Goal: Information Seeking & Learning: Learn about a topic

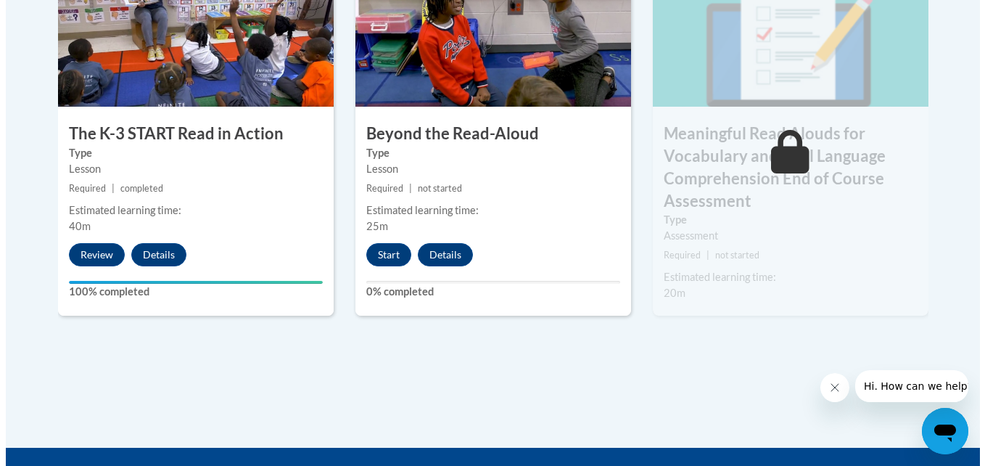
scroll to position [955, 0]
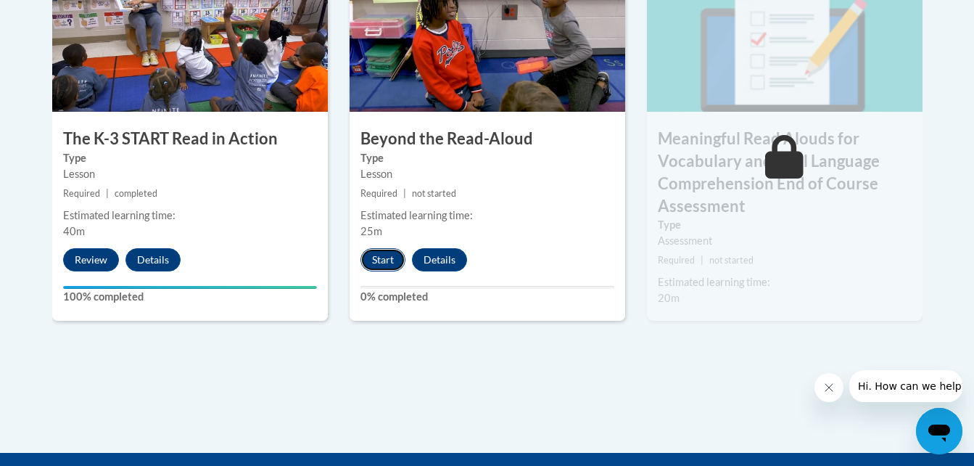
click at [385, 258] on button "Start" at bounding box center [383, 259] width 45 height 23
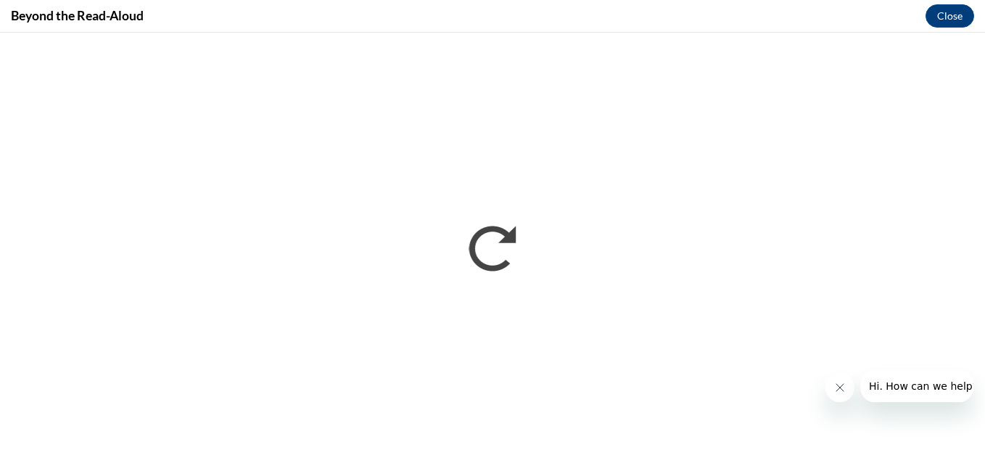
scroll to position [0, 0]
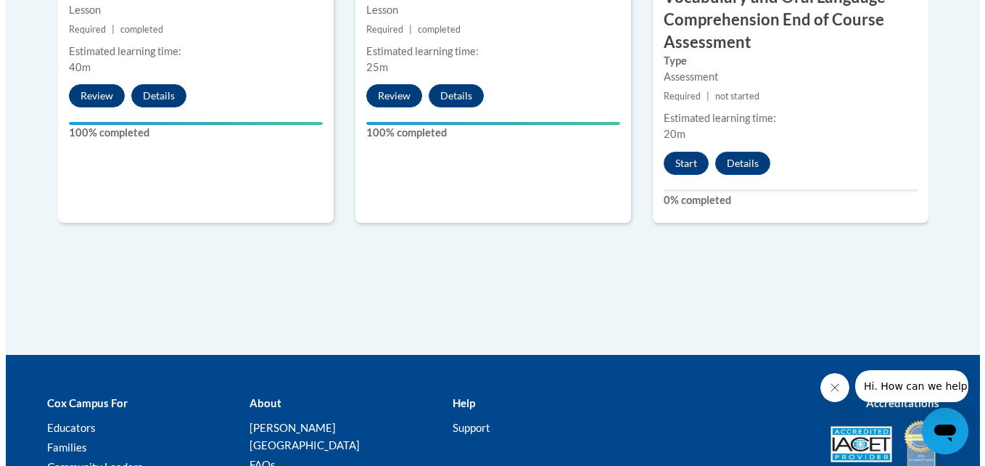
scroll to position [1121, 0]
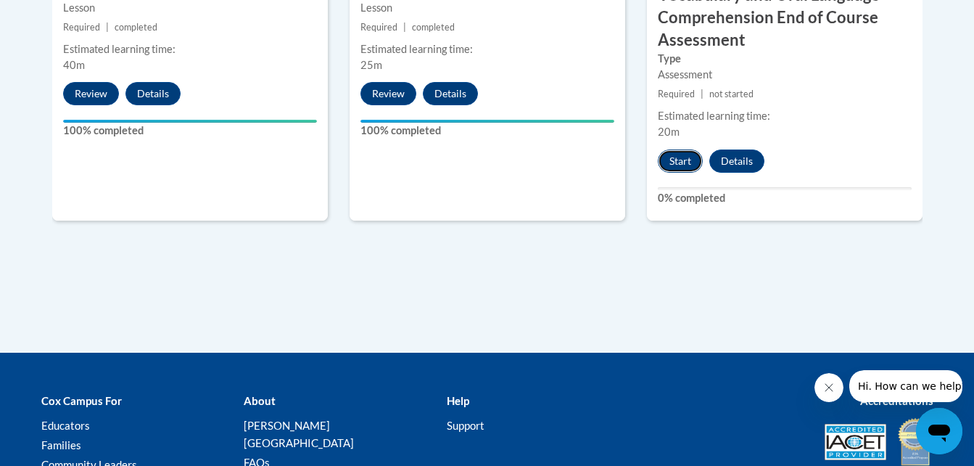
click at [670, 160] on button "Start" at bounding box center [680, 160] width 45 height 23
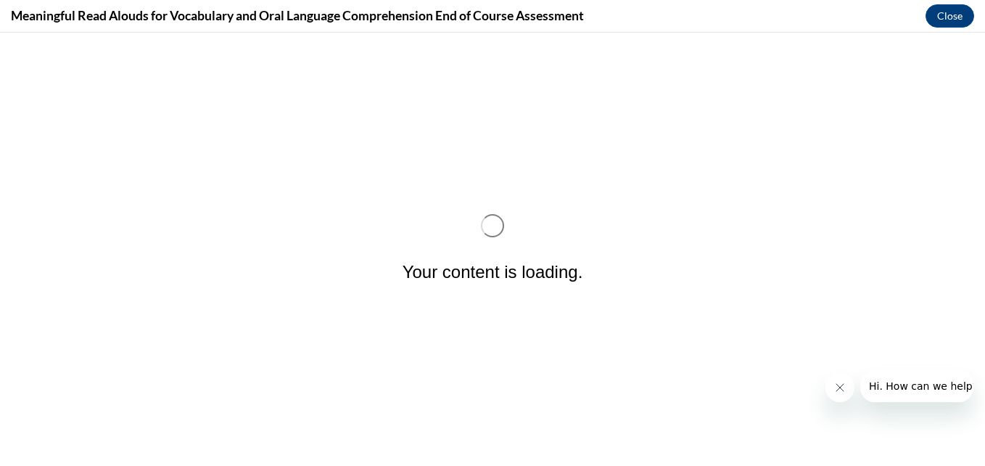
scroll to position [0, 0]
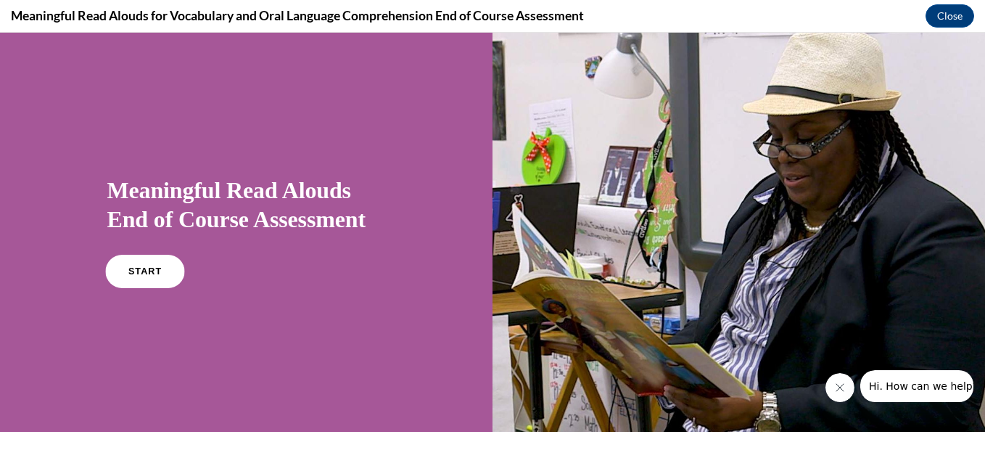
click at [146, 279] on link "START" at bounding box center [144, 271] width 79 height 33
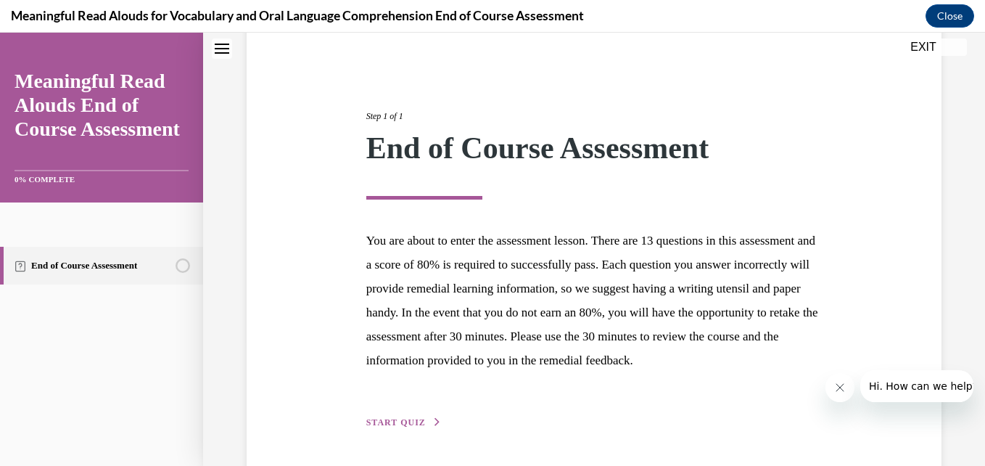
scroll to position [201, 0]
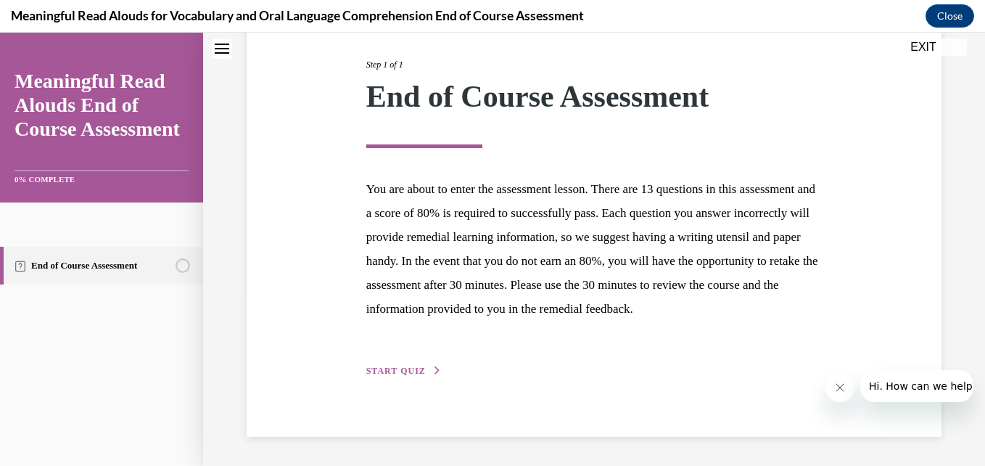
click at [420, 366] on button "START QUIZ" at bounding box center [403, 370] width 75 height 13
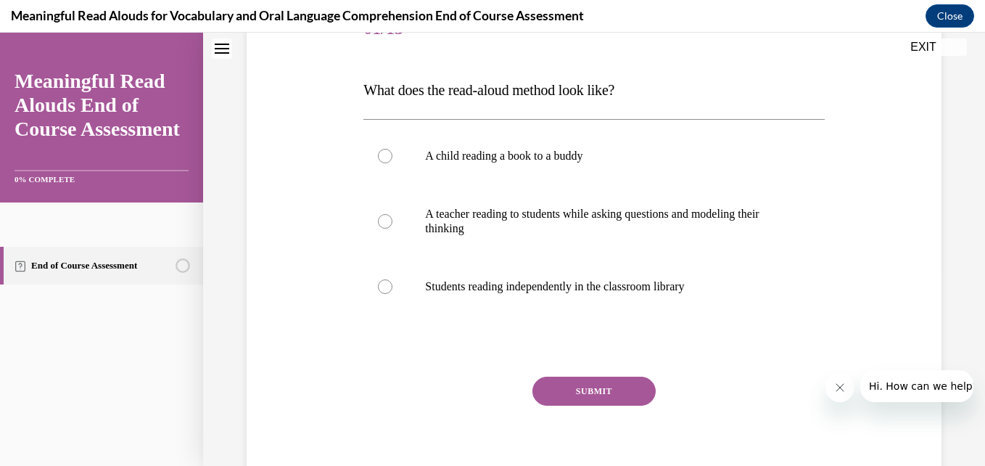
scroll to position [161, 0]
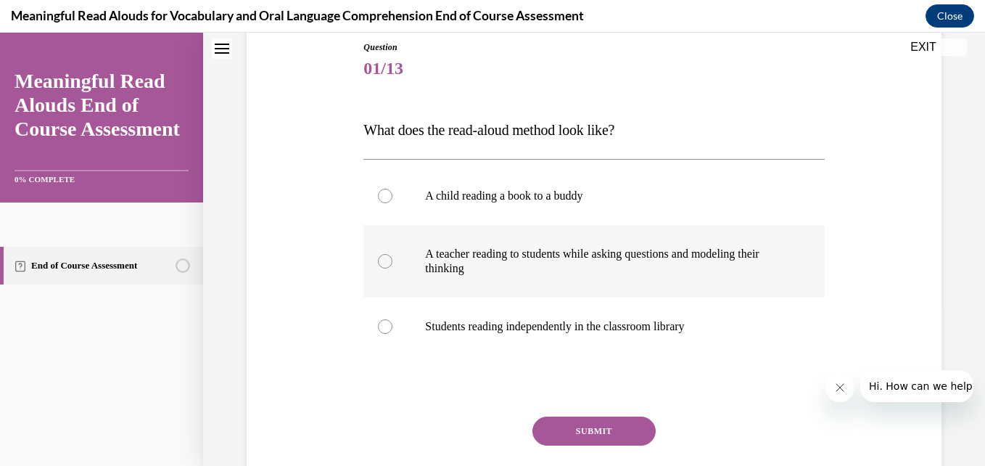
click at [432, 261] on p "A teacher reading to students while asking questions and modeling their thinking" at bounding box center [606, 261] width 363 height 29
click at [392, 261] on input "A teacher reading to students while asking questions and modeling their thinking" at bounding box center [385, 261] width 15 height 15
radio input "true"
click at [584, 425] on button "SUBMIT" at bounding box center [594, 430] width 123 height 29
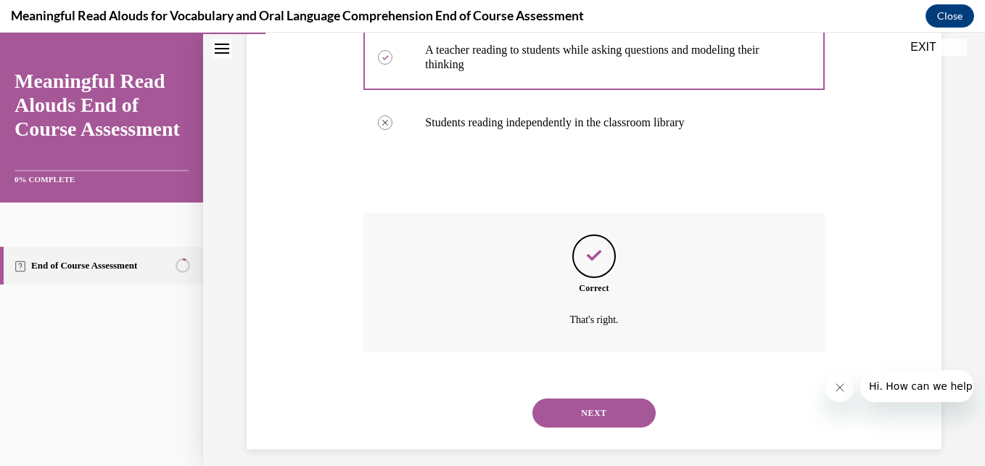
scroll to position [377, 0]
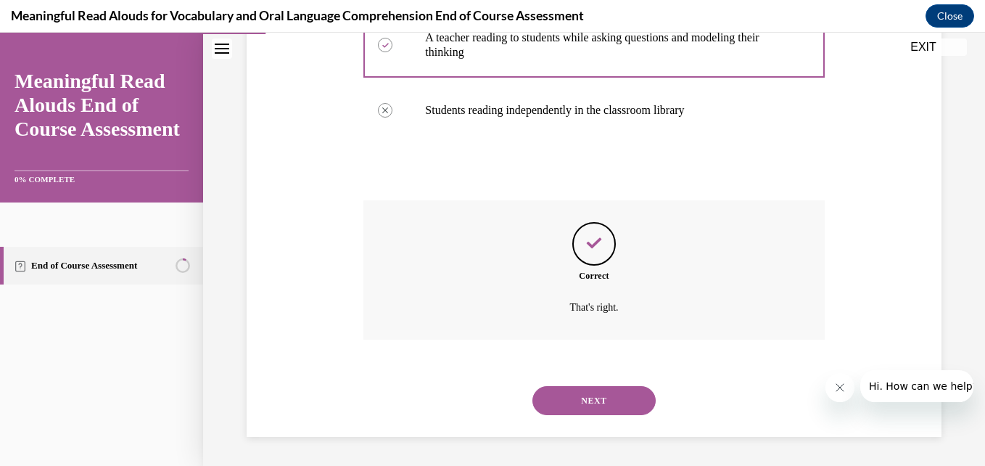
click at [599, 397] on button "NEXT" at bounding box center [594, 400] width 123 height 29
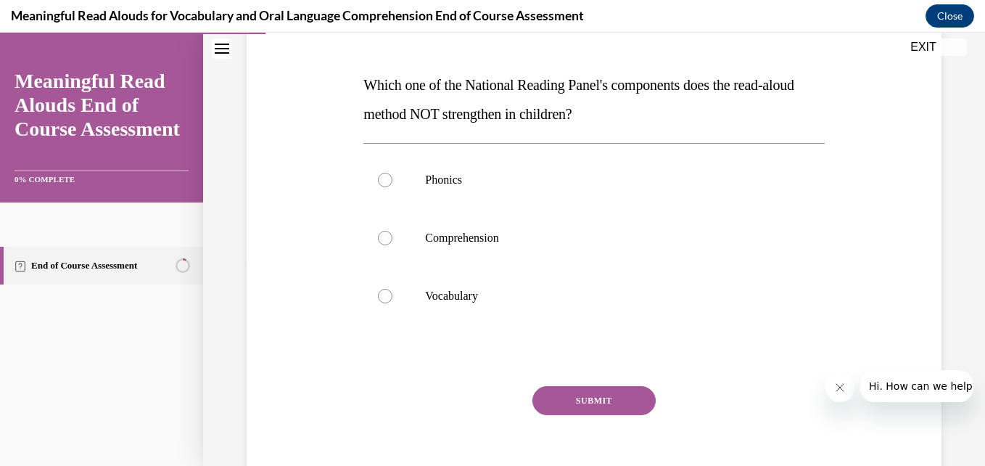
scroll to position [207, 0]
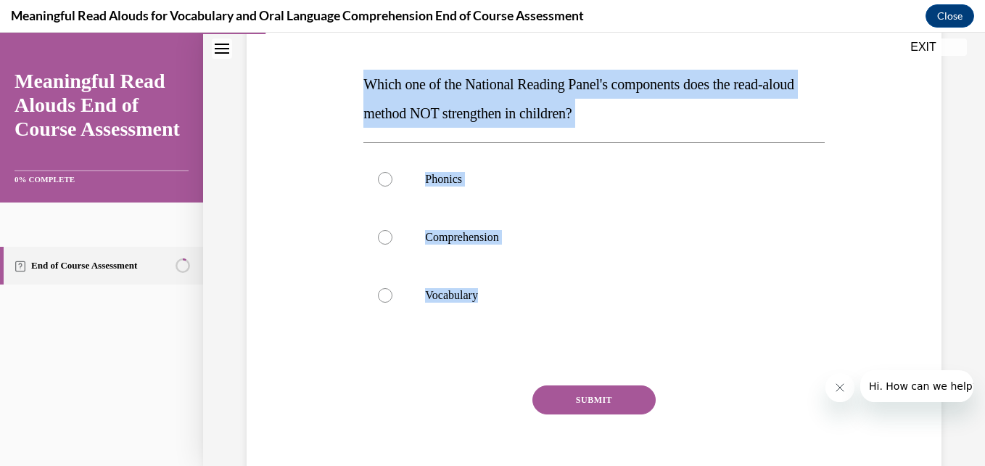
drag, startPoint x: 362, startPoint y: 82, endPoint x: 570, endPoint y: 326, distance: 320.1
click at [570, 326] on div "Question 02/13 Which one of the National Reading Panel's components does the re…" at bounding box center [593, 249] width 461 height 509
copy div "Which one of the National Reading Panel's components does the read-aloud method…"
click at [383, 240] on div at bounding box center [385, 237] width 15 height 15
click at [383, 240] on input "Comprehension" at bounding box center [385, 237] width 15 height 15
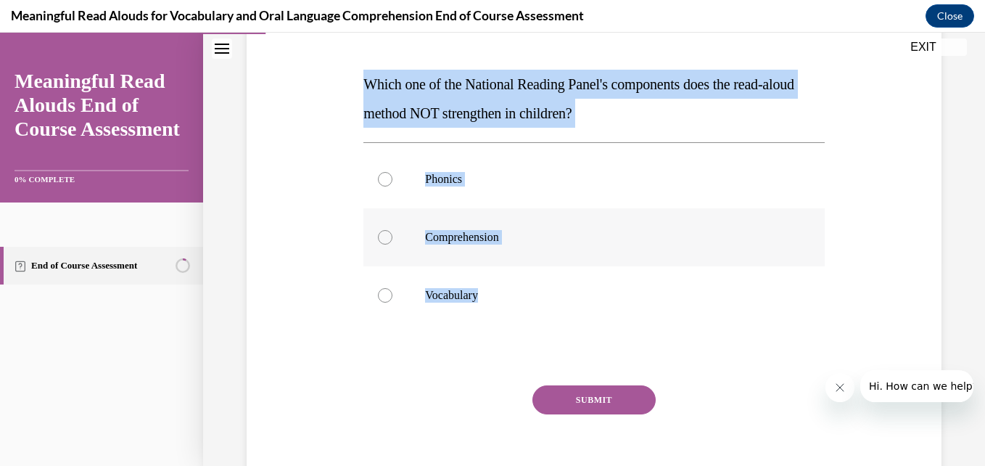
radio input "true"
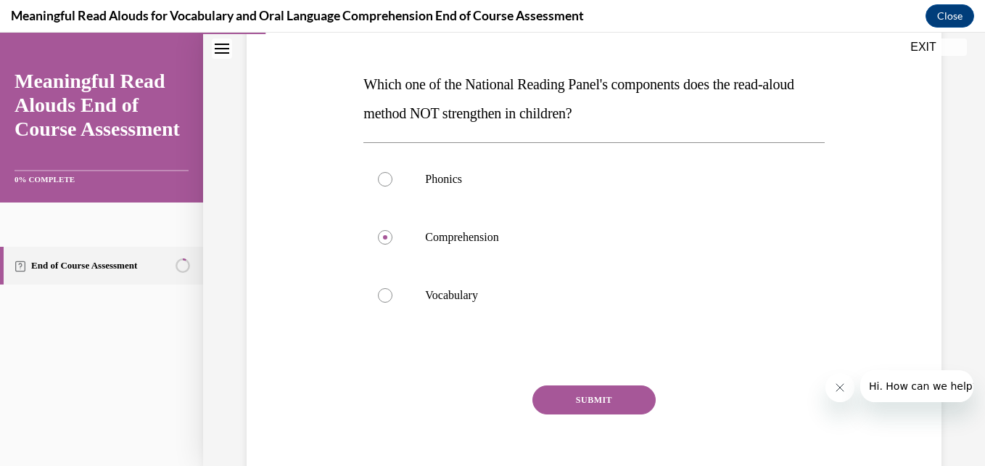
click at [590, 395] on button "SUBMIT" at bounding box center [594, 399] width 123 height 29
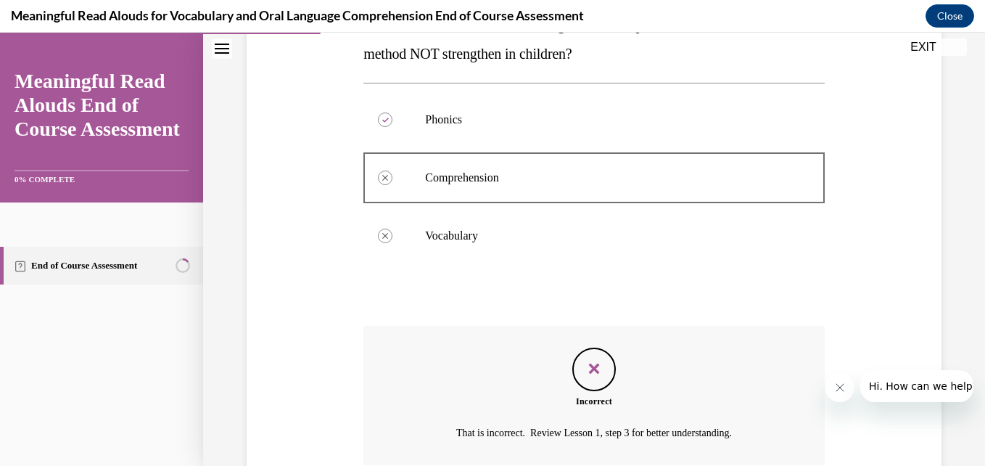
scroll to position [392, 0]
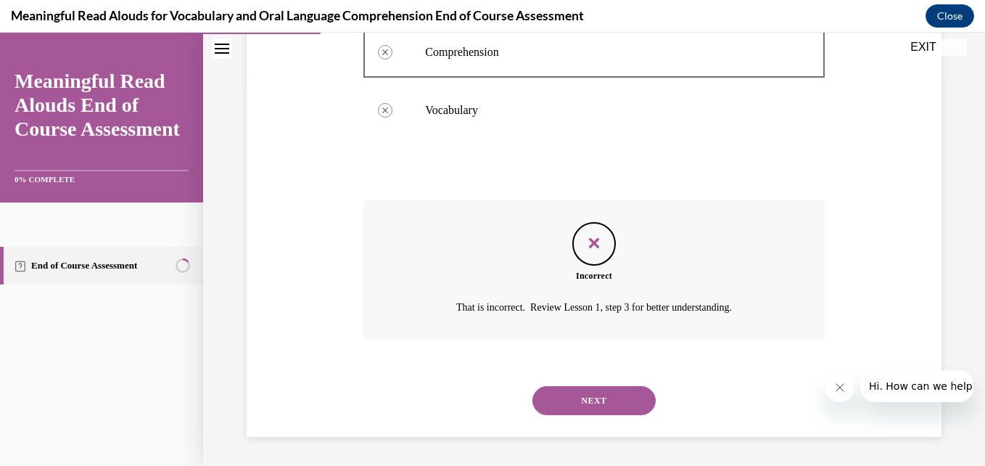
click at [567, 395] on button "NEXT" at bounding box center [594, 400] width 123 height 29
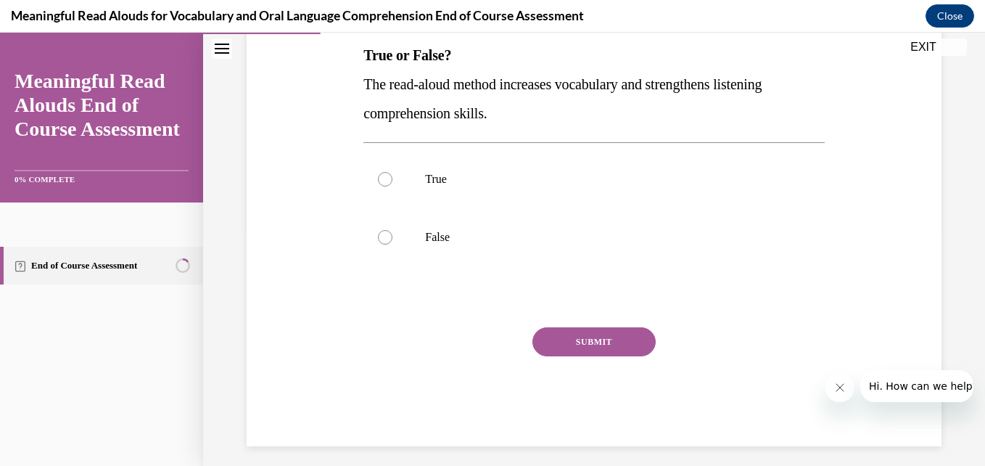
scroll to position [237, 0]
click at [378, 170] on label "True" at bounding box center [593, 178] width 461 height 58
click at [378, 171] on input "True" at bounding box center [385, 178] width 15 height 15
radio input "true"
click at [563, 342] on button "SUBMIT" at bounding box center [594, 340] width 123 height 29
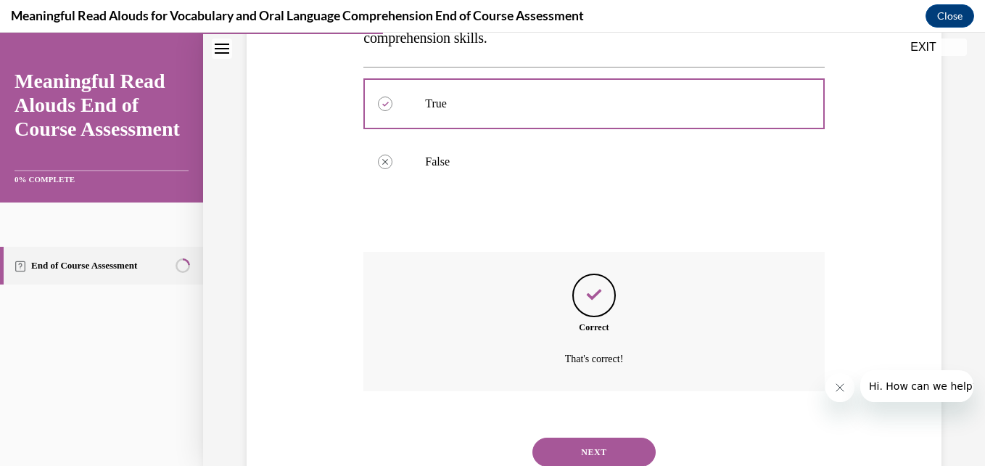
scroll to position [363, 0]
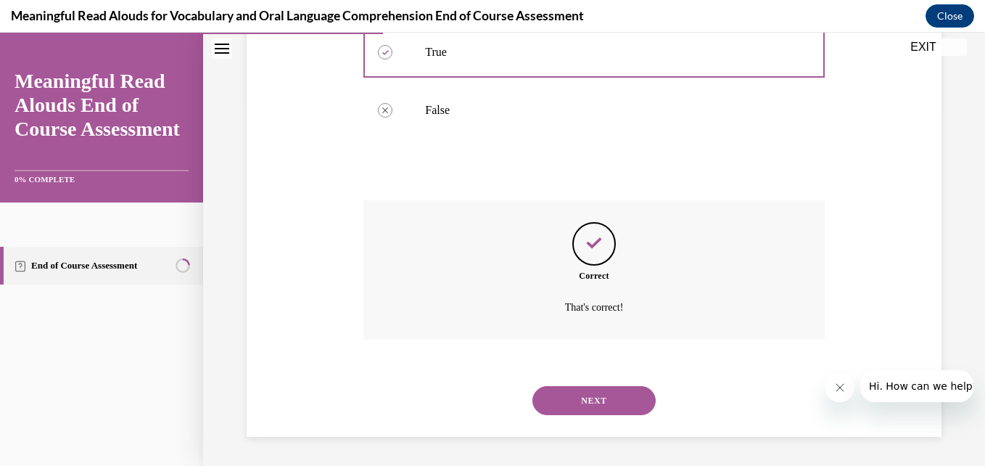
click at [581, 390] on button "NEXT" at bounding box center [594, 400] width 123 height 29
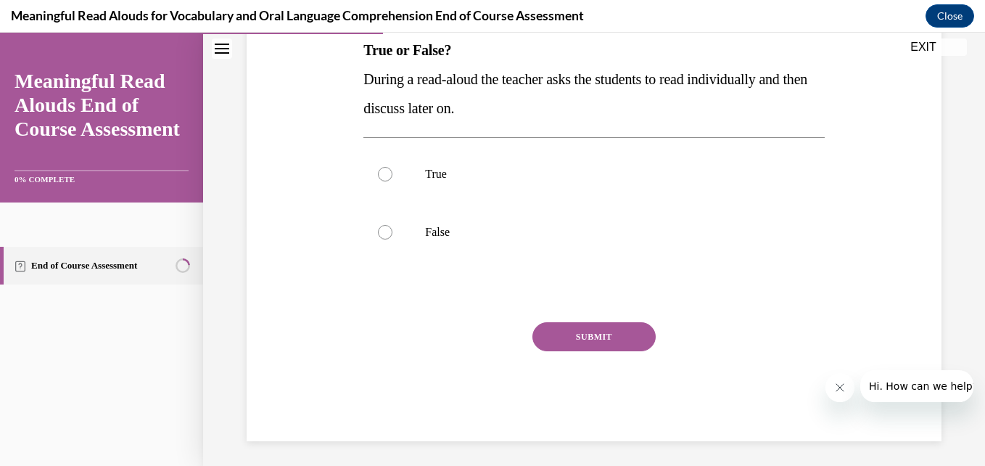
scroll to position [245, 0]
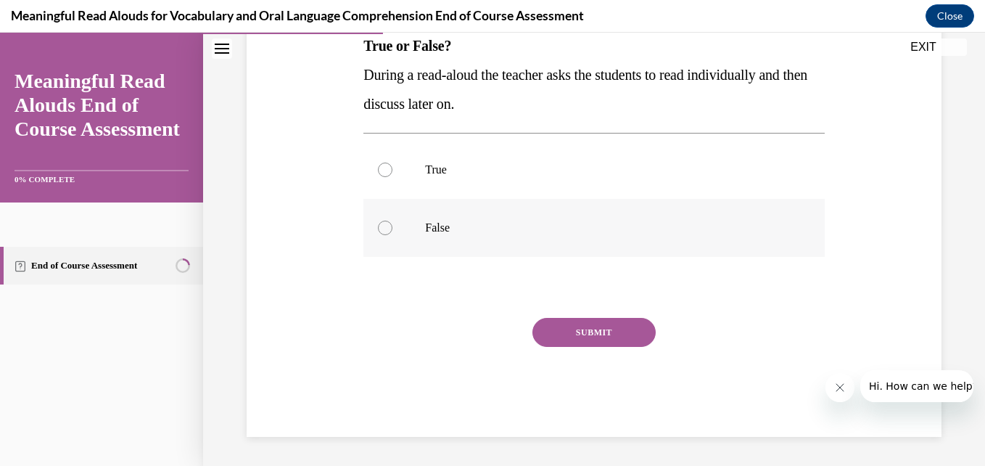
click at [382, 237] on label "False" at bounding box center [593, 228] width 461 height 58
click at [382, 235] on input "False" at bounding box center [385, 228] width 15 height 15
radio input "true"
click at [588, 329] on button "SUBMIT" at bounding box center [594, 332] width 123 height 29
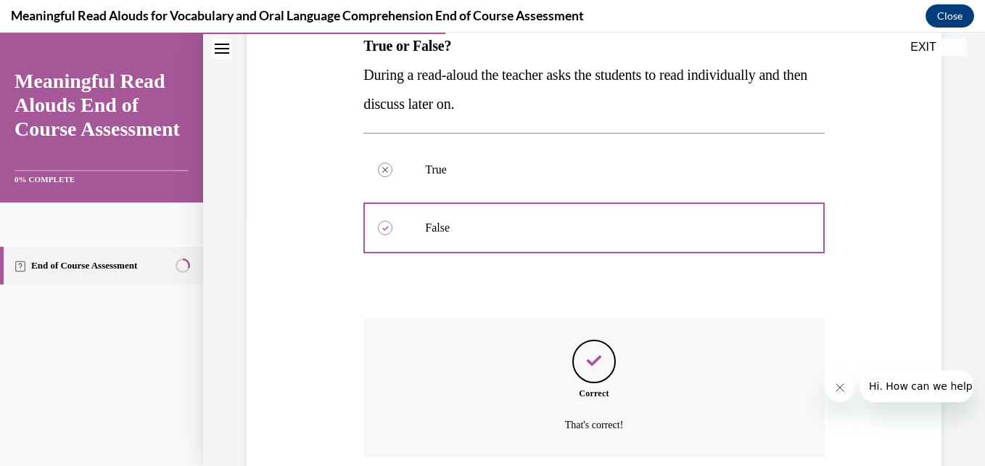
scroll to position [363, 0]
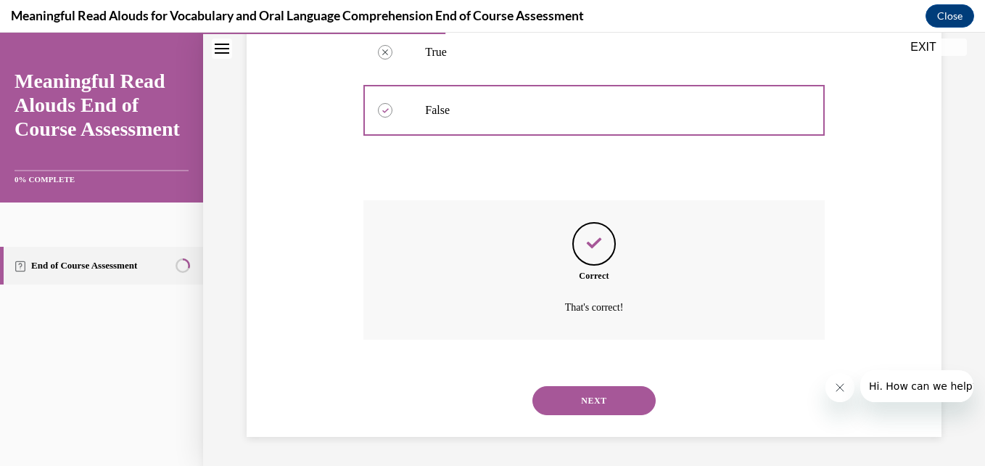
click at [579, 390] on button "NEXT" at bounding box center [594, 400] width 123 height 29
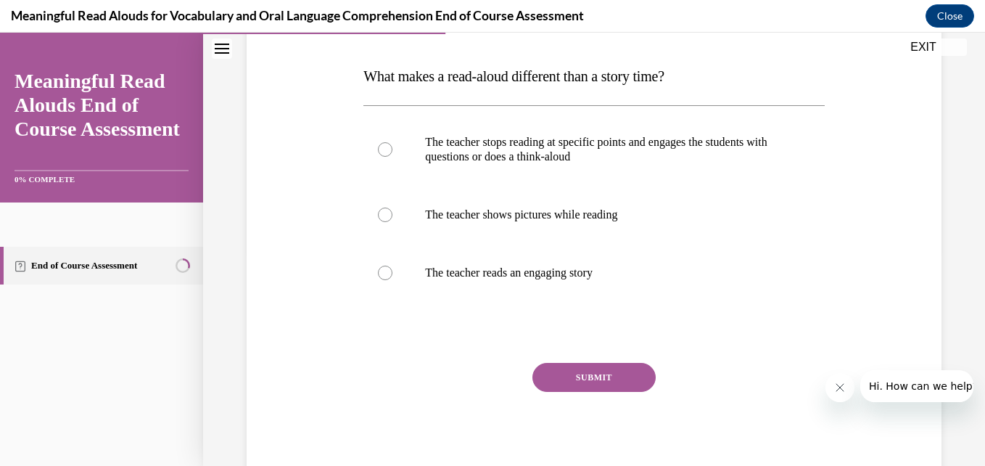
scroll to position [210, 0]
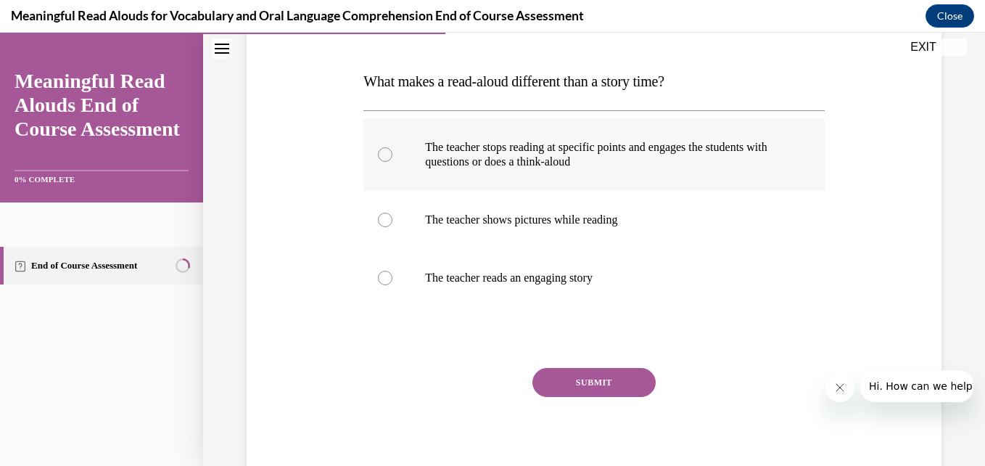
click at [378, 154] on div at bounding box center [385, 154] width 15 height 15
click at [378, 154] on input "The teacher stops reading at specific points and engages the students with ques…" at bounding box center [385, 154] width 15 height 15
radio input "true"
click at [583, 387] on button "SUBMIT" at bounding box center [594, 382] width 123 height 29
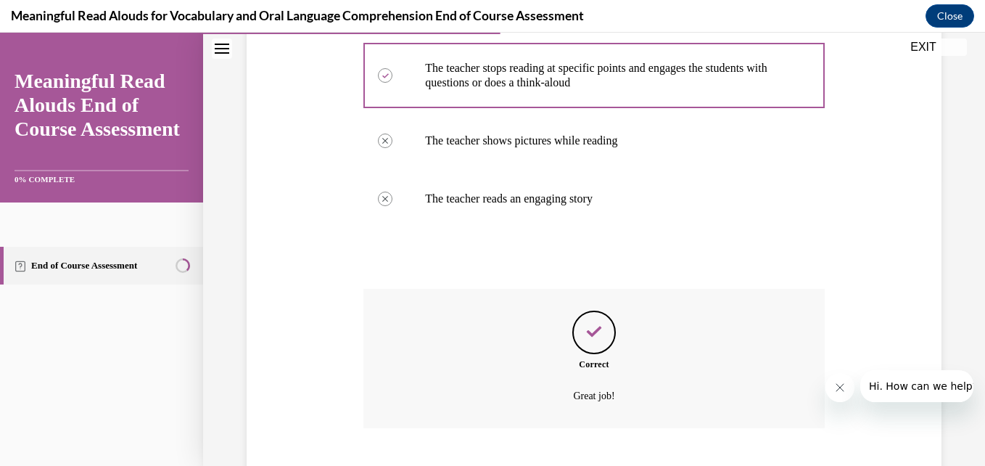
scroll to position [377, 0]
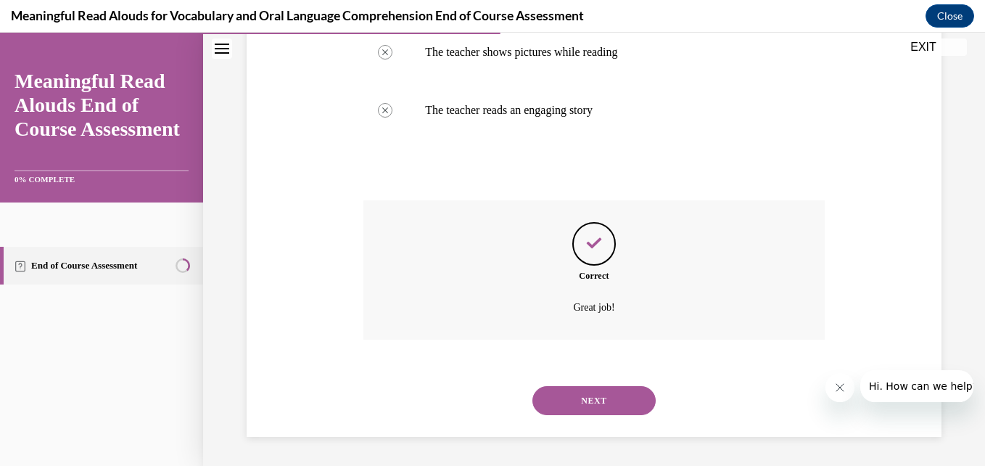
click at [603, 398] on button "NEXT" at bounding box center [594, 400] width 123 height 29
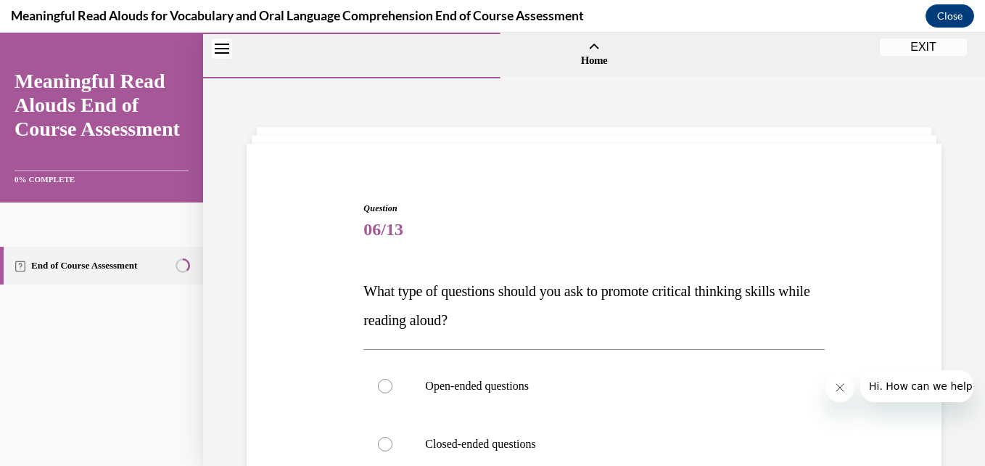
scroll to position [216, 0]
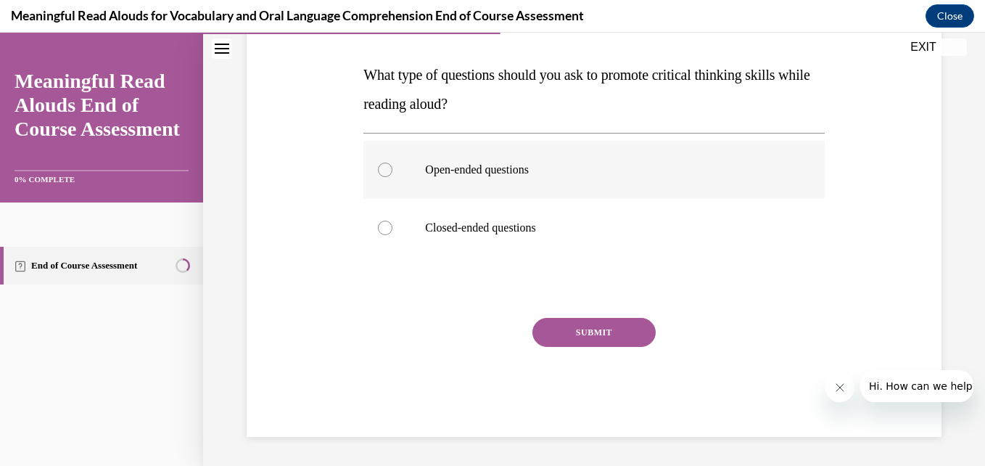
click at [385, 163] on div at bounding box center [385, 170] width 15 height 15
click at [385, 163] on input "Open-ended questions" at bounding box center [385, 170] width 15 height 15
radio input "true"
click at [555, 325] on button "SUBMIT" at bounding box center [594, 332] width 123 height 29
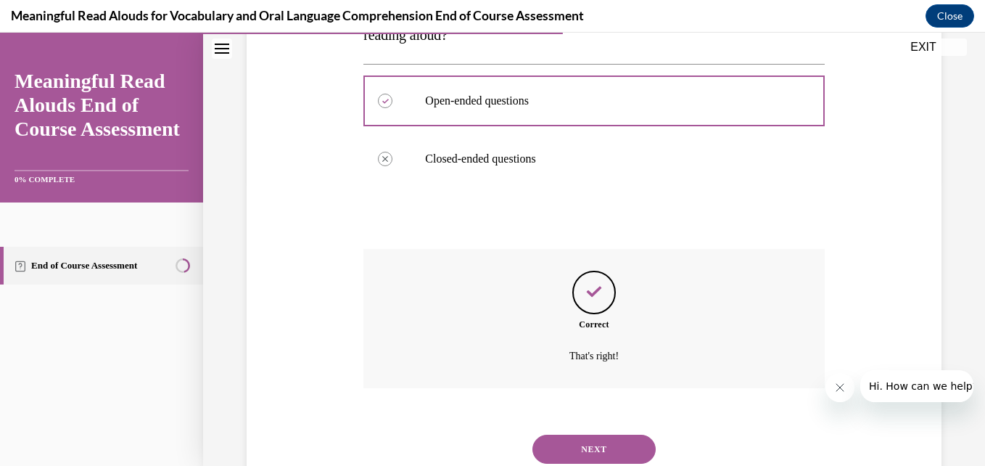
scroll to position [334, 0]
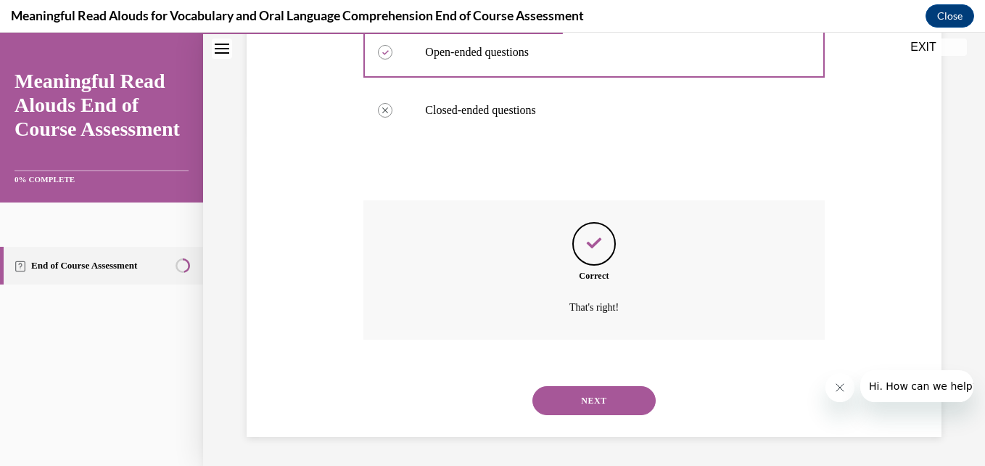
click at [560, 388] on button "NEXT" at bounding box center [594, 400] width 123 height 29
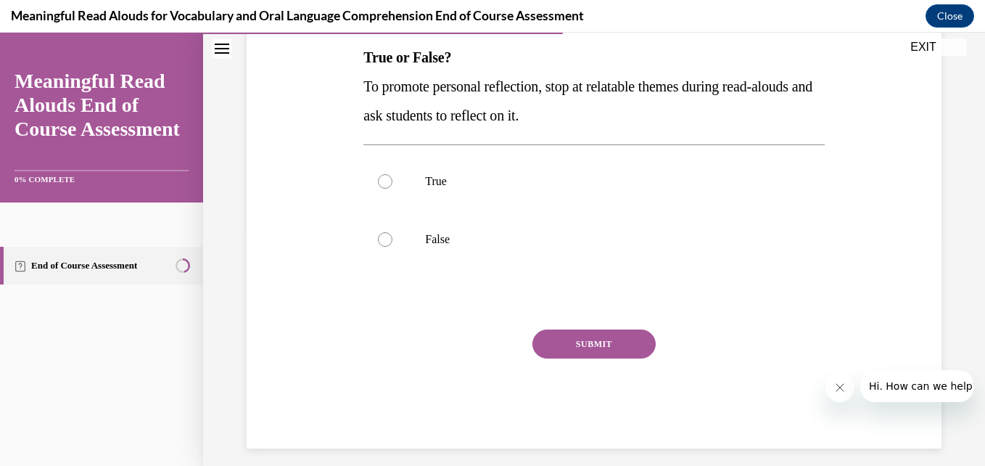
scroll to position [233, 0]
click at [389, 191] on label "True" at bounding box center [593, 182] width 461 height 58
click at [389, 189] on input "True" at bounding box center [385, 182] width 15 height 15
radio input "true"
click at [549, 344] on button "SUBMIT" at bounding box center [594, 344] width 123 height 29
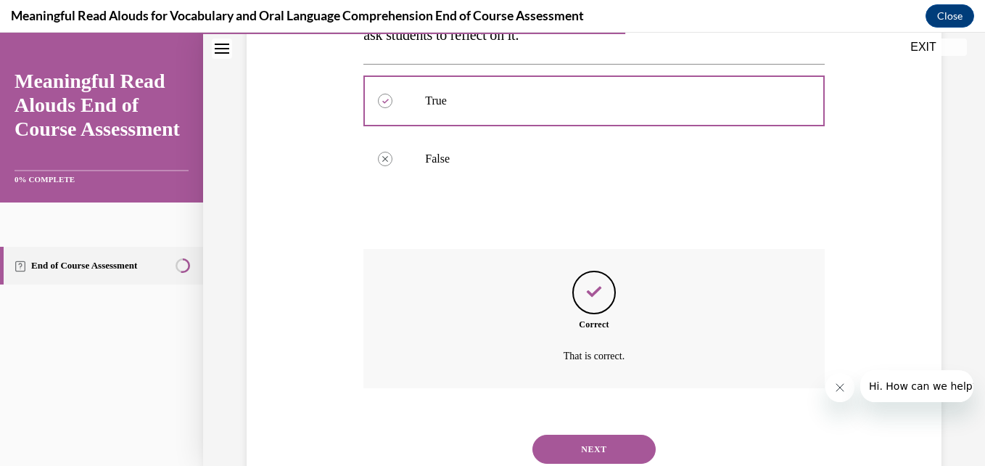
scroll to position [363, 0]
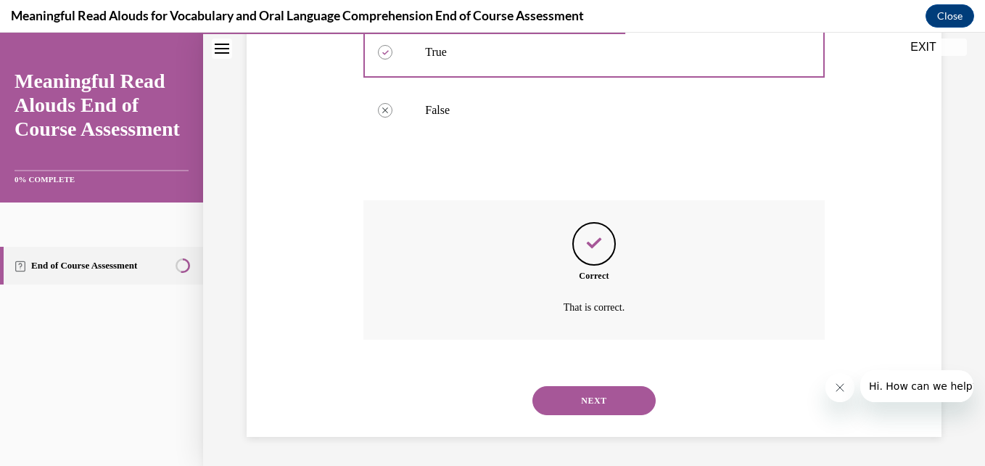
click at [593, 395] on button "NEXT" at bounding box center [594, 400] width 123 height 29
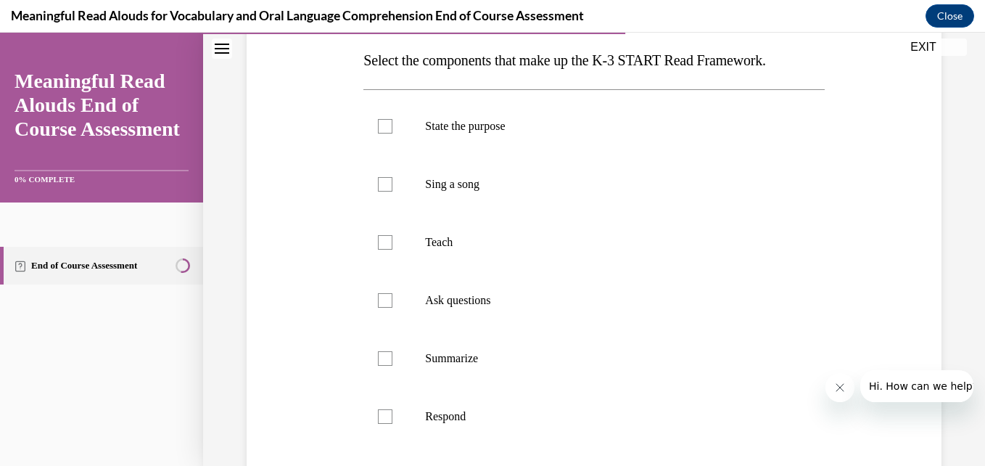
scroll to position [230, 0]
click at [386, 126] on div at bounding box center [385, 127] width 15 height 15
click at [386, 126] on input "State the purpose" at bounding box center [385, 127] width 15 height 15
checkbox input "true"
click at [385, 189] on div at bounding box center [385, 185] width 15 height 15
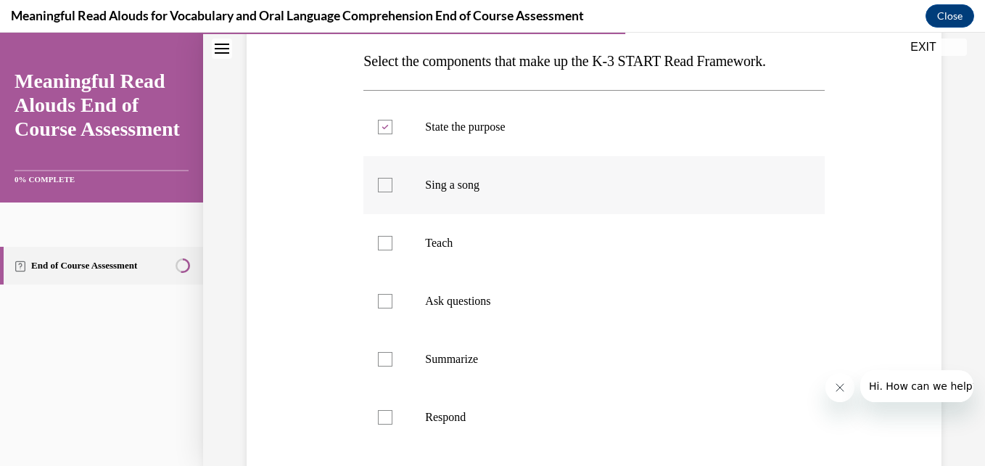
click at [385, 189] on input "Sing a song" at bounding box center [385, 185] width 15 height 15
checkbox input "true"
click at [382, 247] on div at bounding box center [385, 243] width 15 height 15
click at [382, 247] on input "Teach" at bounding box center [385, 243] width 15 height 15
checkbox input "true"
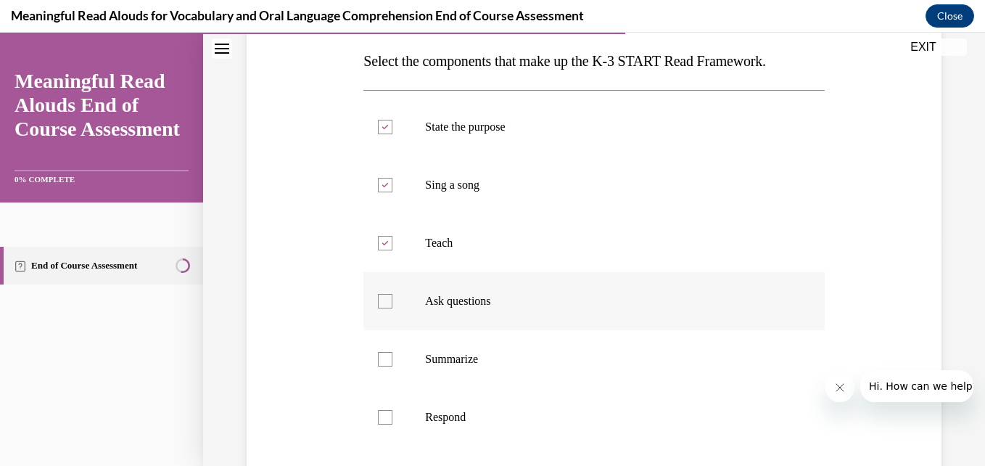
click at [379, 305] on div at bounding box center [385, 301] width 15 height 15
click at [379, 305] on input "Ask questions" at bounding box center [385, 301] width 15 height 15
checkbox input "true"
click at [386, 359] on div at bounding box center [385, 359] width 15 height 15
click at [386, 359] on input "Summarize" at bounding box center [385, 359] width 15 height 15
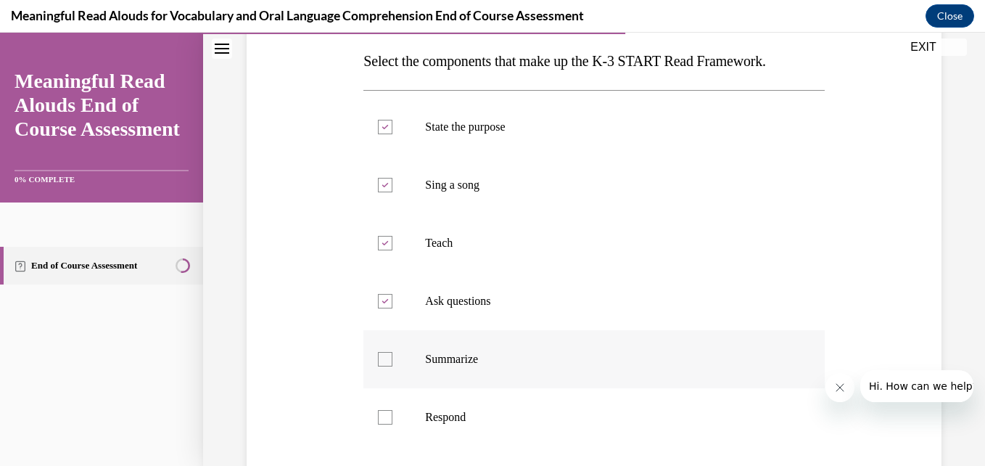
checkbox input "true"
click at [383, 420] on div at bounding box center [385, 417] width 15 height 15
click at [383, 420] on input "Respond" at bounding box center [385, 417] width 15 height 15
checkbox input "true"
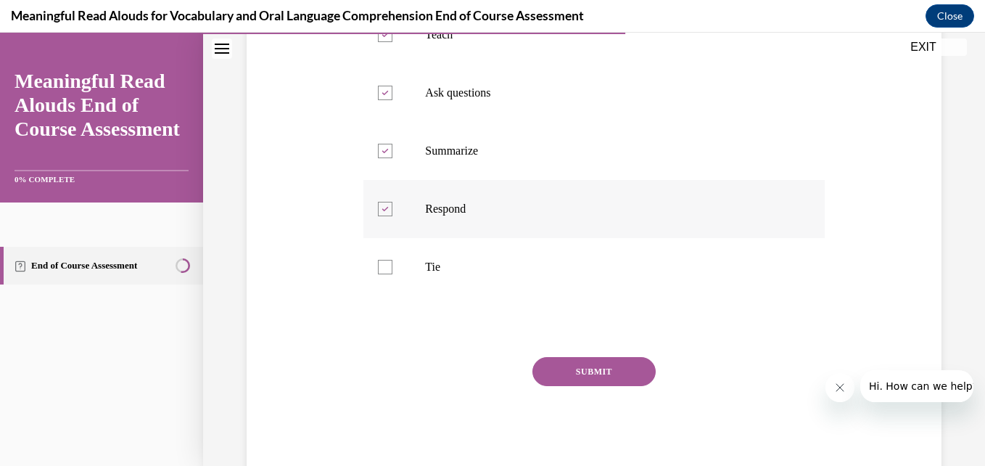
scroll to position [477, 0]
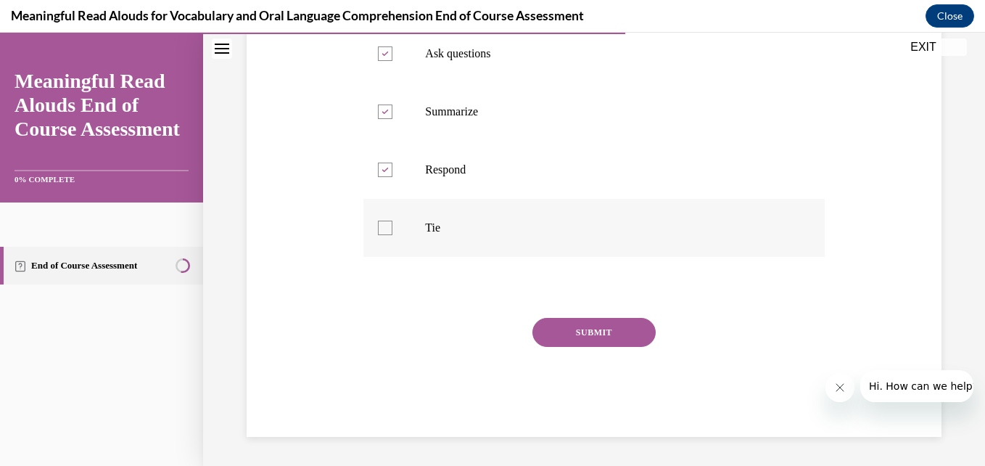
click at [381, 229] on div at bounding box center [385, 228] width 15 height 15
click at [381, 229] on input "Tie" at bounding box center [385, 228] width 15 height 15
checkbox input "true"
click at [583, 338] on button "SUBMIT" at bounding box center [594, 332] width 123 height 29
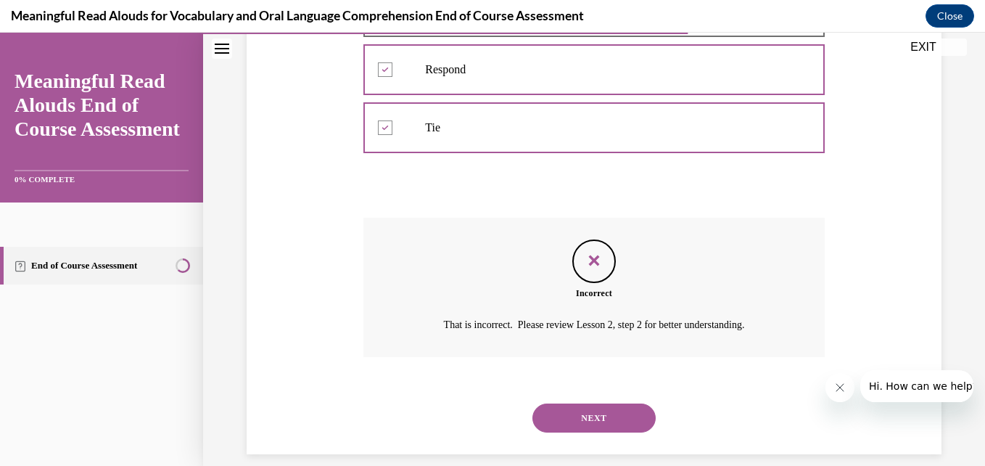
scroll to position [581, 0]
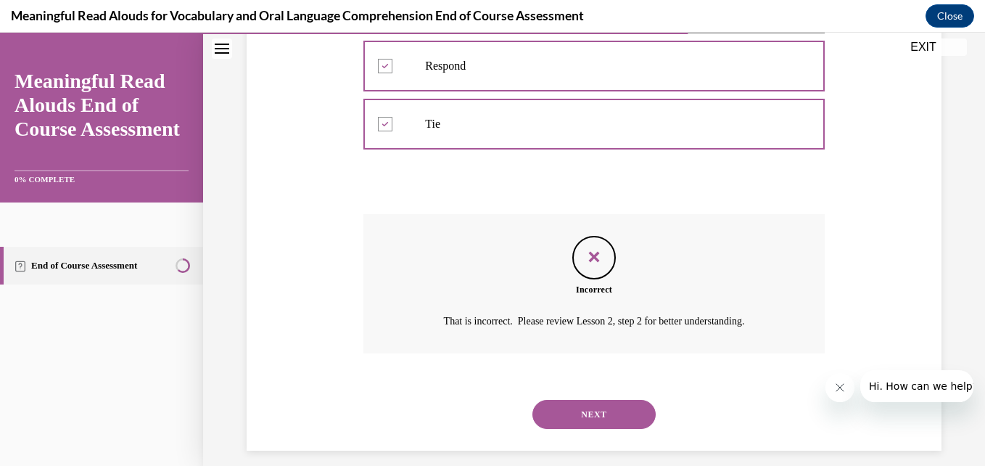
click at [589, 406] on button "NEXT" at bounding box center [594, 414] width 123 height 29
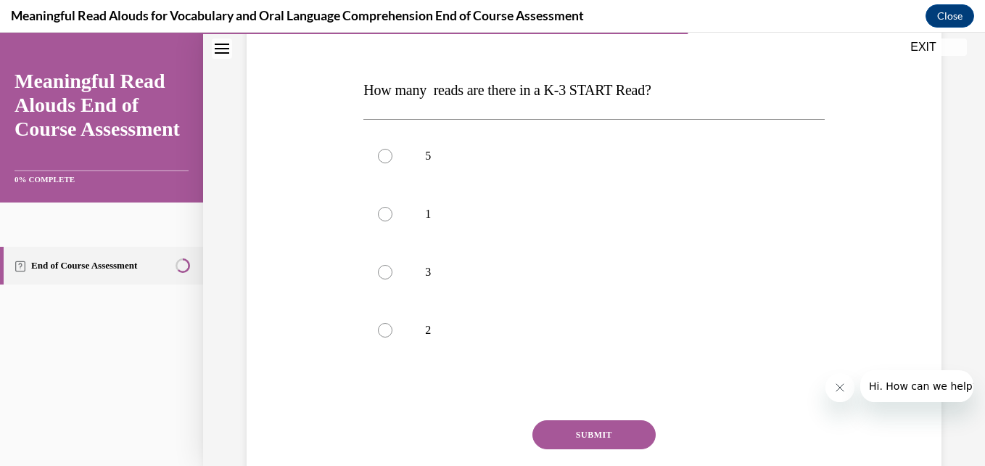
scroll to position [200, 0]
click at [405, 93] on span "How many reads are there in a K-3 START Read?" at bounding box center [506, 91] width 287 height 16
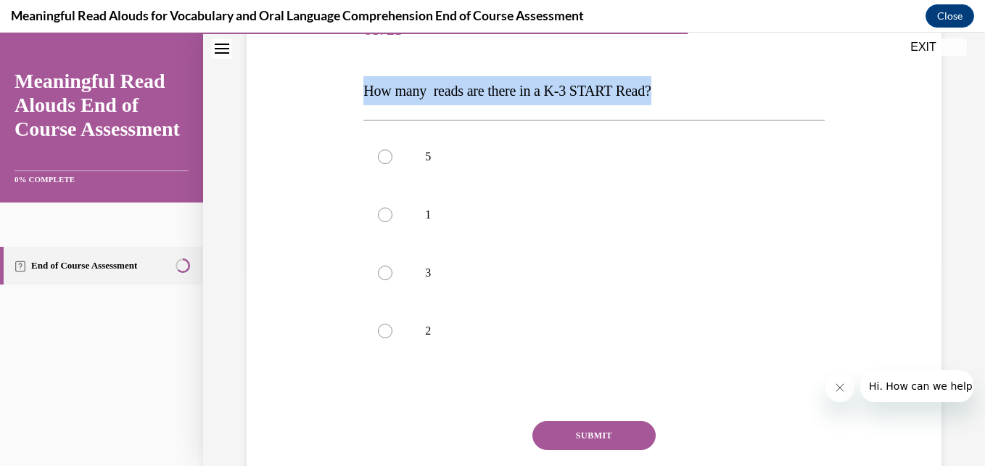
click at [405, 93] on span "How many reads are there in a K-3 START Read?" at bounding box center [506, 91] width 287 height 16
copy span "How many reads are there in a K-3 START Read?"
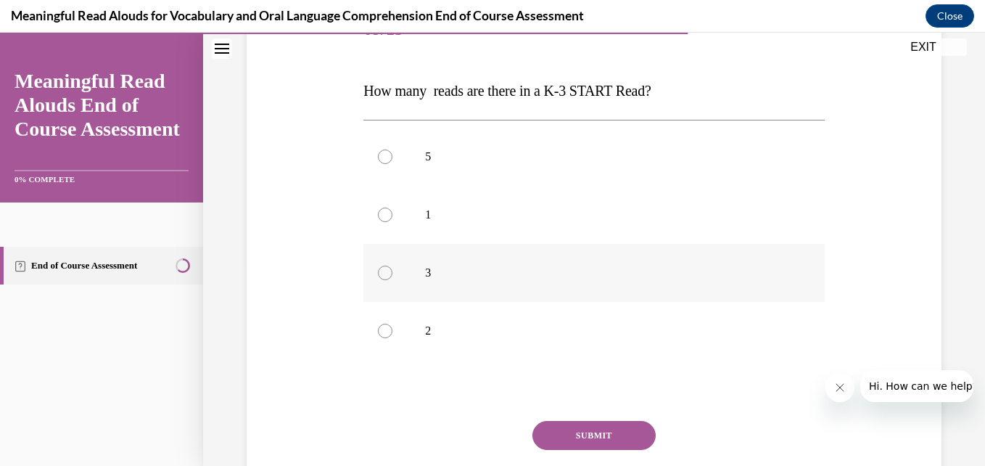
click at [384, 277] on div at bounding box center [385, 273] width 15 height 15
click at [384, 277] on input "3" at bounding box center [385, 273] width 15 height 15
radio input "true"
click at [568, 437] on button "SUBMIT" at bounding box center [594, 435] width 123 height 29
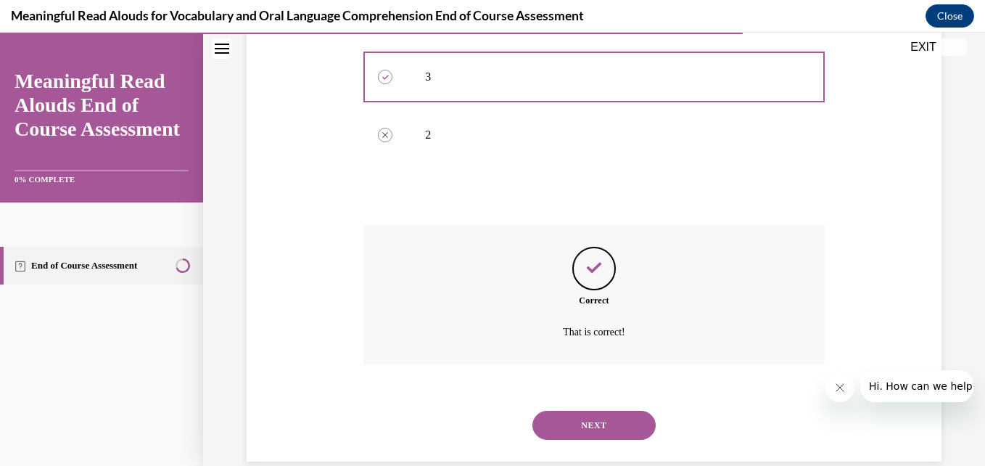
scroll to position [421, 0]
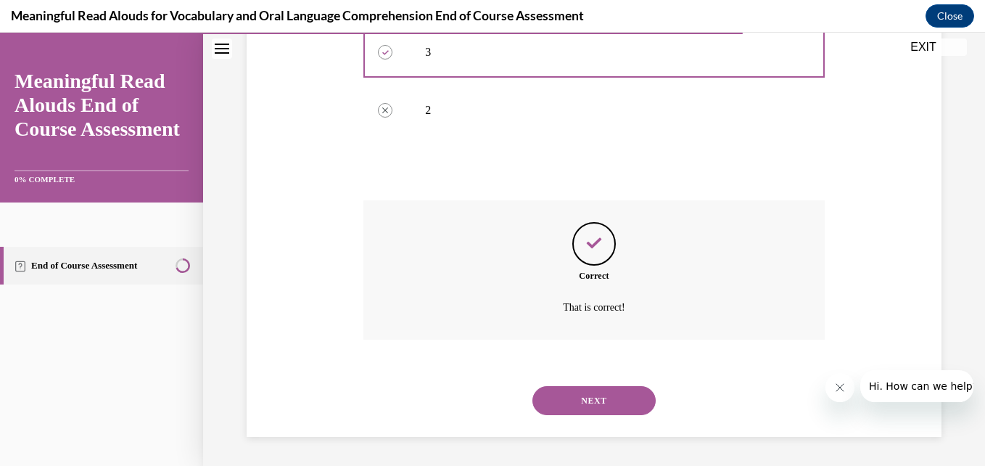
click at [575, 399] on button "NEXT" at bounding box center [594, 400] width 123 height 29
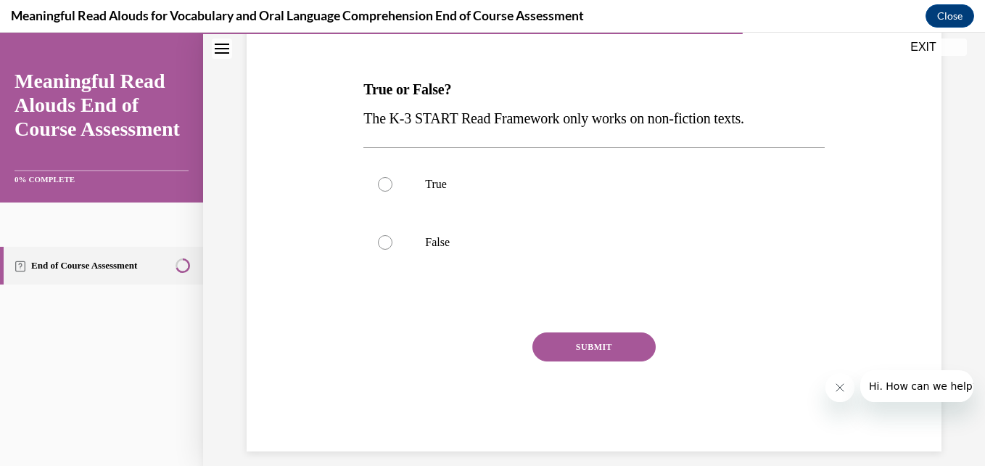
scroll to position [204, 0]
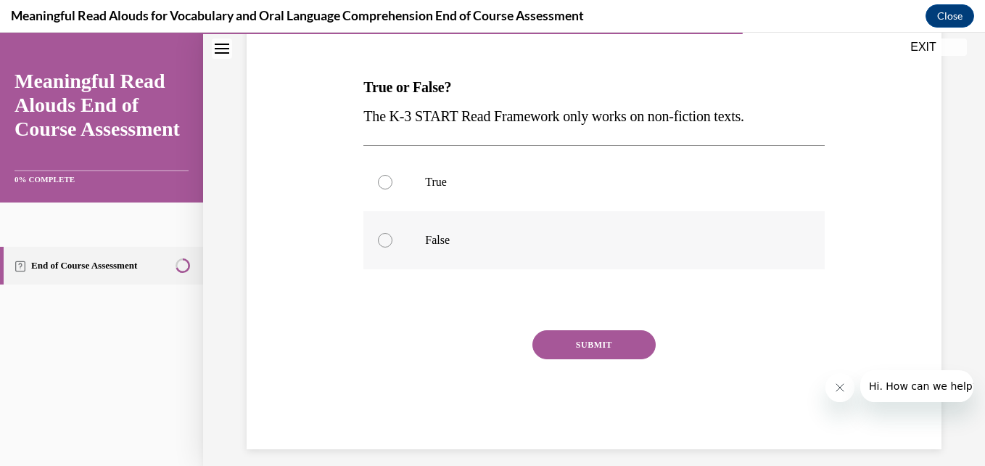
click at [386, 237] on div at bounding box center [385, 240] width 15 height 15
click at [386, 237] on input "False" at bounding box center [385, 240] width 15 height 15
radio input "true"
click at [605, 347] on button "SUBMIT" at bounding box center [594, 344] width 123 height 29
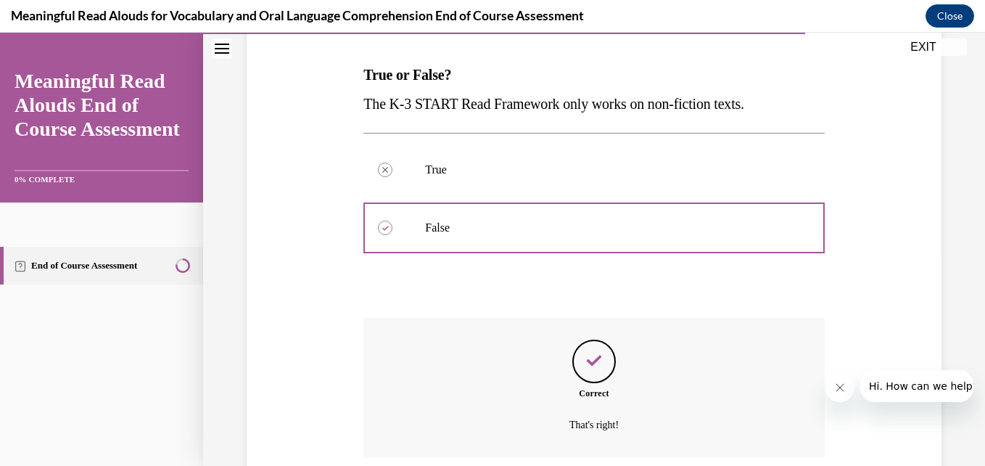
scroll to position [334, 0]
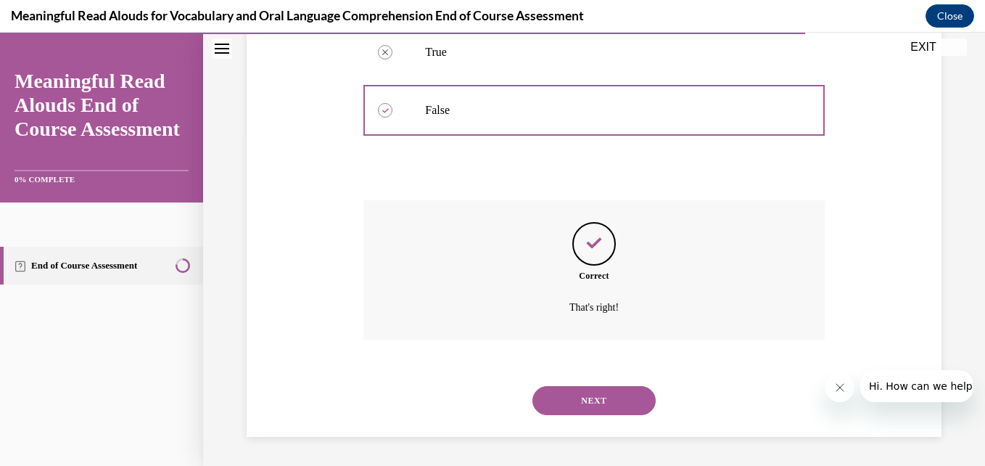
click at [583, 387] on button "NEXT" at bounding box center [594, 400] width 123 height 29
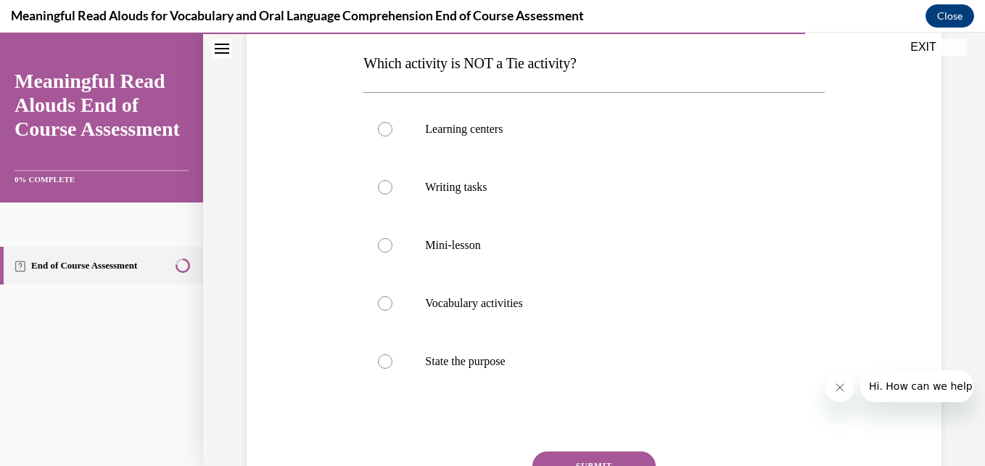
scroll to position [229, 0]
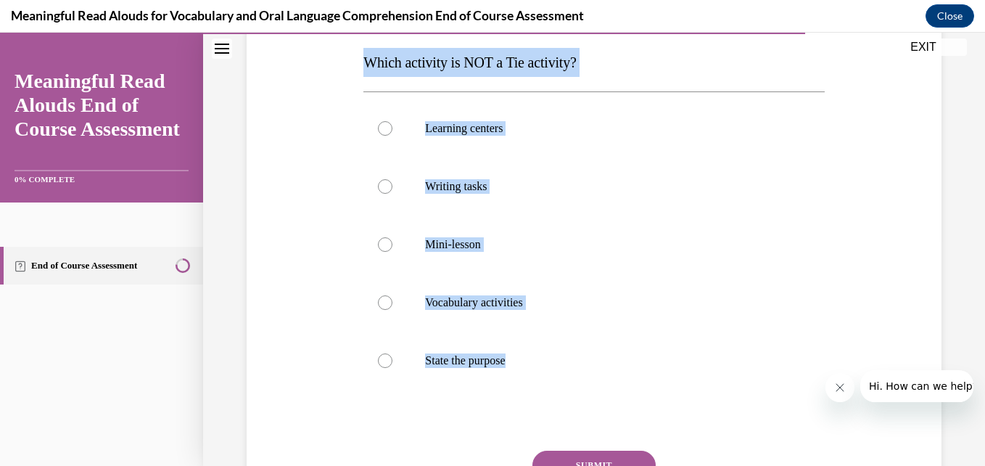
drag, startPoint x: 362, startPoint y: 61, endPoint x: 552, endPoint y: 443, distance: 427.0
click at [552, 443] on div "Question 11/13 Which activity is NOT a Tie activity? Learning centers Writing t…" at bounding box center [593, 271] width 461 height 596
copy div "Which activity is NOT a Tie activity? Learning centers Writing tasks Mini-lesso…"
click at [385, 247] on div at bounding box center [385, 244] width 15 height 15
click at [385, 247] on input "Mini-lesson" at bounding box center [385, 244] width 15 height 15
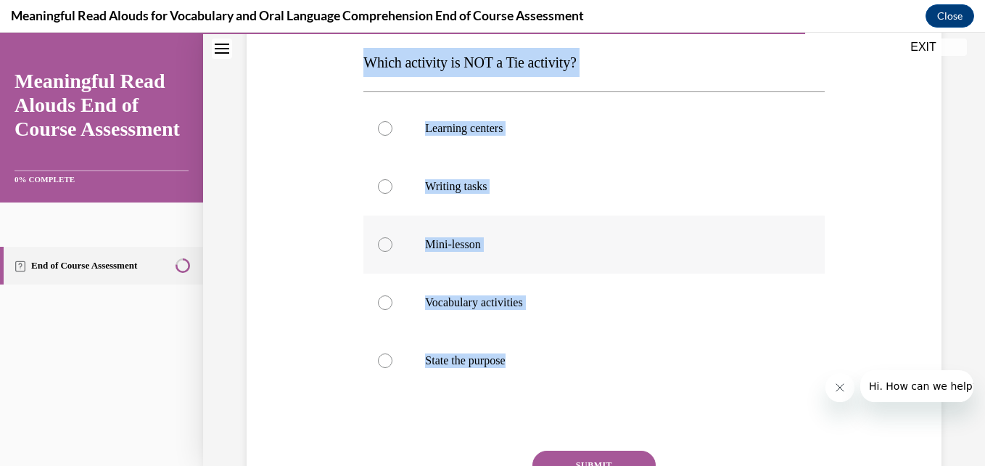
radio input "true"
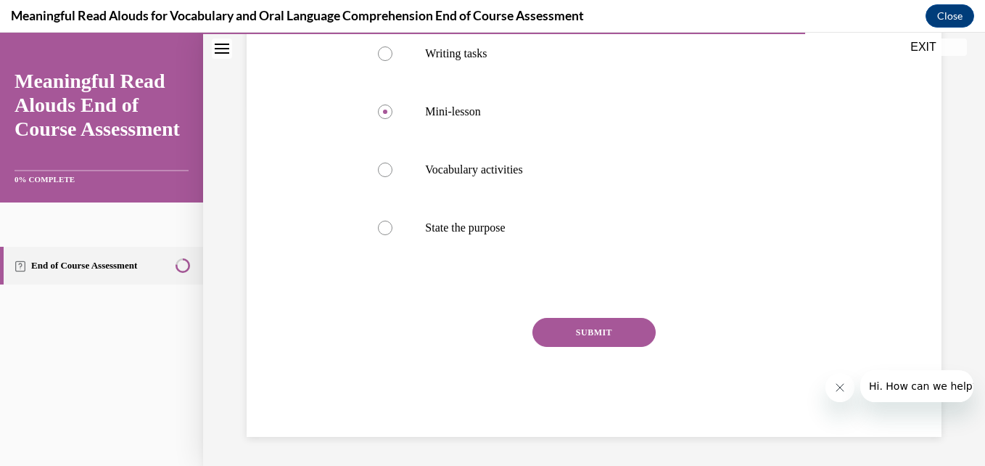
click at [562, 326] on button "SUBMIT" at bounding box center [594, 332] width 123 height 29
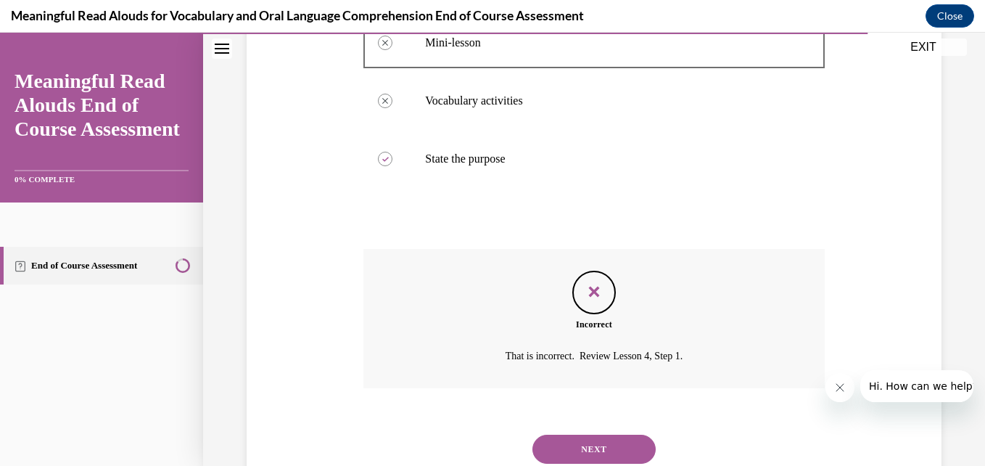
scroll to position [479, 0]
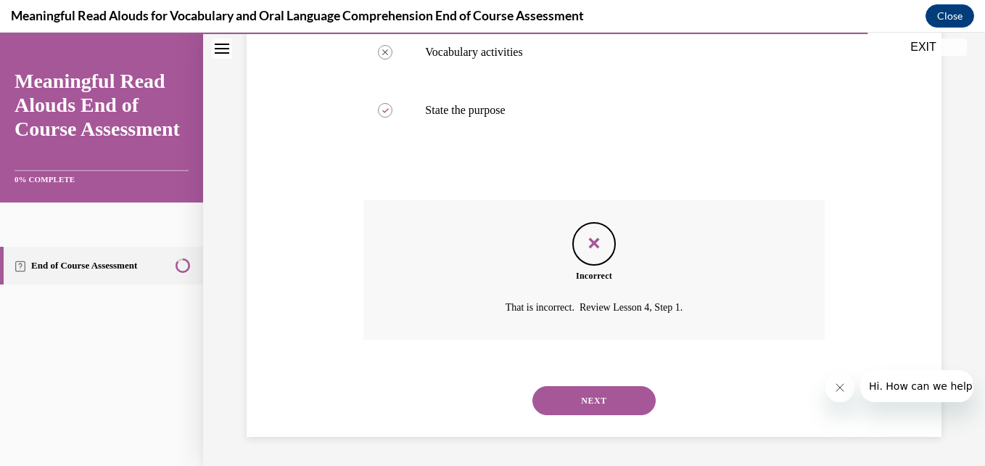
click at [602, 389] on button "NEXT" at bounding box center [594, 400] width 123 height 29
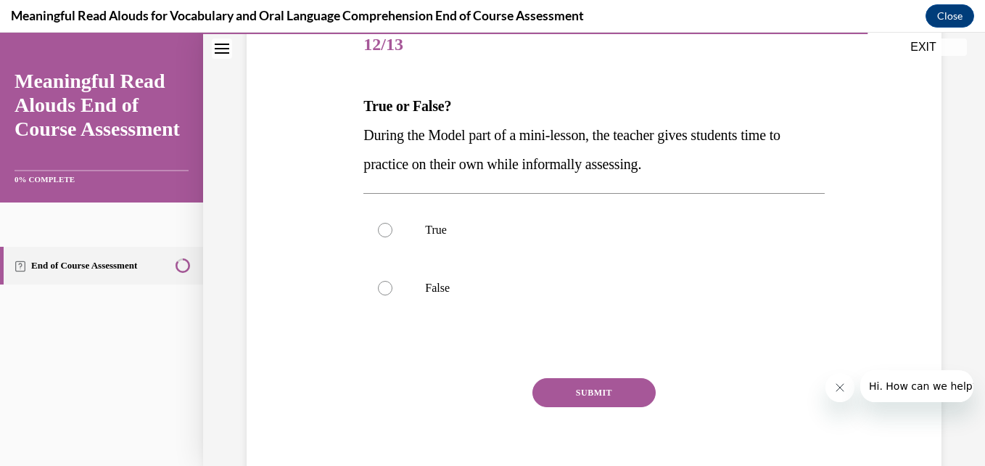
scroll to position [179, 0]
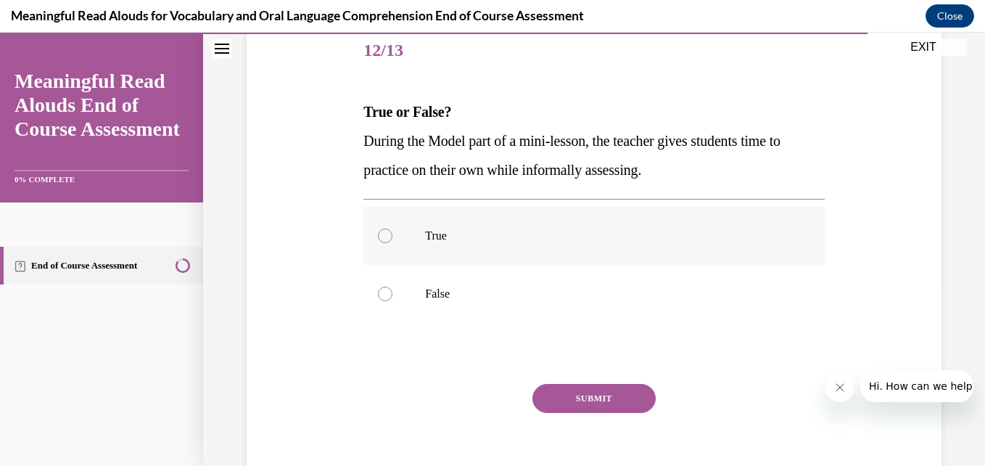
click at [397, 239] on label "True" at bounding box center [593, 236] width 461 height 58
click at [392, 239] on input "True" at bounding box center [385, 236] width 15 height 15
radio input "true"
click at [591, 387] on button "SUBMIT" at bounding box center [594, 398] width 123 height 29
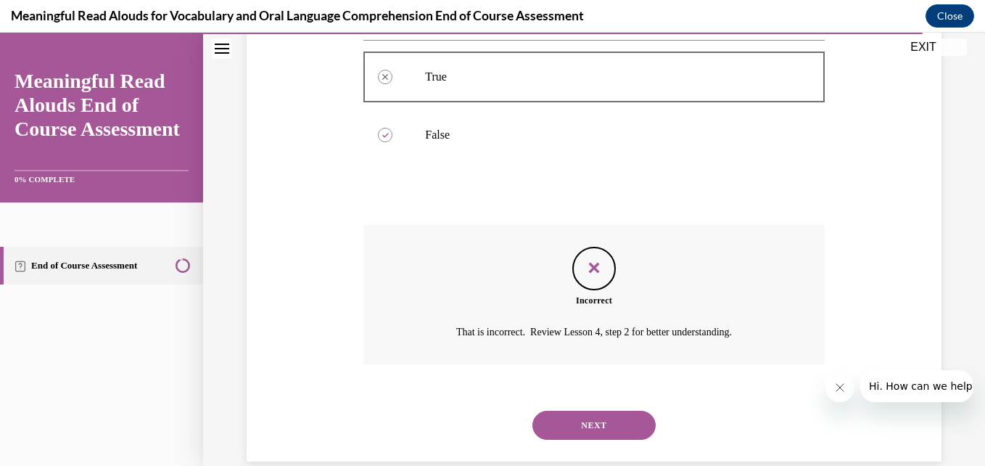
scroll to position [363, 0]
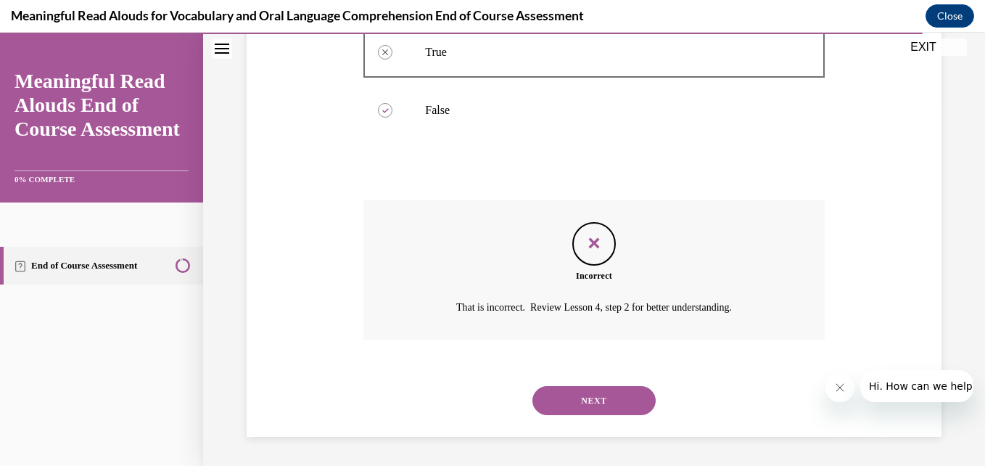
click at [585, 397] on button "NEXT" at bounding box center [594, 400] width 123 height 29
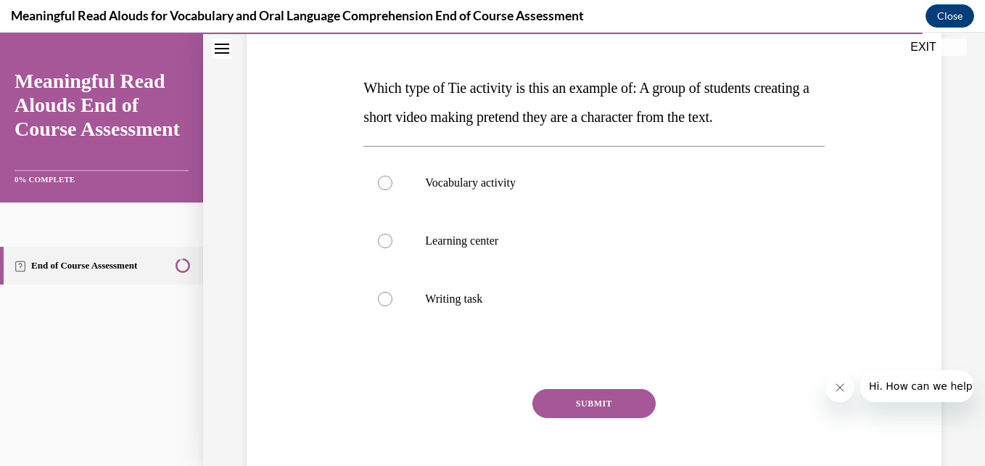
scroll to position [204, 0]
click at [480, 250] on label "Learning center" at bounding box center [593, 240] width 461 height 58
click at [392, 247] on input "Learning center" at bounding box center [385, 240] width 15 height 15
radio input "true"
click at [575, 396] on button "SUBMIT" at bounding box center [594, 402] width 123 height 29
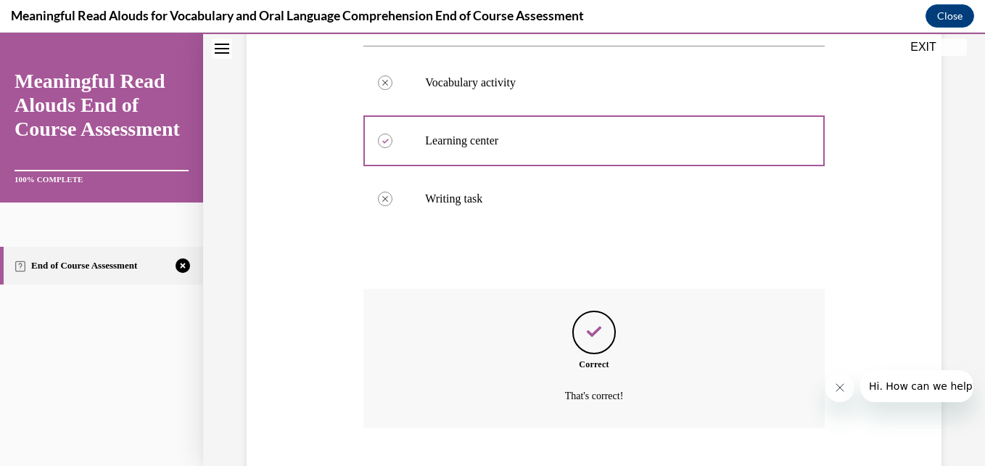
scroll to position [392, 0]
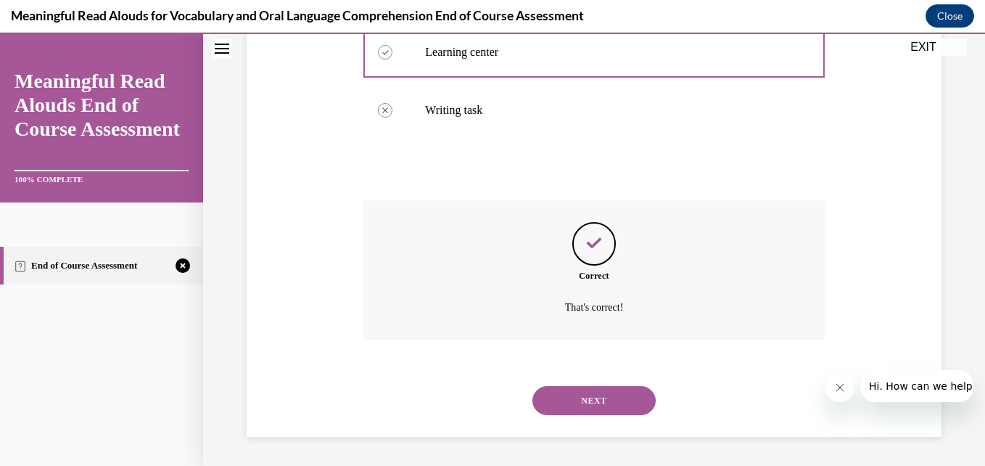
click at [586, 403] on button "NEXT" at bounding box center [594, 400] width 123 height 29
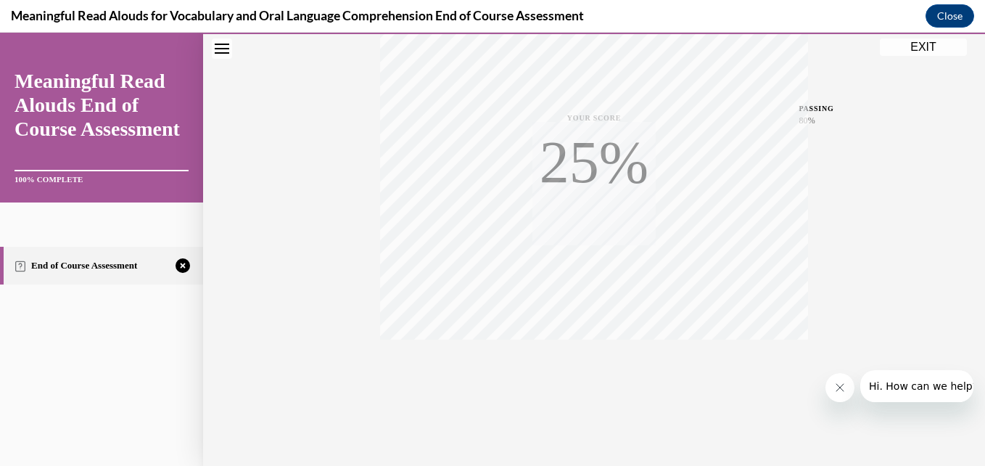
scroll to position [311, 0]
click at [588, 381] on icon "button" at bounding box center [595, 377] width 52 height 16
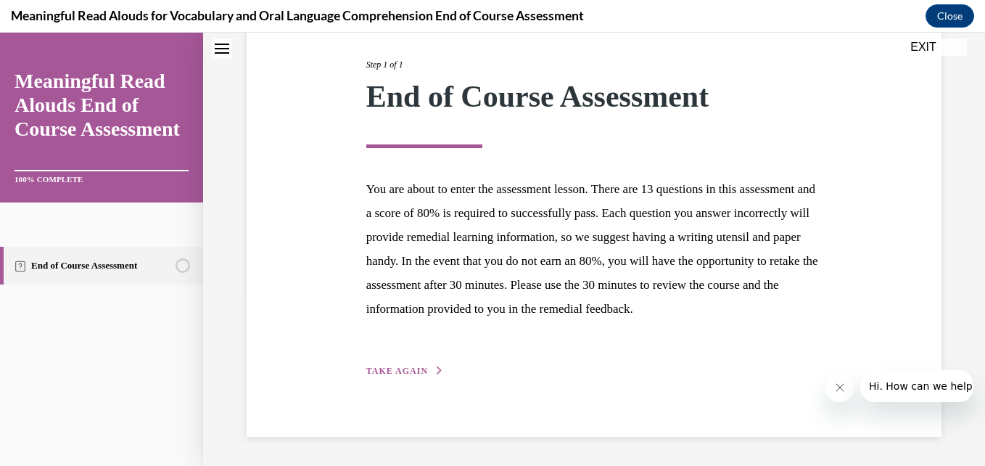
click at [399, 367] on span "TAKE AGAIN" at bounding box center [397, 371] width 62 height 10
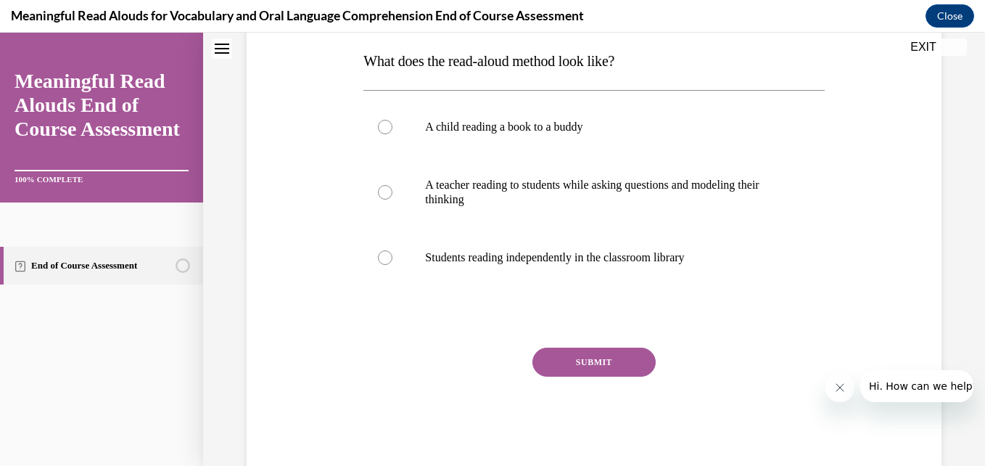
scroll to position [260, 0]
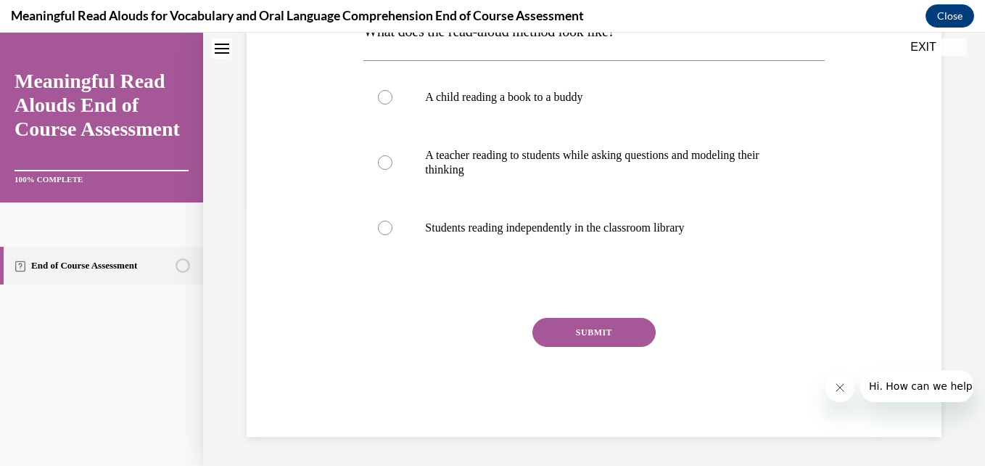
click at [435, 164] on p "A teacher reading to students while asking questions and modeling their thinking" at bounding box center [606, 162] width 363 height 29
click at [392, 164] on input "A teacher reading to students while asking questions and modeling their thinking" at bounding box center [385, 162] width 15 height 15
radio input "true"
click at [625, 334] on button "SUBMIT" at bounding box center [594, 332] width 123 height 29
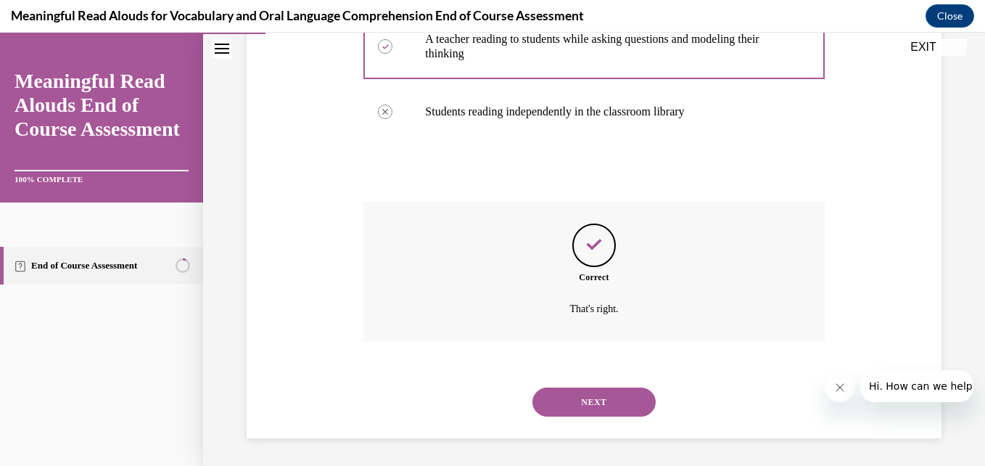
scroll to position [377, 0]
click at [587, 392] on button "NEXT" at bounding box center [594, 400] width 123 height 29
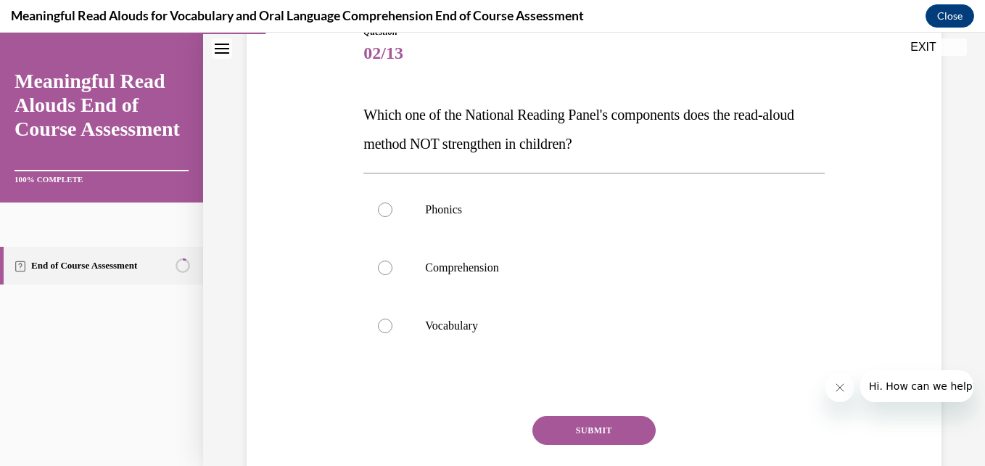
scroll to position [175, 0]
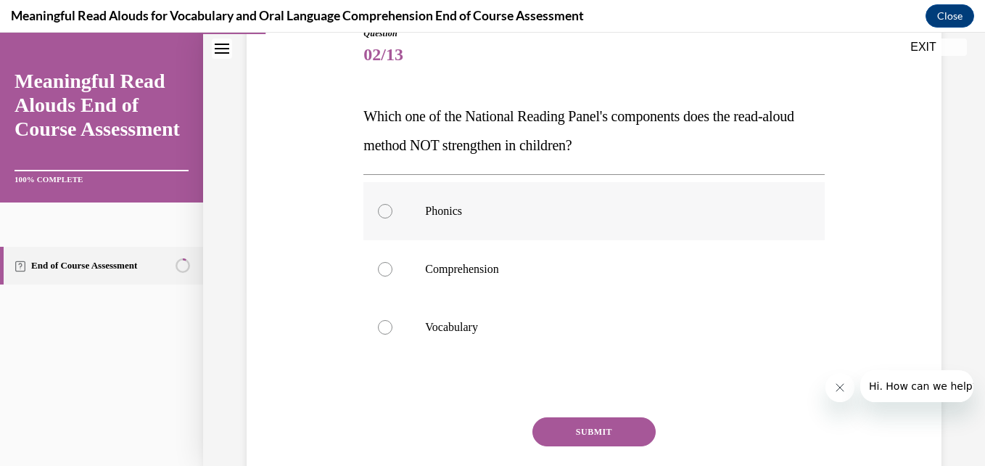
click at [403, 218] on label "Phonics" at bounding box center [593, 211] width 461 height 58
click at [392, 218] on input "Phonics" at bounding box center [385, 211] width 15 height 15
radio input "true"
click at [583, 426] on button "SUBMIT" at bounding box center [594, 431] width 123 height 29
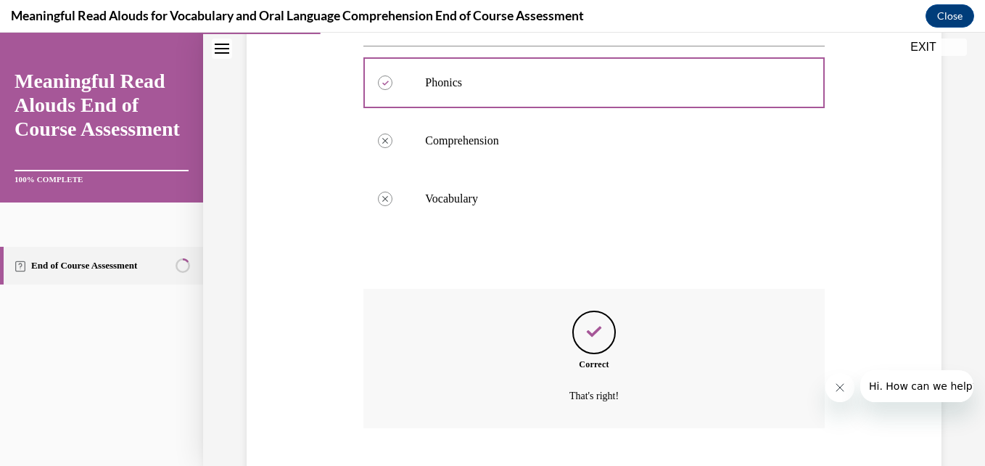
scroll to position [392, 0]
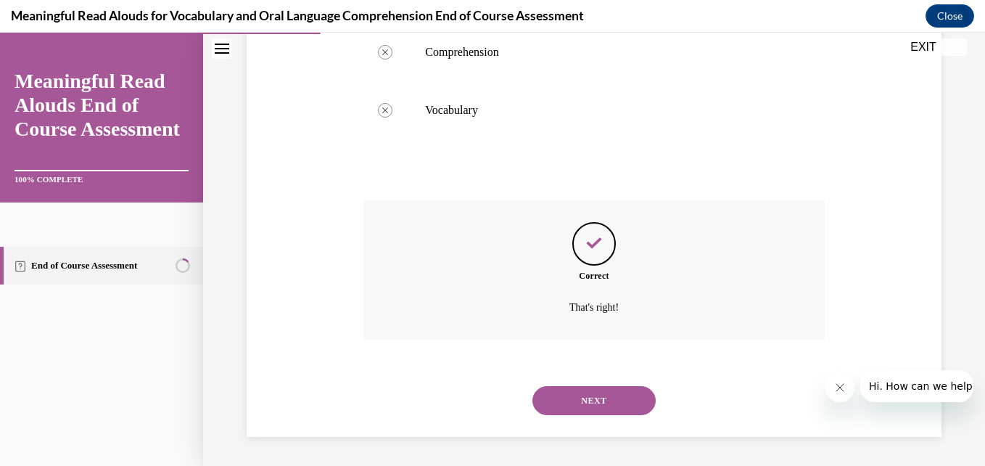
click at [580, 400] on button "NEXT" at bounding box center [594, 400] width 123 height 29
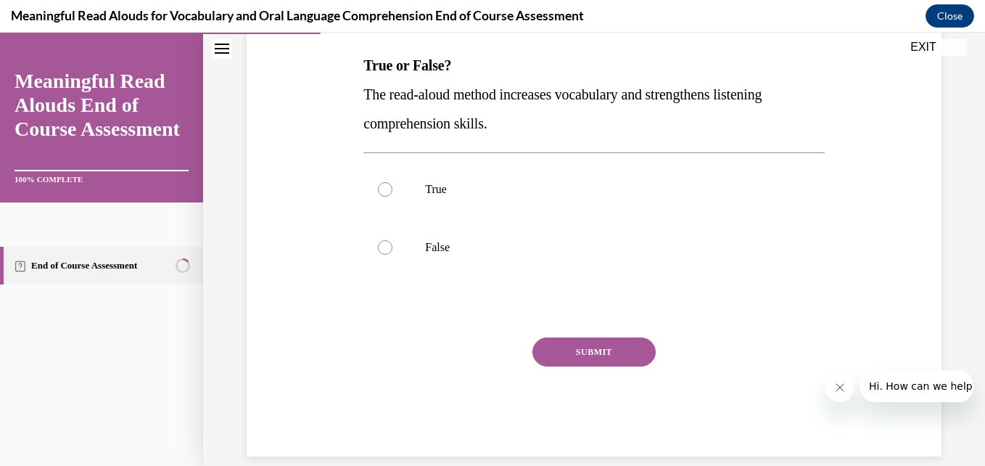
scroll to position [245, 0]
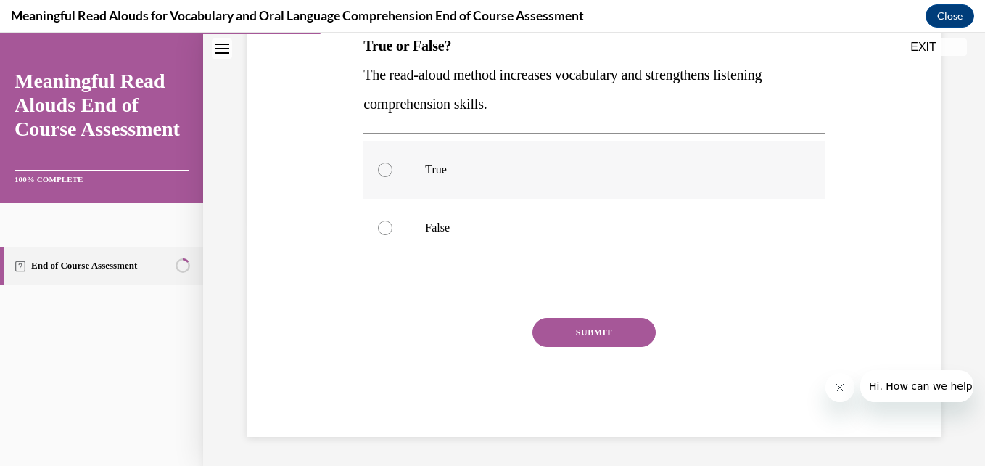
click at [417, 170] on label "True" at bounding box center [593, 170] width 461 height 58
click at [392, 170] on input "True" at bounding box center [385, 170] width 15 height 15
radio input "true"
click at [551, 331] on button "SUBMIT" at bounding box center [594, 332] width 123 height 29
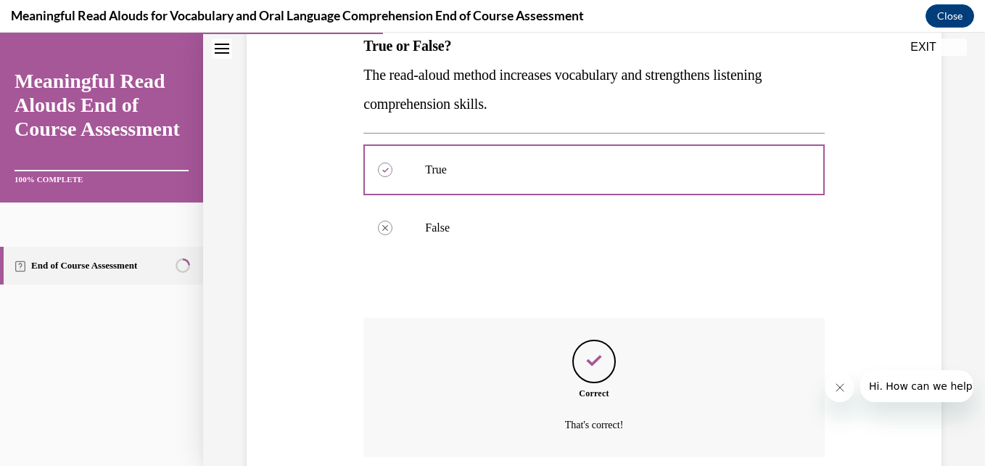
scroll to position [363, 0]
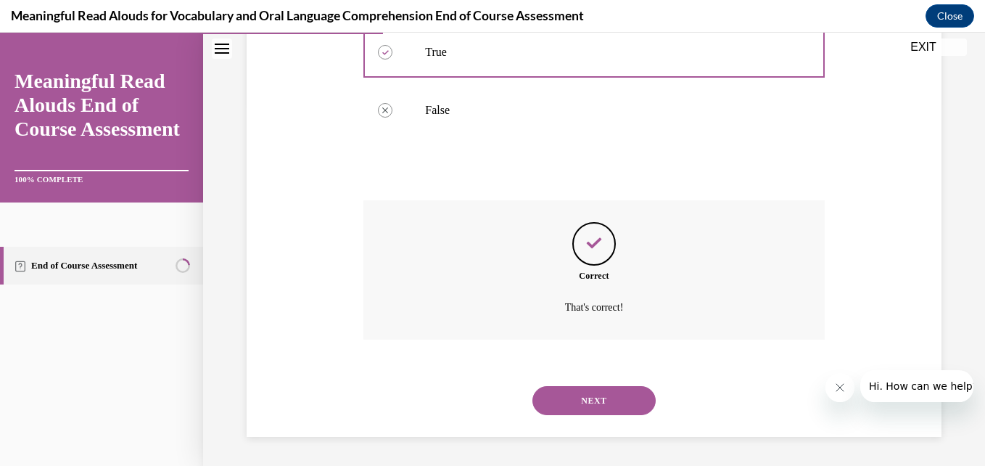
click at [597, 404] on button "NEXT" at bounding box center [594, 400] width 123 height 29
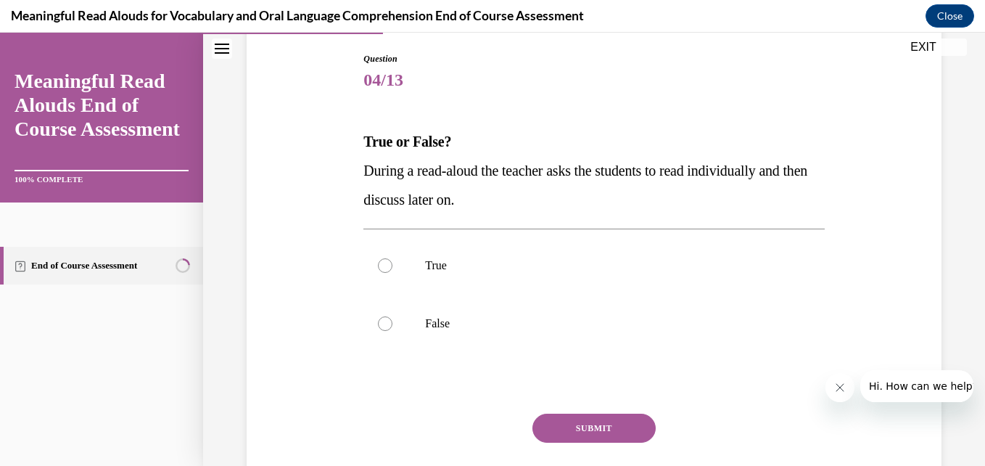
scroll to position [155, 0]
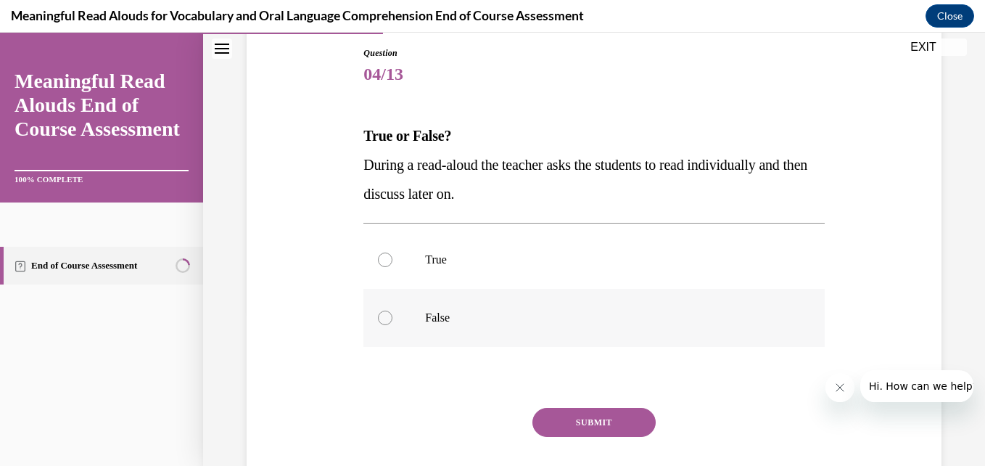
click at [390, 326] on label "False" at bounding box center [593, 318] width 461 height 58
click at [390, 325] on input "False" at bounding box center [385, 318] width 15 height 15
radio input "true"
click at [547, 421] on button "SUBMIT" at bounding box center [594, 422] width 123 height 29
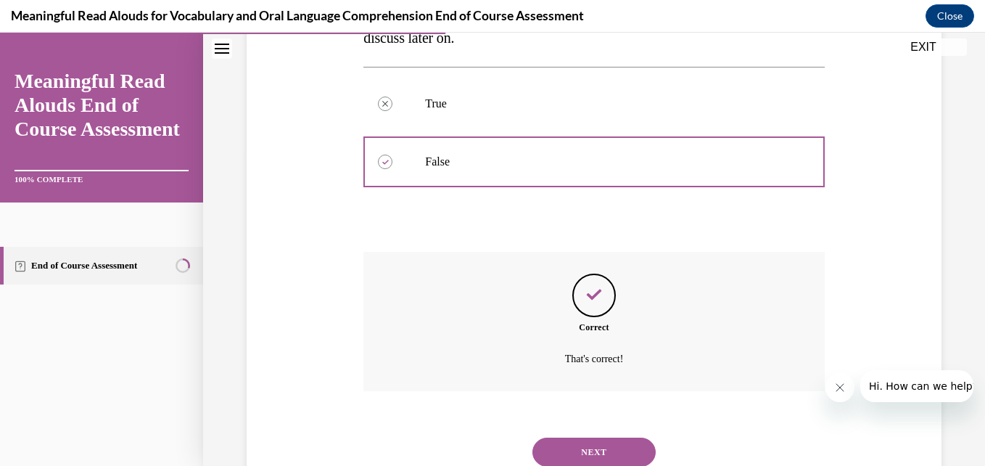
scroll to position [363, 0]
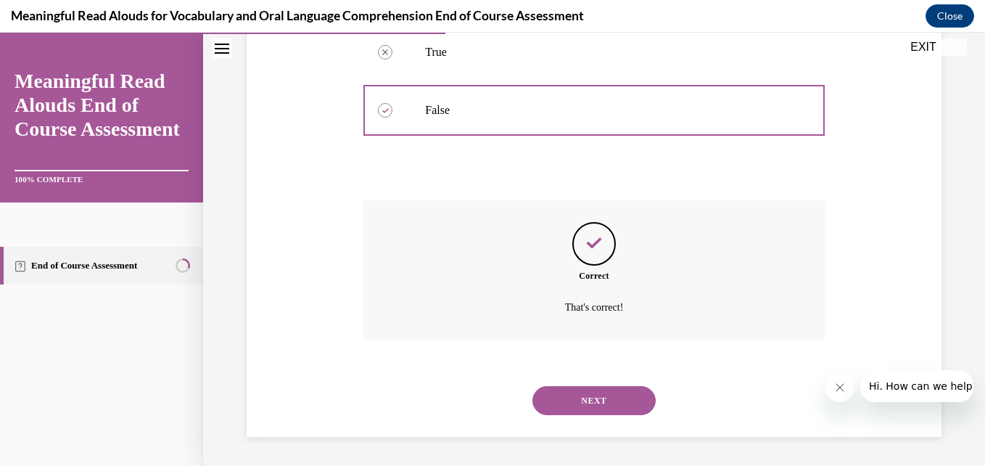
click at [617, 403] on button "NEXT" at bounding box center [594, 400] width 123 height 29
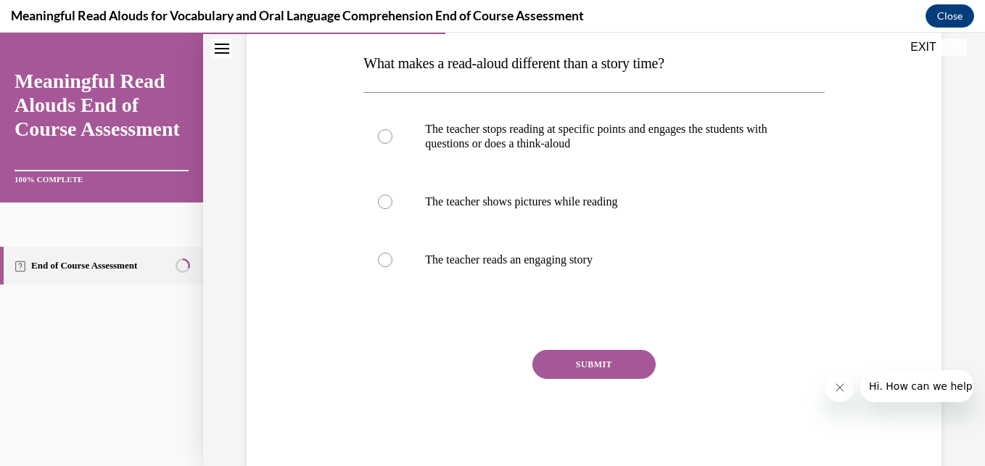
scroll to position [227, 0]
click at [468, 134] on p "The teacher stops reading at specific points and engages the students with ques…" at bounding box center [606, 137] width 363 height 29
click at [392, 134] on input "The teacher stops reading at specific points and engages the students with ques…" at bounding box center [385, 137] width 15 height 15
radio input "true"
click at [551, 366] on button "SUBMIT" at bounding box center [594, 364] width 123 height 29
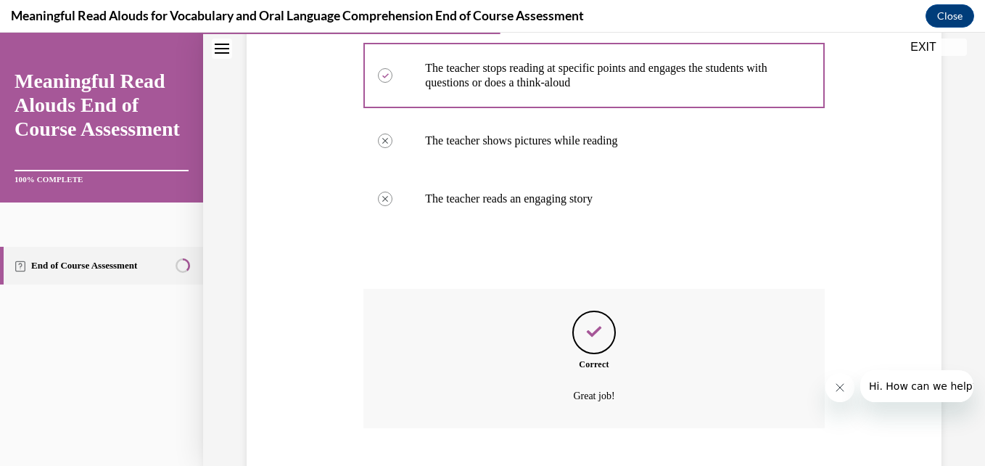
scroll to position [377, 0]
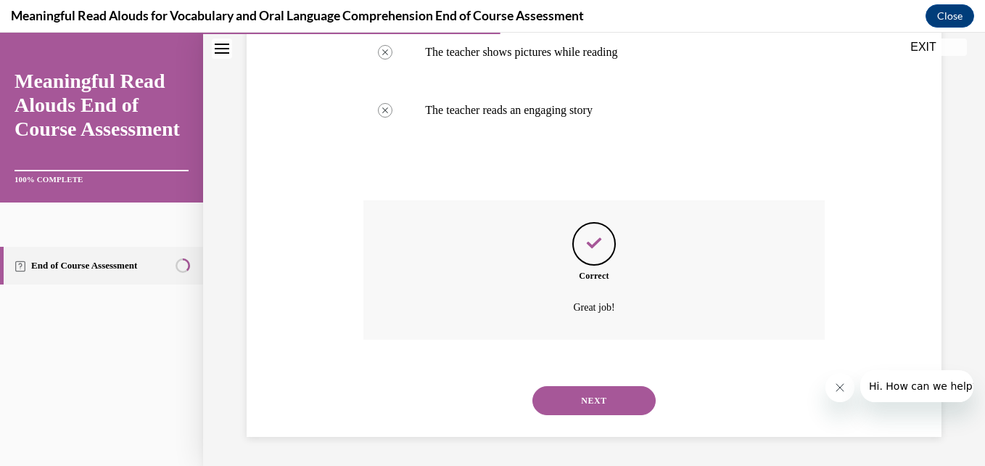
click at [591, 405] on button "NEXT" at bounding box center [594, 400] width 123 height 29
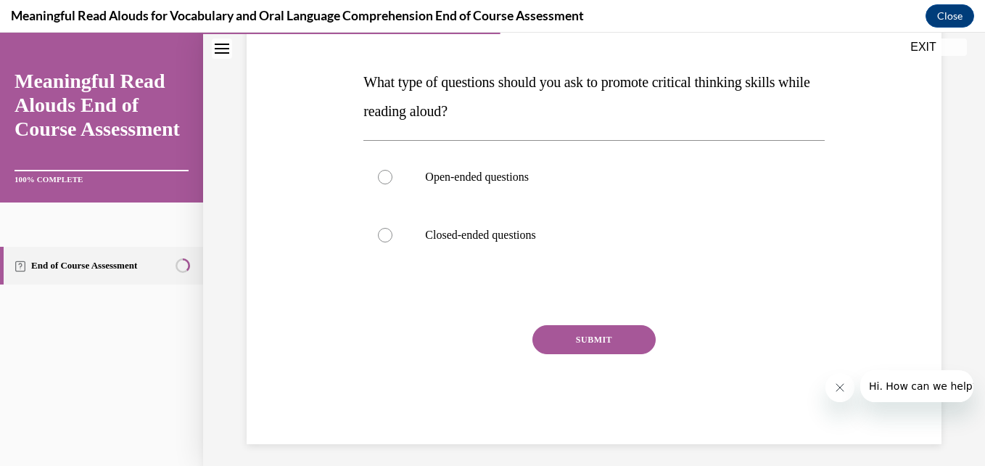
scroll to position [216, 0]
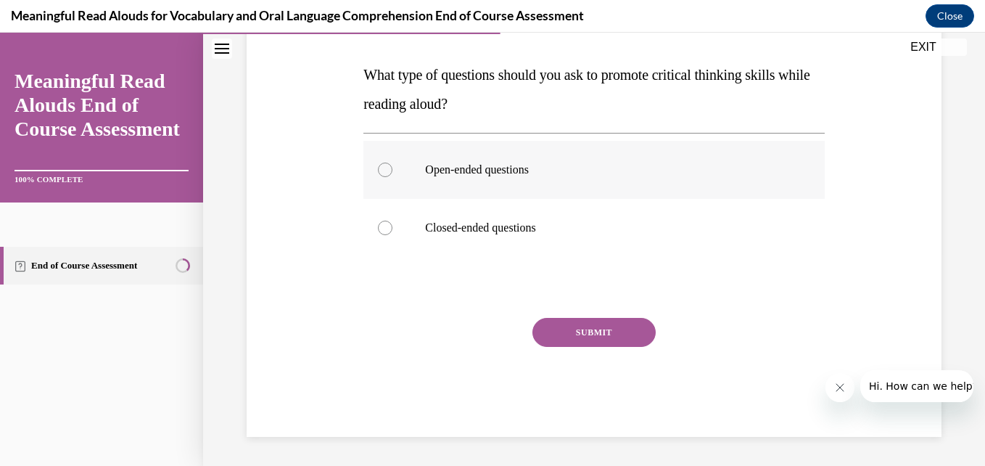
click at [461, 192] on label "Open-ended questions" at bounding box center [593, 170] width 461 height 58
click at [392, 177] on input "Open-ended questions" at bounding box center [385, 170] width 15 height 15
radio input "true"
click at [558, 342] on button "SUBMIT" at bounding box center [594, 332] width 123 height 29
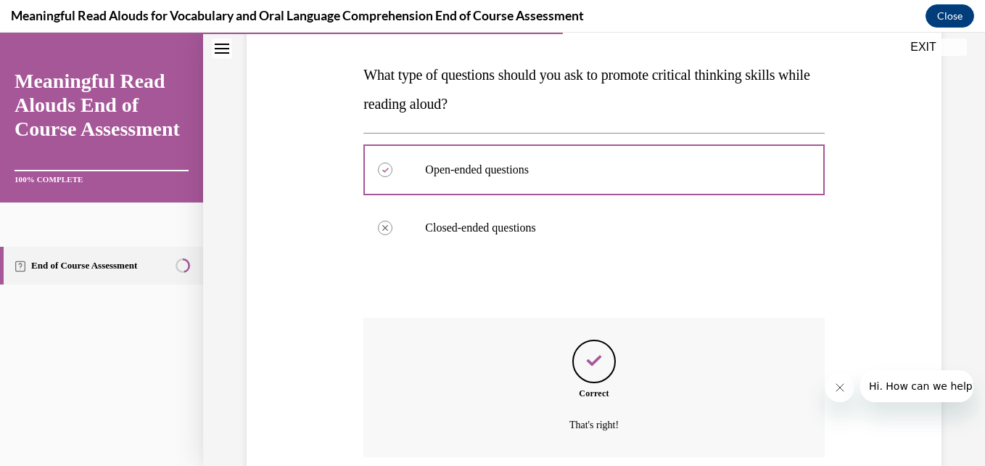
scroll to position [334, 0]
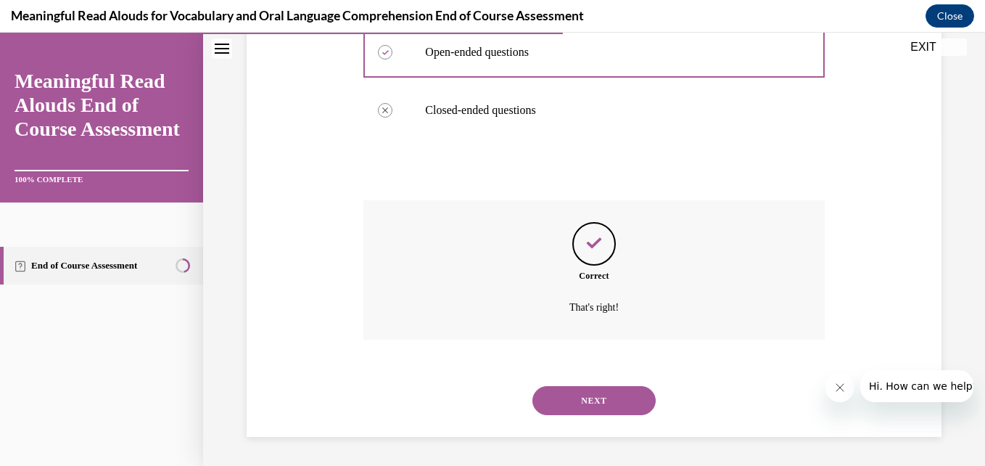
click at [585, 383] on div "NEXT" at bounding box center [593, 400] width 461 height 58
click at [582, 395] on button "NEXT" at bounding box center [594, 400] width 123 height 29
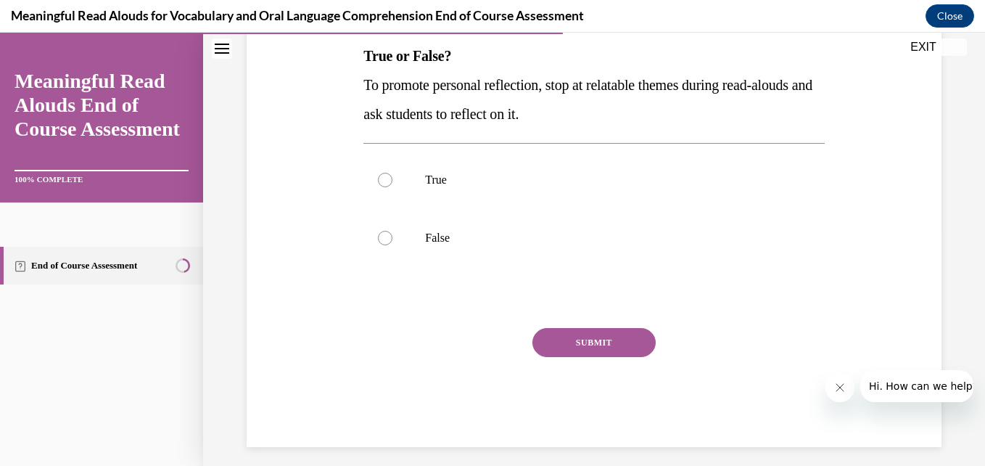
scroll to position [245, 0]
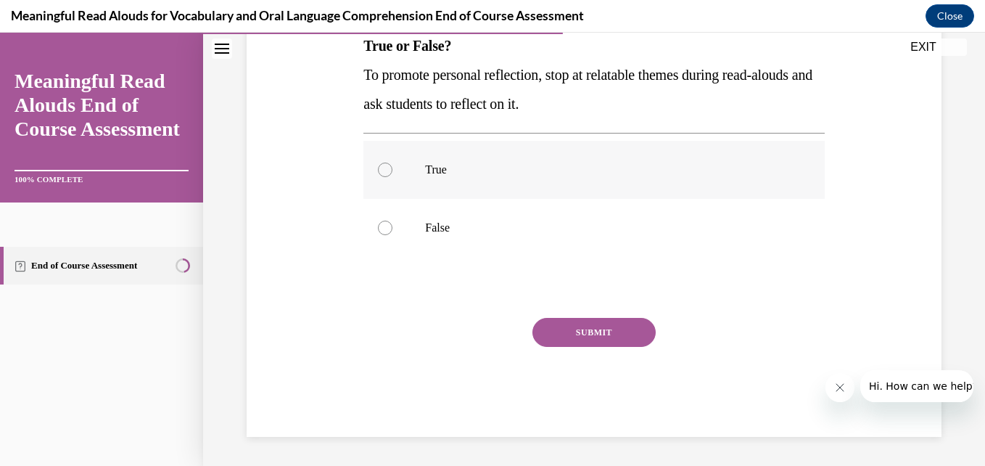
click at [390, 185] on label "True" at bounding box center [593, 170] width 461 height 58
click at [390, 177] on input "True" at bounding box center [385, 170] width 15 height 15
radio input "true"
click at [538, 329] on button "SUBMIT" at bounding box center [594, 332] width 123 height 29
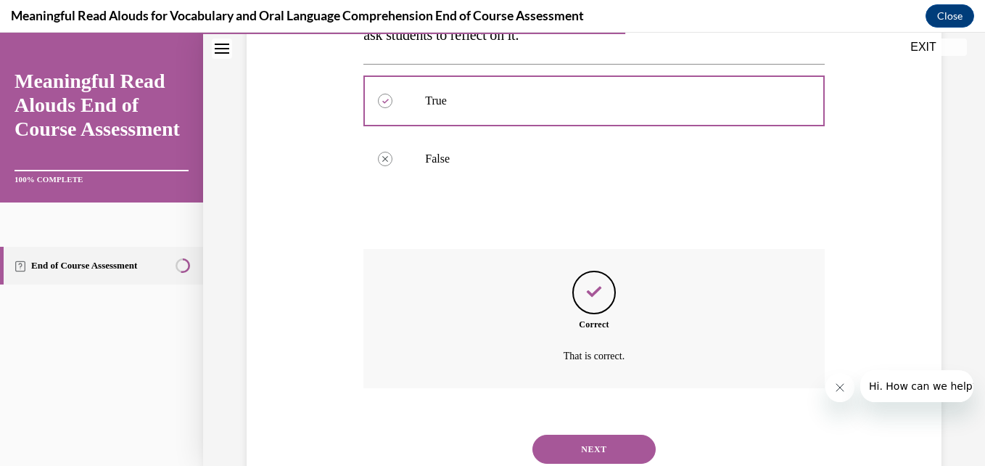
scroll to position [363, 0]
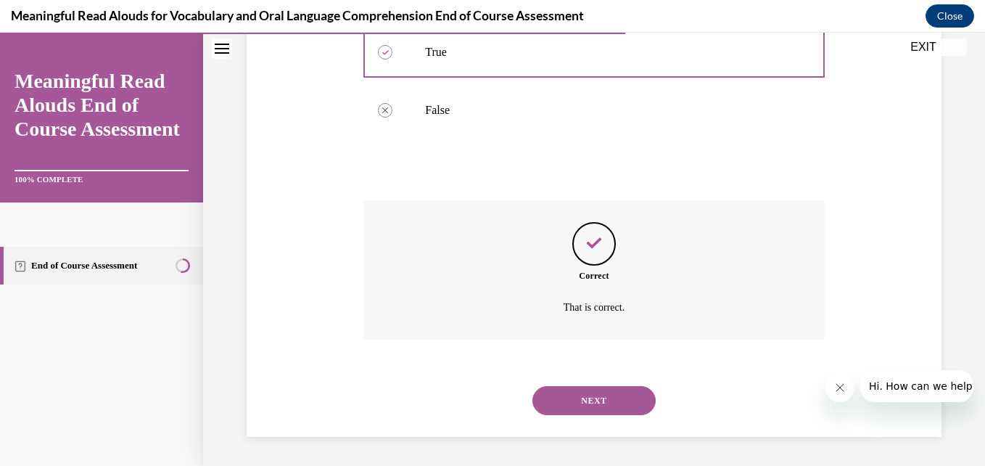
click at [589, 406] on button "NEXT" at bounding box center [594, 400] width 123 height 29
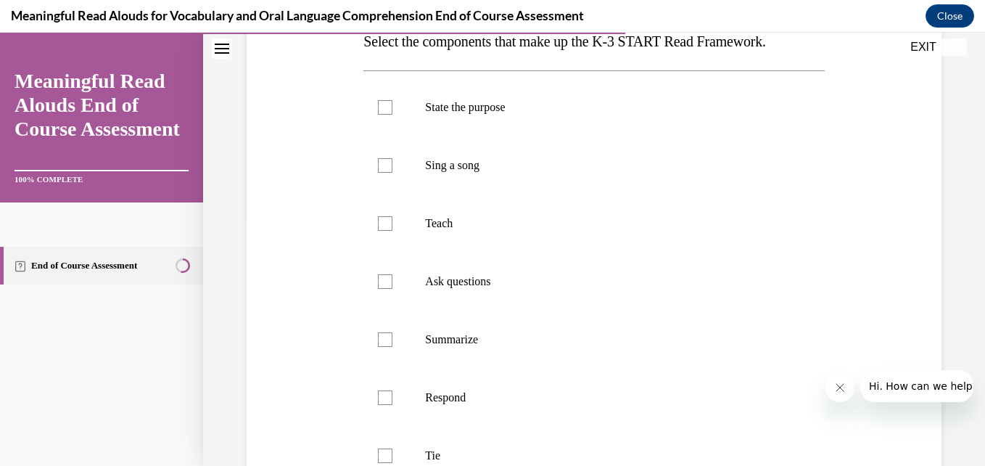
scroll to position [252, 0]
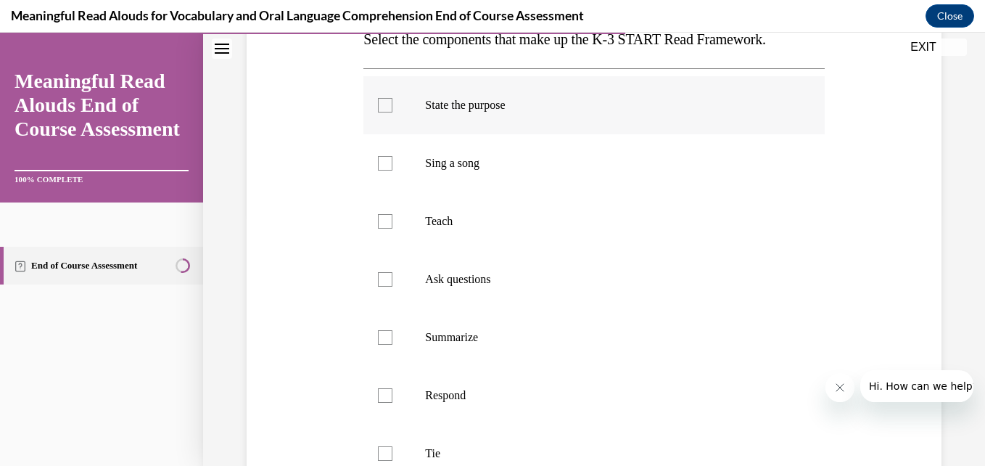
click at [378, 107] on div at bounding box center [385, 105] width 15 height 15
click at [378, 107] on input "State the purpose" at bounding box center [385, 105] width 15 height 15
checkbox input "true"
click at [377, 230] on label "Teach" at bounding box center [593, 221] width 461 height 58
click at [378, 229] on input "Teach" at bounding box center [385, 221] width 15 height 15
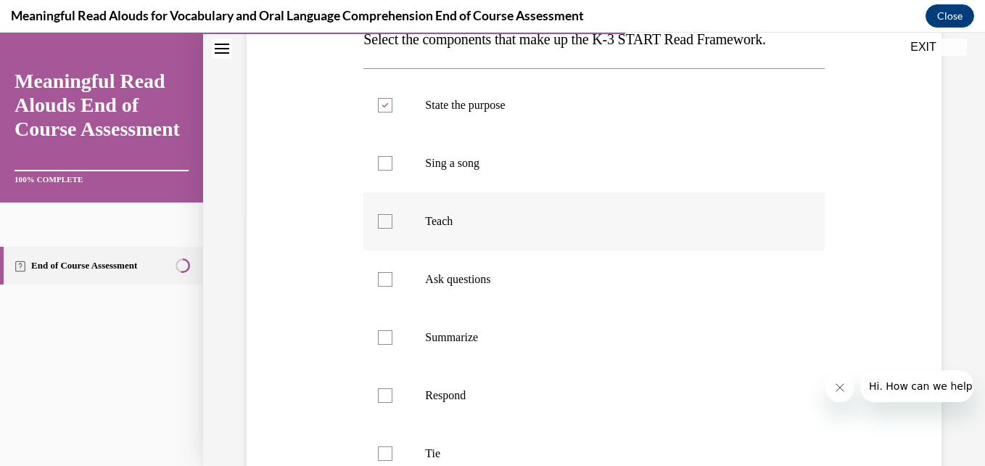
checkbox input "true"
click at [382, 284] on div at bounding box center [385, 279] width 15 height 15
click at [382, 284] on input "Ask questions" at bounding box center [385, 279] width 15 height 15
checkbox input "true"
click at [389, 322] on label "Summarize" at bounding box center [593, 337] width 461 height 58
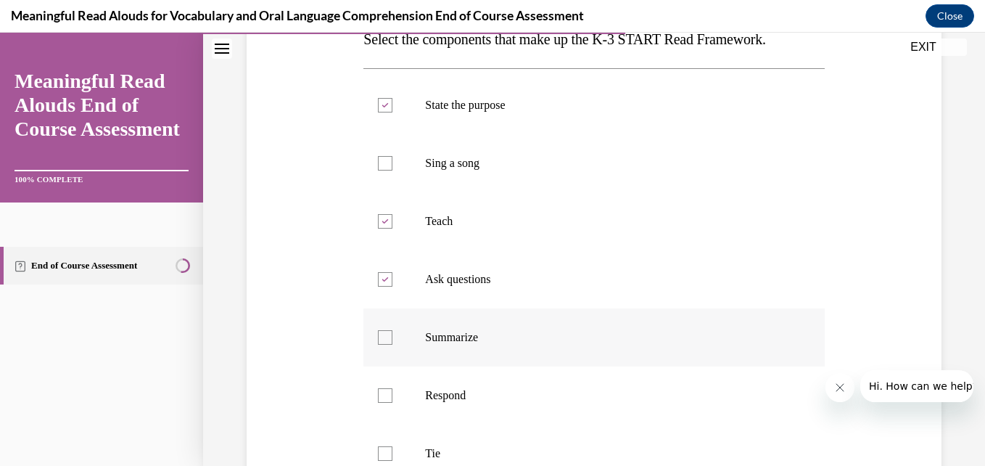
click at [389, 330] on input "Summarize" at bounding box center [385, 337] width 15 height 15
checkbox input "true"
click at [379, 403] on label "Respond" at bounding box center [593, 395] width 461 height 58
click at [379, 403] on input "Respond" at bounding box center [385, 395] width 15 height 15
checkbox input "true"
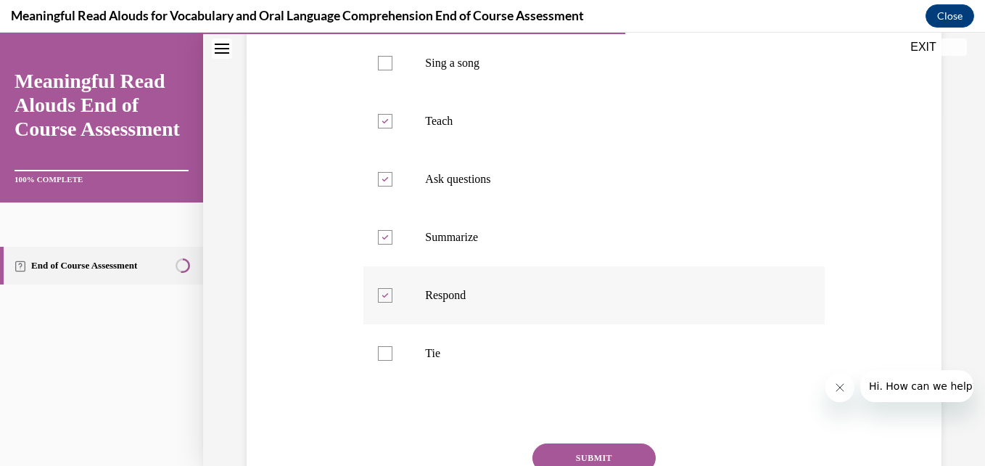
scroll to position [353, 0]
click at [385, 358] on div at bounding box center [385, 352] width 15 height 15
click at [385, 358] on input "Tie" at bounding box center [385, 352] width 15 height 15
checkbox input "true"
click at [541, 455] on button "SUBMIT" at bounding box center [594, 457] width 123 height 29
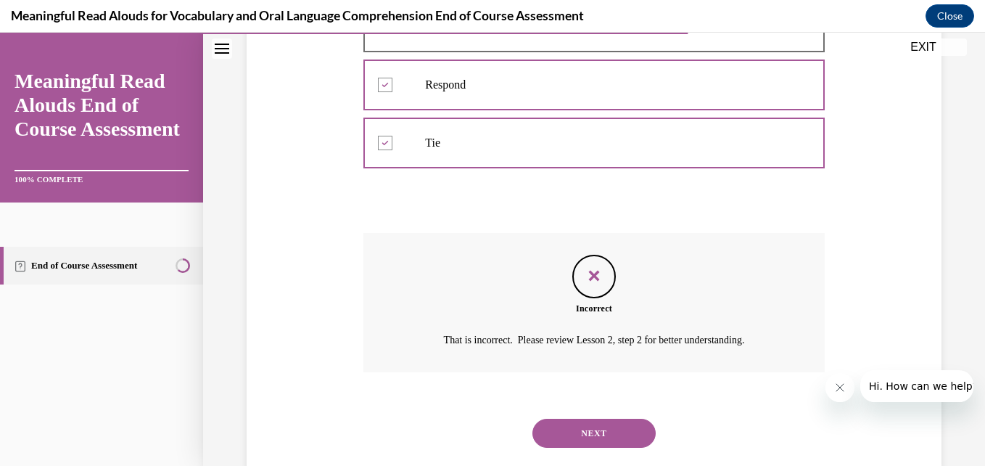
scroll to position [570, 0]
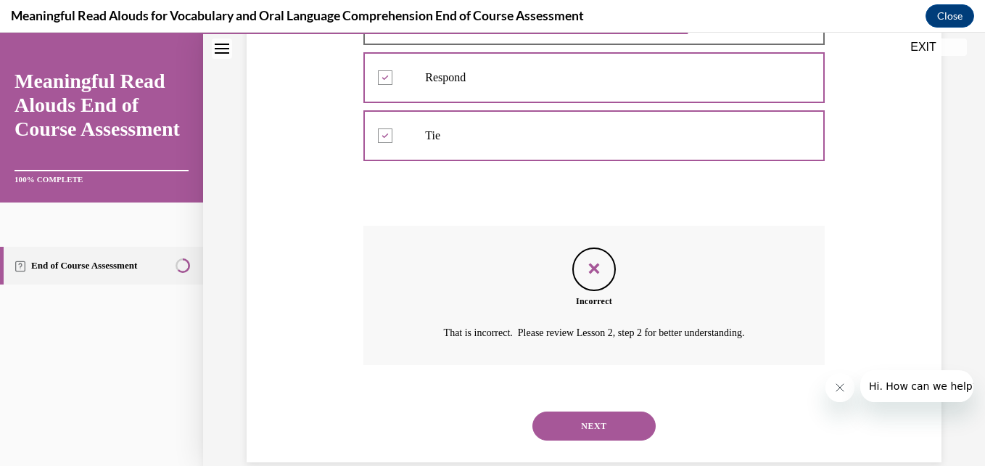
click at [548, 414] on button "NEXT" at bounding box center [594, 425] width 123 height 29
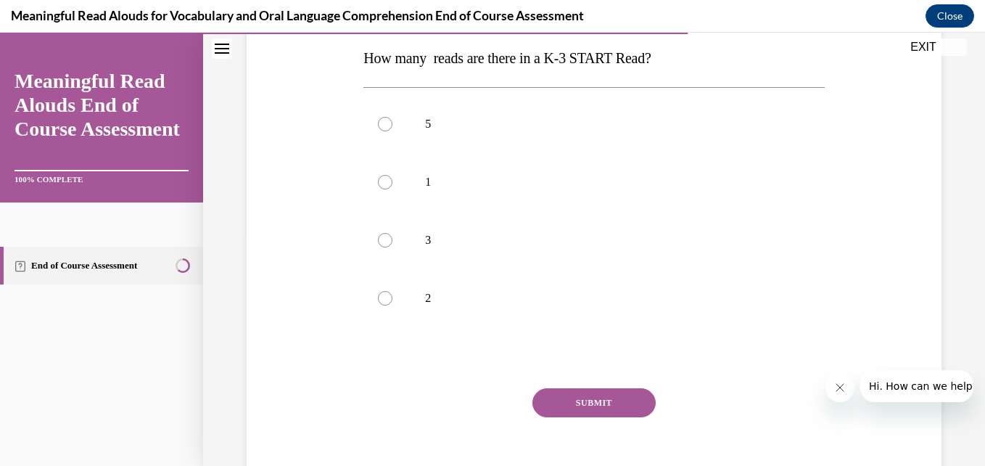
scroll to position [237, 0]
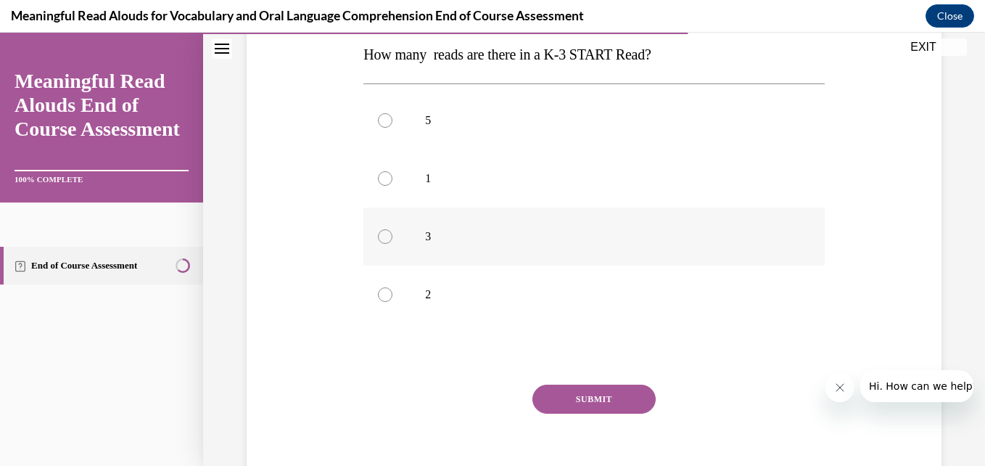
click at [472, 244] on label "3" at bounding box center [593, 236] width 461 height 58
click at [392, 244] on input "3" at bounding box center [385, 236] width 15 height 15
radio input "true"
click at [620, 395] on button "SUBMIT" at bounding box center [594, 399] width 123 height 29
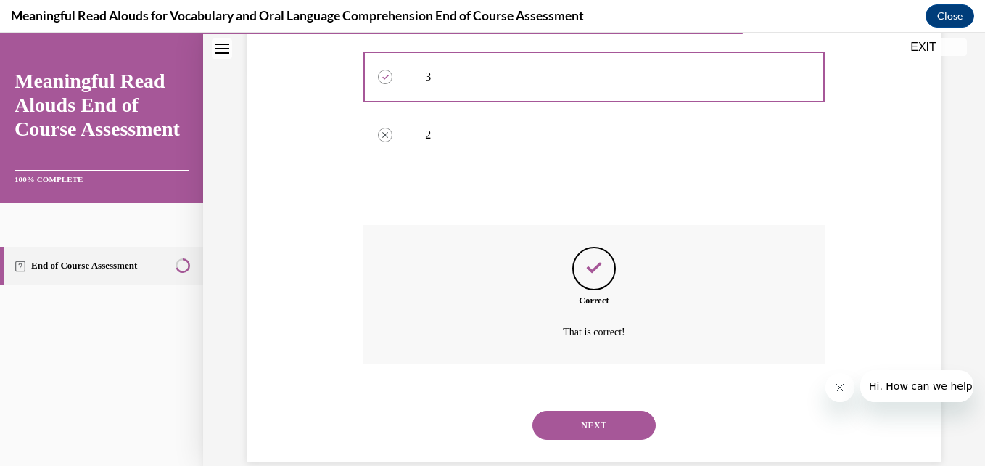
scroll to position [421, 0]
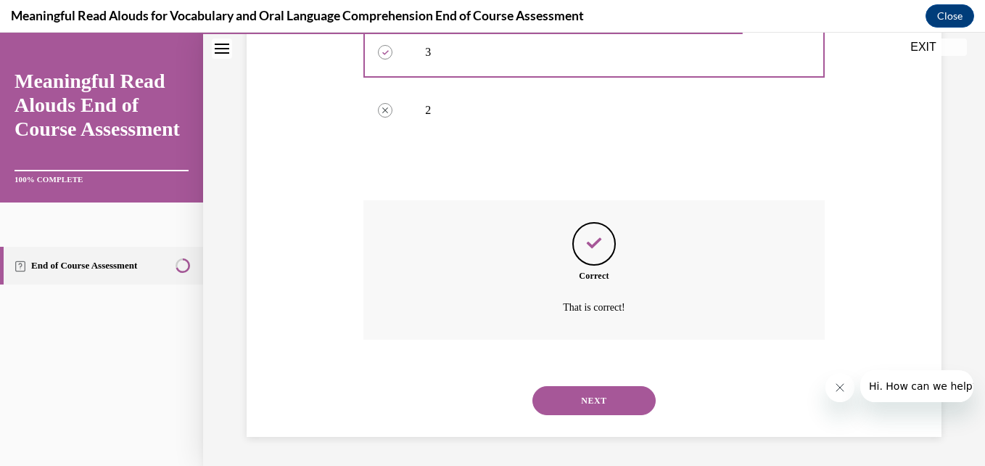
click at [589, 381] on div "NEXT" at bounding box center [593, 400] width 461 height 58
click at [594, 411] on button "NEXT" at bounding box center [594, 400] width 123 height 29
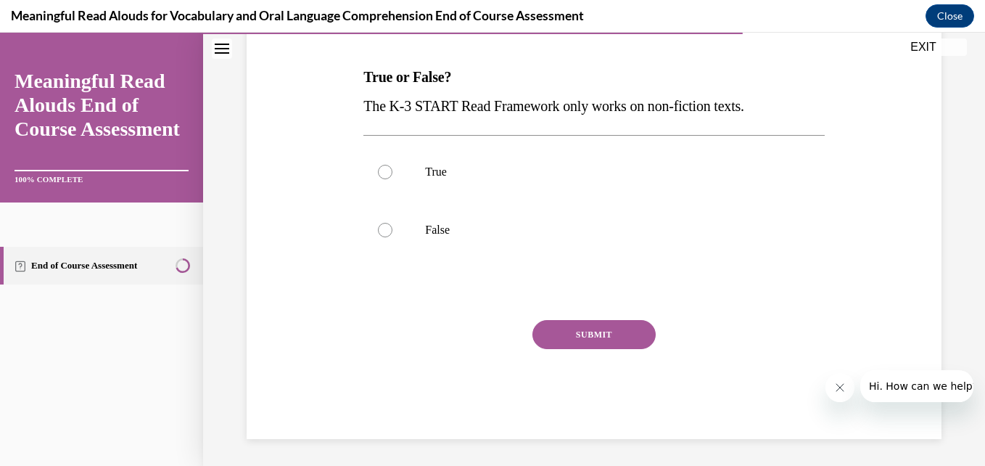
scroll to position [215, 0]
click at [409, 215] on label "False" at bounding box center [593, 229] width 461 height 58
click at [392, 221] on input "False" at bounding box center [385, 228] width 15 height 15
radio input "true"
click at [565, 322] on button "SUBMIT" at bounding box center [594, 332] width 123 height 29
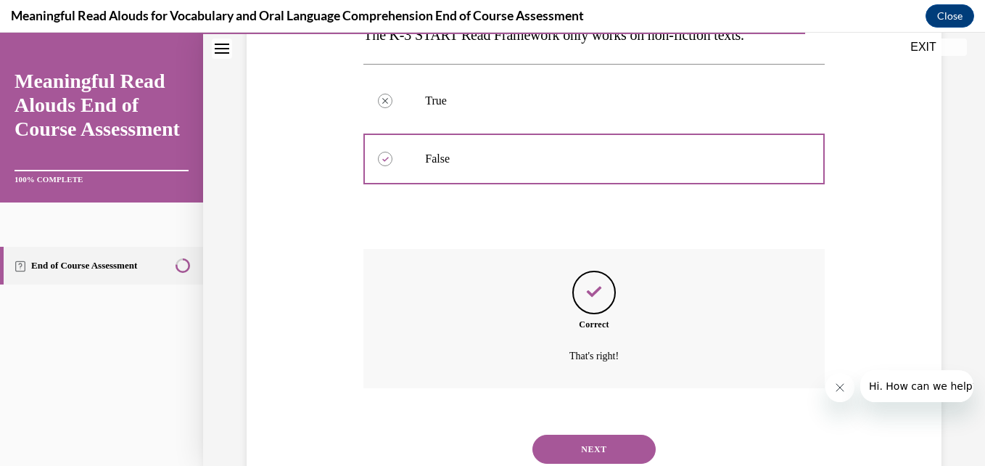
scroll to position [334, 0]
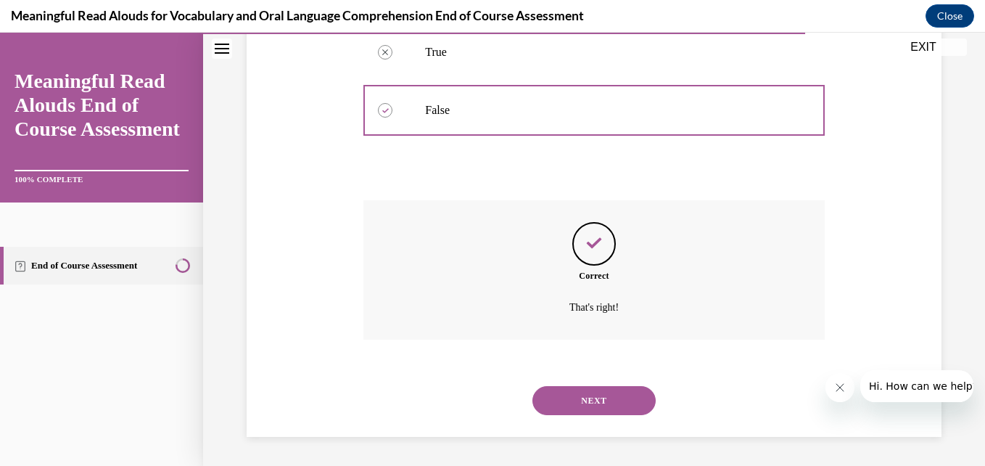
click at [625, 396] on button "NEXT" at bounding box center [594, 400] width 123 height 29
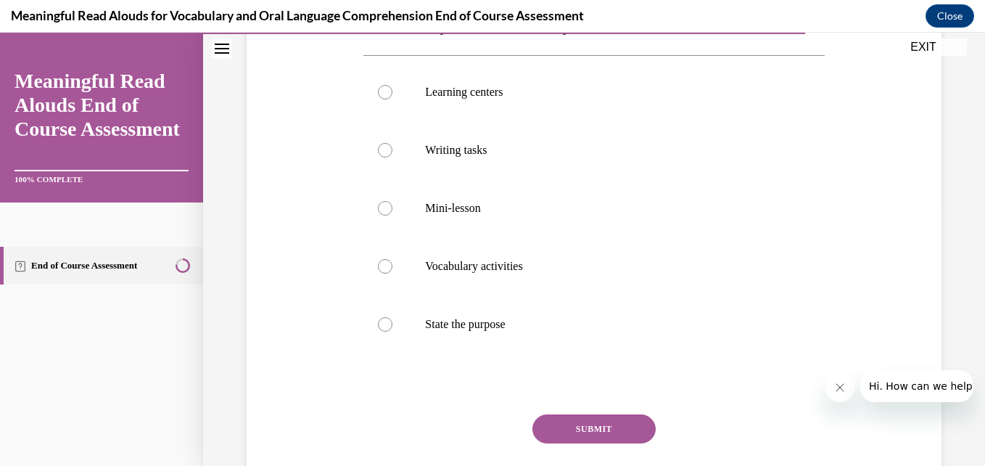
scroll to position [267, 0]
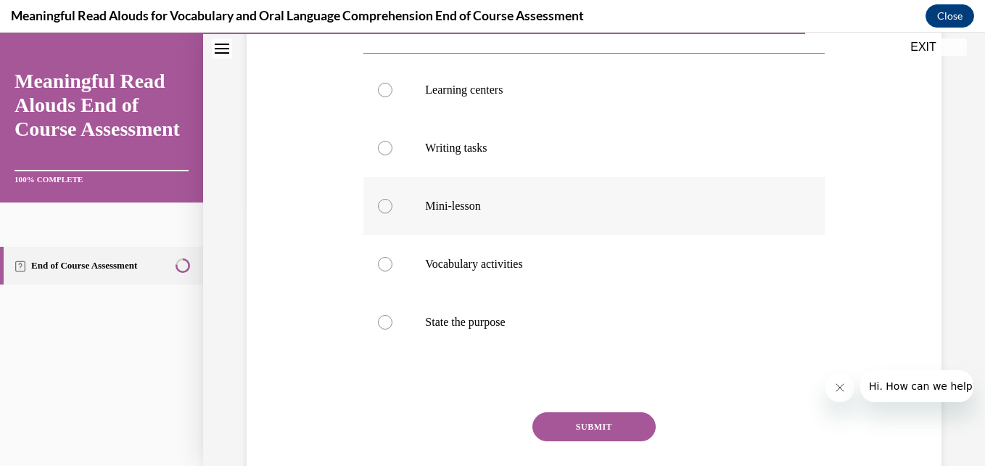
click at [433, 210] on p "Mini-lesson" at bounding box center [606, 206] width 363 height 15
click at [392, 210] on input "Mini-lesson" at bounding box center [385, 206] width 15 height 15
radio input "true"
click at [577, 419] on button "SUBMIT" at bounding box center [594, 426] width 123 height 29
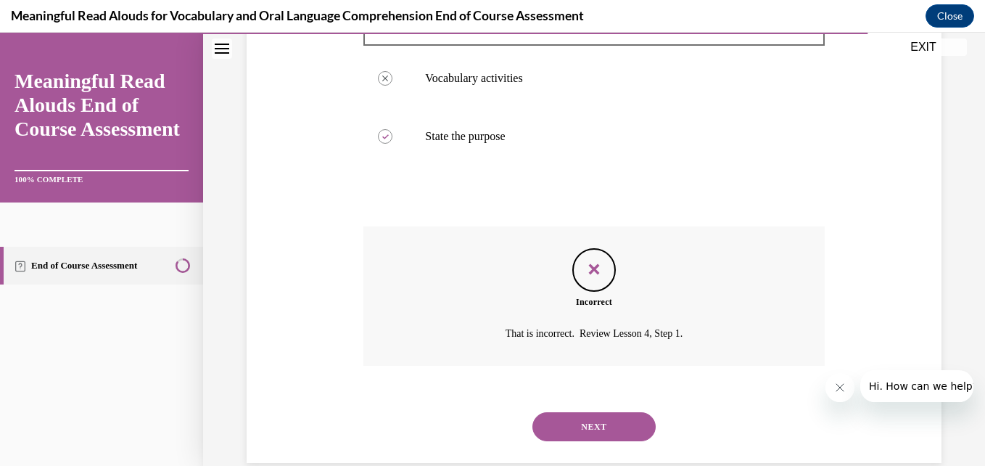
scroll to position [456, 0]
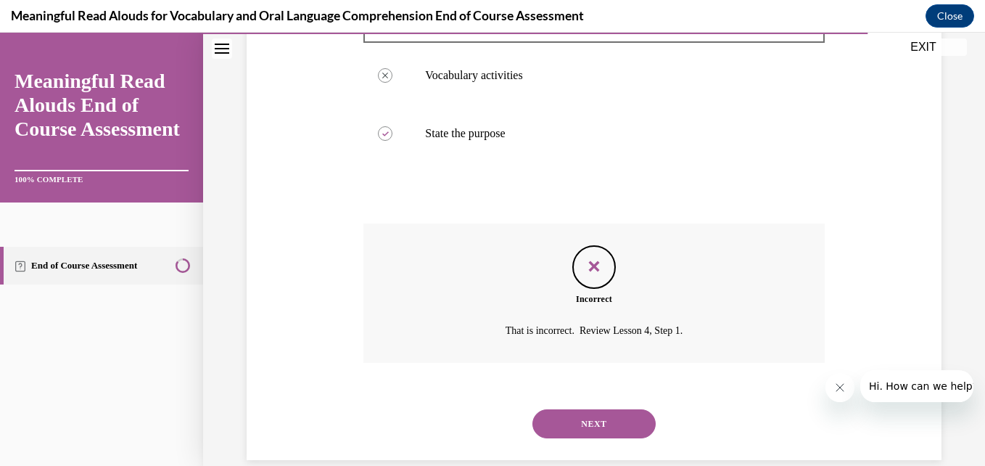
click at [604, 422] on button "NEXT" at bounding box center [594, 423] width 123 height 29
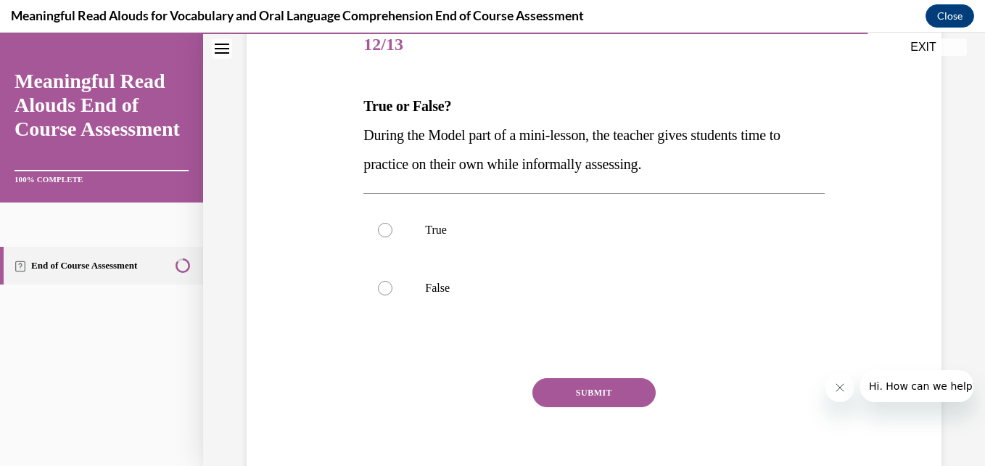
scroll to position [186, 0]
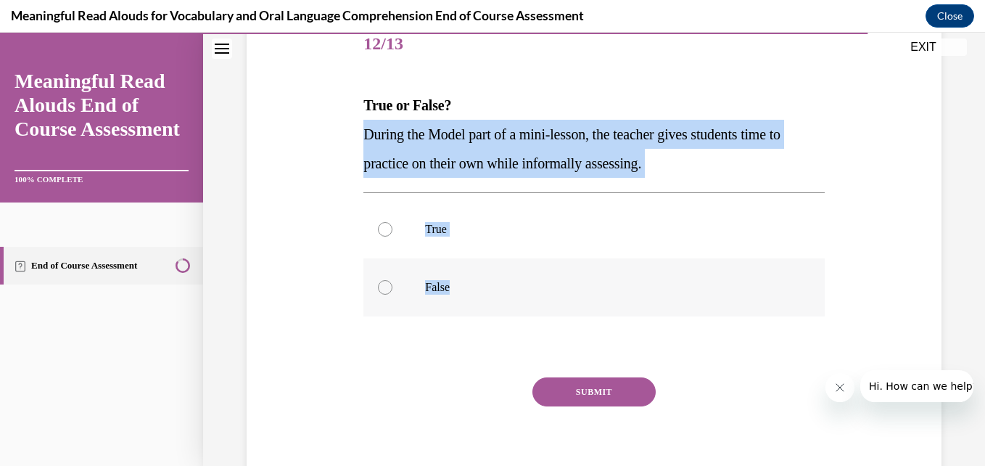
drag, startPoint x: 365, startPoint y: 127, endPoint x: 484, endPoint y: 286, distance: 198.5
click at [484, 286] on div "Question 12/13 True or False? During the Model part of a mini-lesson, the teach…" at bounding box center [593, 256] width 461 height 480
copy div "During the Model part of a mini-lesson, the teacher gives students time to prac…"
click at [416, 280] on label "False" at bounding box center [593, 287] width 461 height 58
click at [392, 280] on input "False" at bounding box center [385, 287] width 15 height 15
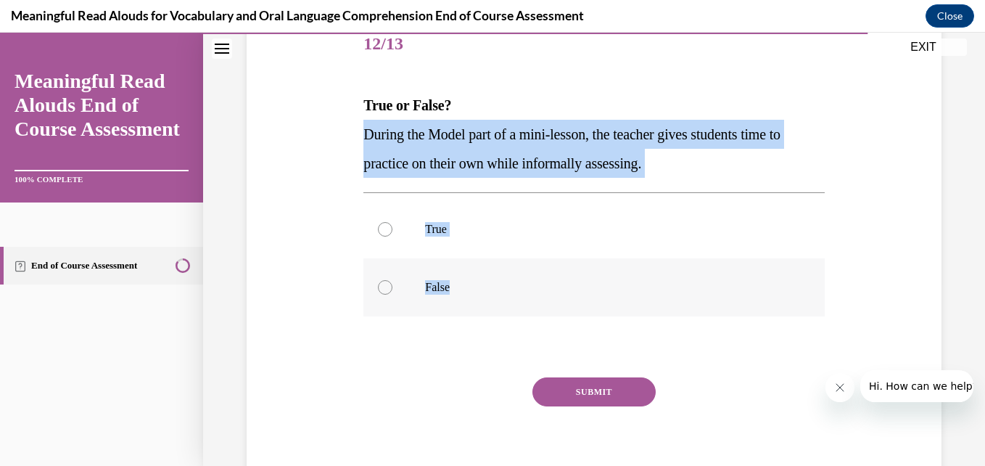
radio input "true"
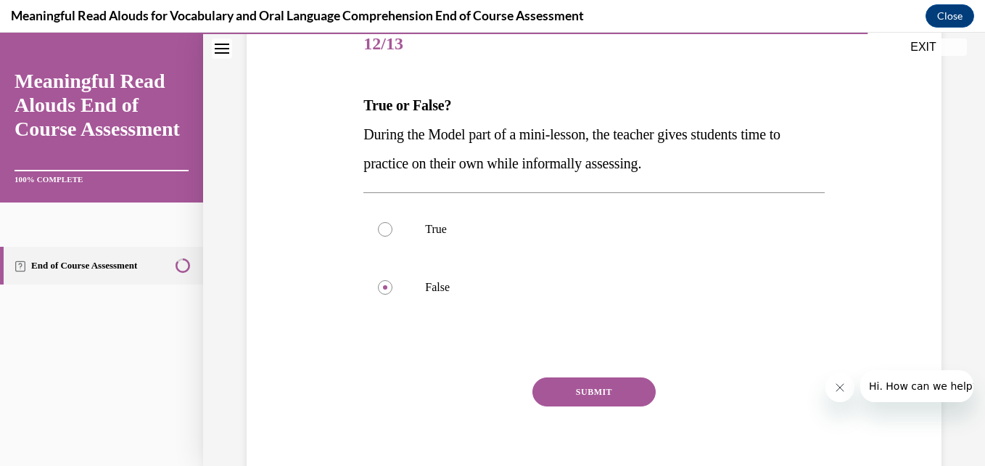
click at [617, 392] on button "SUBMIT" at bounding box center [594, 391] width 123 height 29
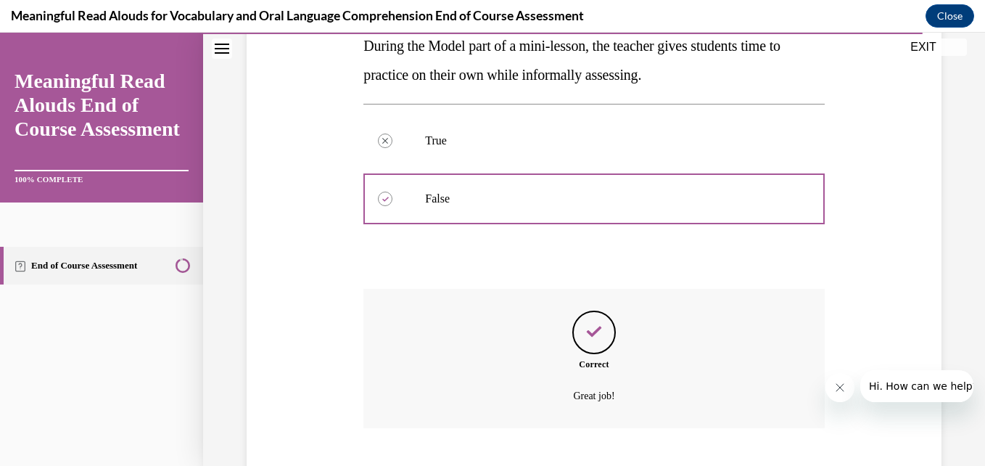
scroll to position [363, 0]
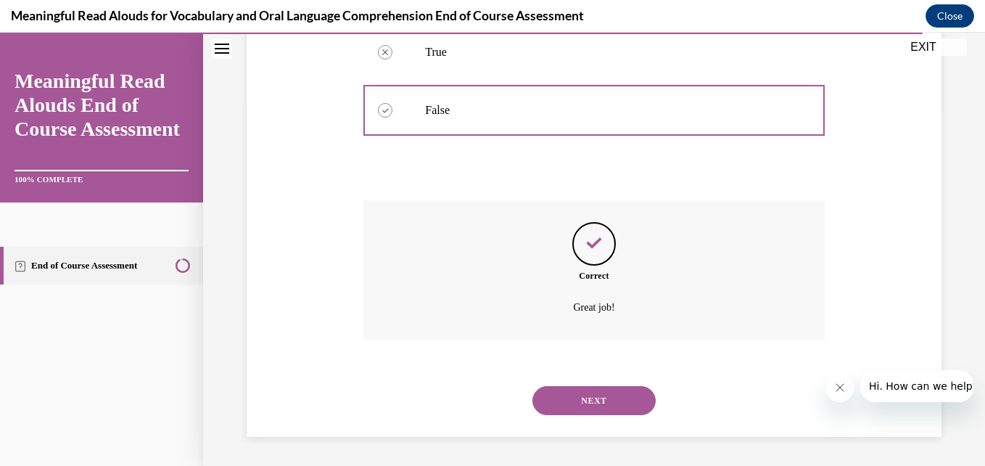
click at [590, 395] on button "NEXT" at bounding box center [594, 400] width 123 height 29
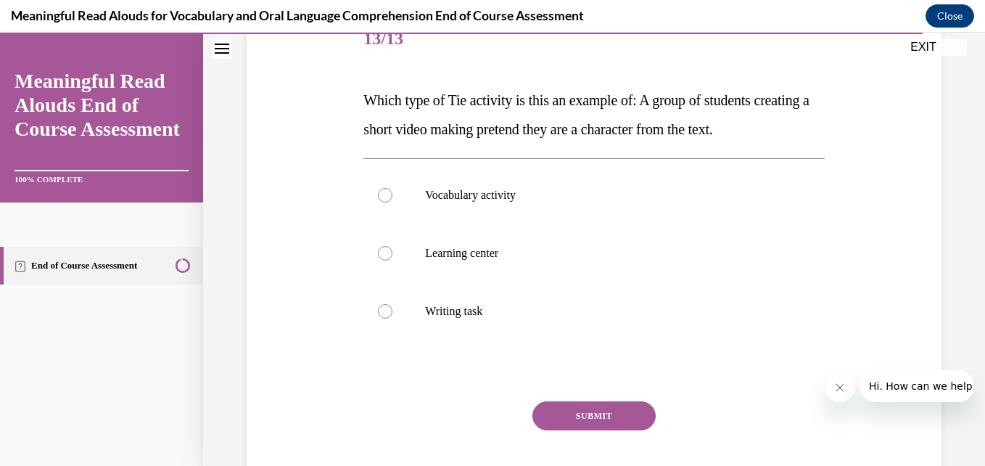
scroll to position [190, 0]
click at [506, 251] on p "Learning center" at bounding box center [606, 254] width 363 height 15
click at [392, 251] on input "Learning center" at bounding box center [385, 254] width 15 height 15
radio input "true"
click at [548, 421] on button "SUBMIT" at bounding box center [594, 416] width 123 height 29
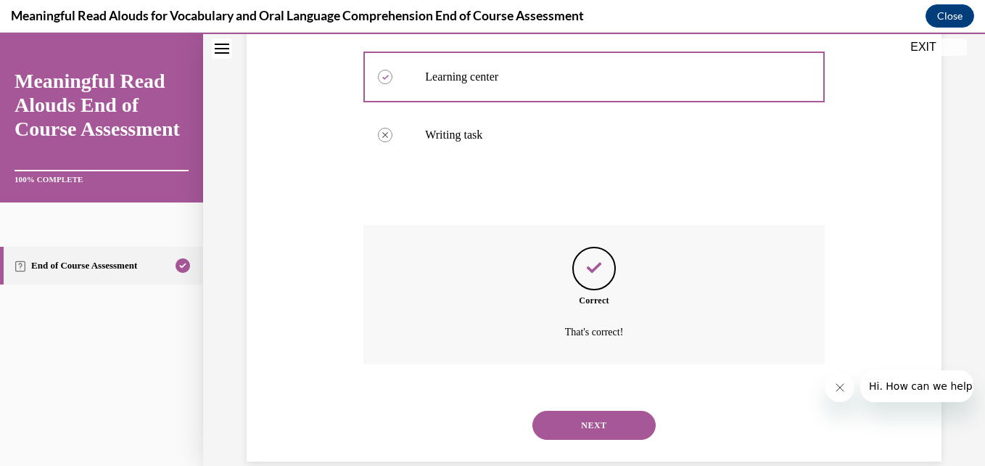
scroll to position [392, 0]
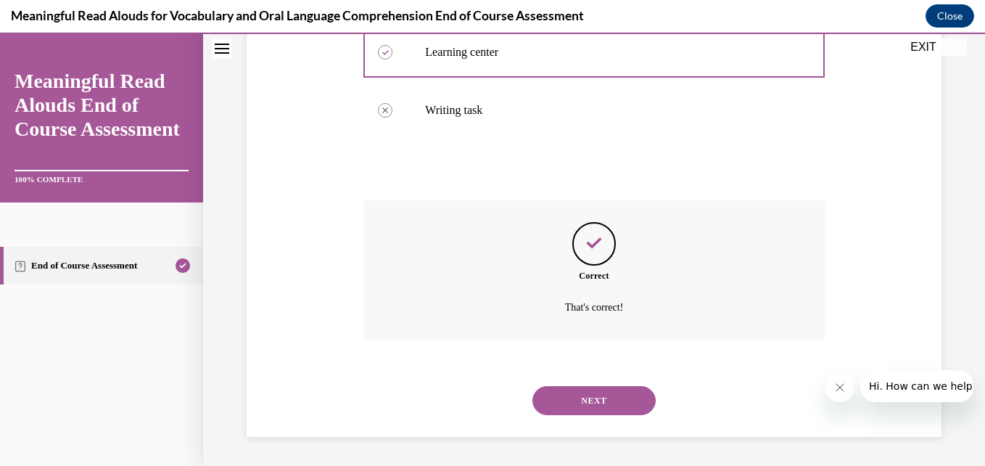
click at [583, 395] on button "NEXT" at bounding box center [594, 400] width 123 height 29
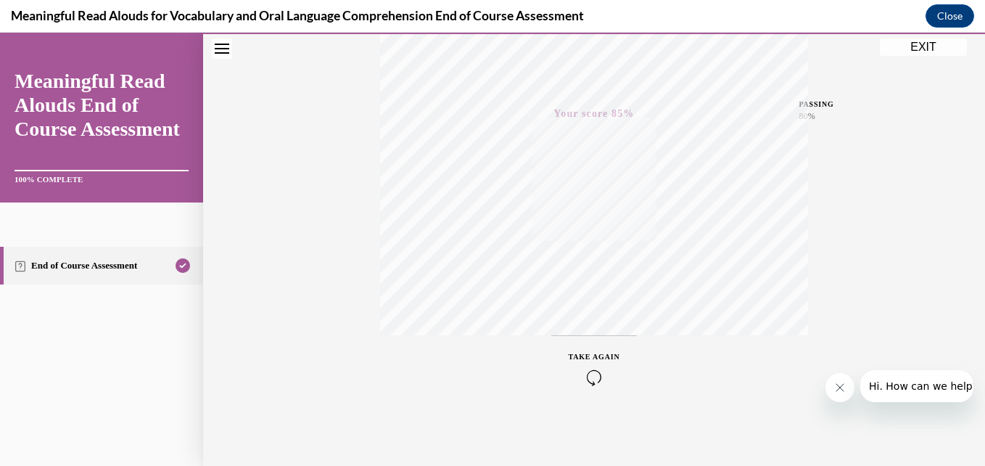
scroll to position [0, 0]
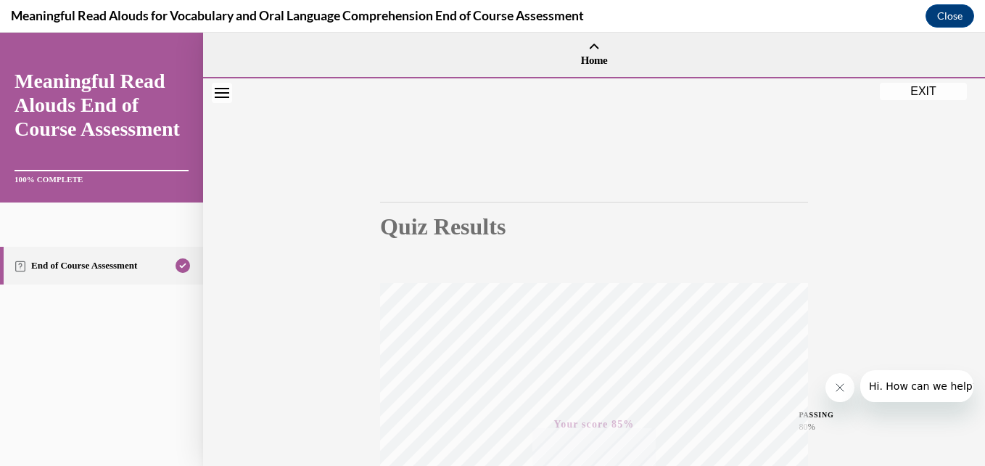
click at [918, 98] on button "EXIT" at bounding box center [923, 91] width 87 height 17
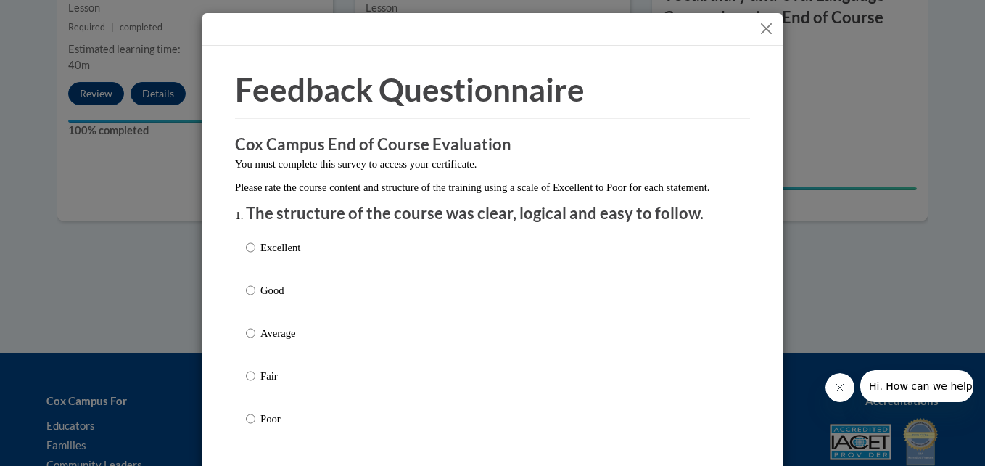
scroll to position [172, 0]
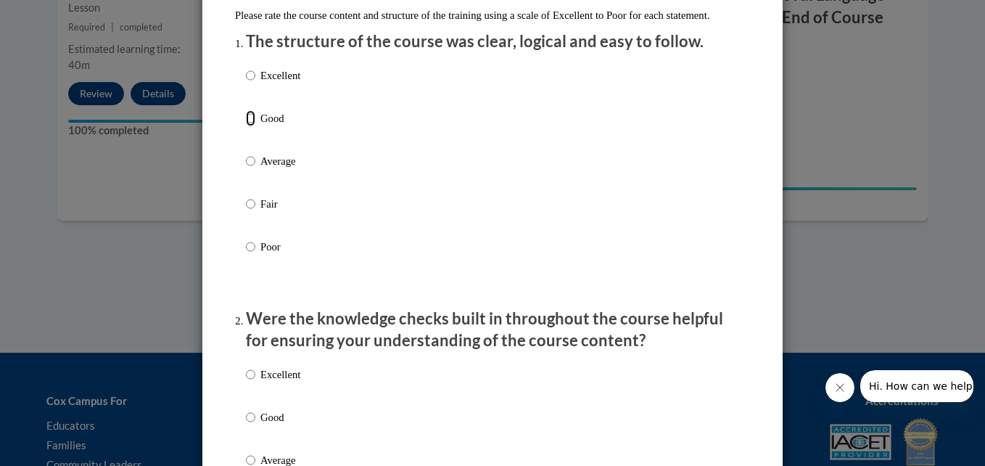
click at [246, 126] on input "Good" at bounding box center [250, 118] width 9 height 16
radio input "true"
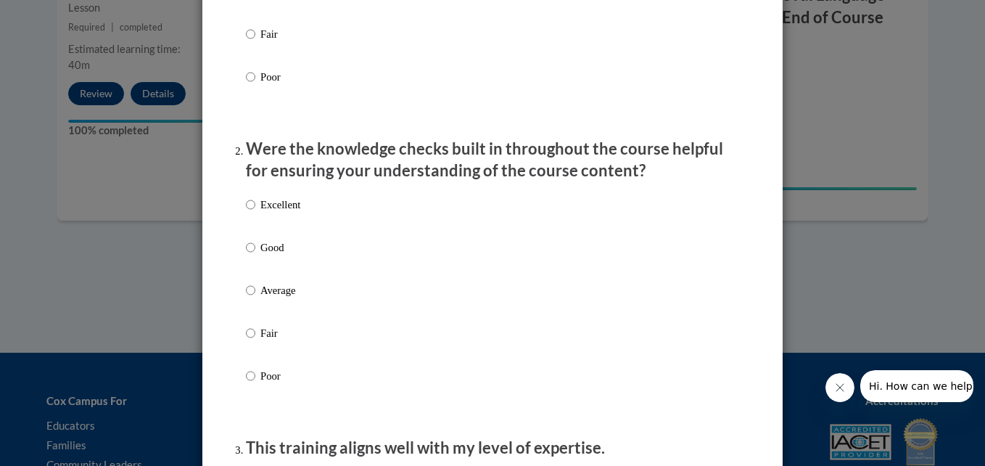
scroll to position [342, 0]
click at [262, 255] on p "Good" at bounding box center [280, 247] width 40 height 16
click at [255, 255] on input "Good" at bounding box center [250, 247] width 9 height 16
radio input "true"
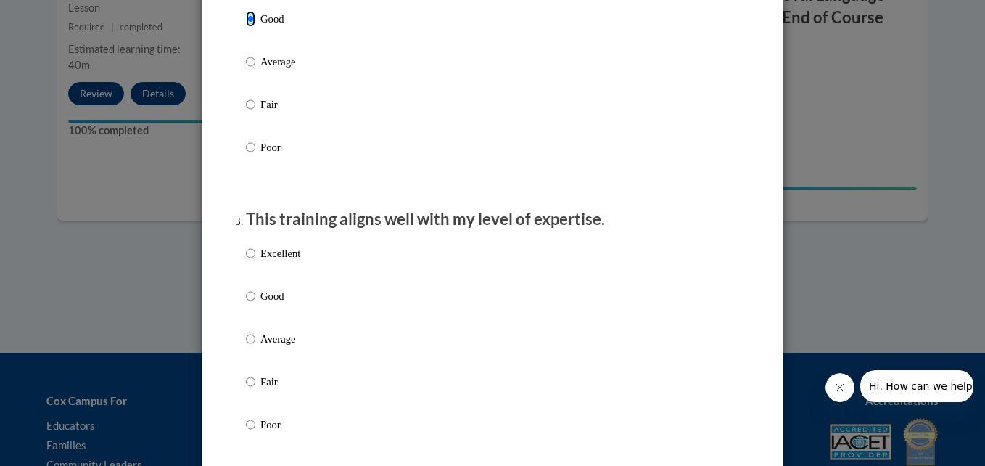
scroll to position [580, 0]
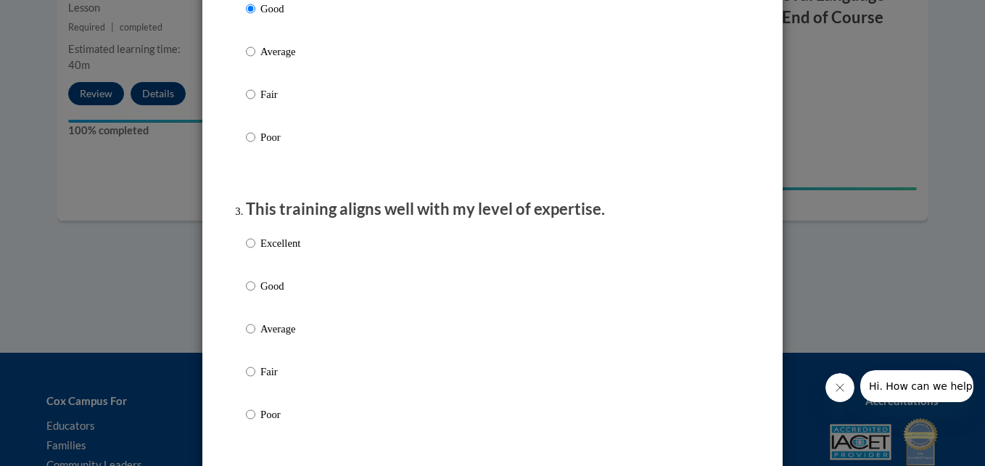
click at [292, 294] on p "Good" at bounding box center [280, 286] width 40 height 16
click at [255, 294] on input "Good" at bounding box center [250, 286] width 9 height 16
radio input "true"
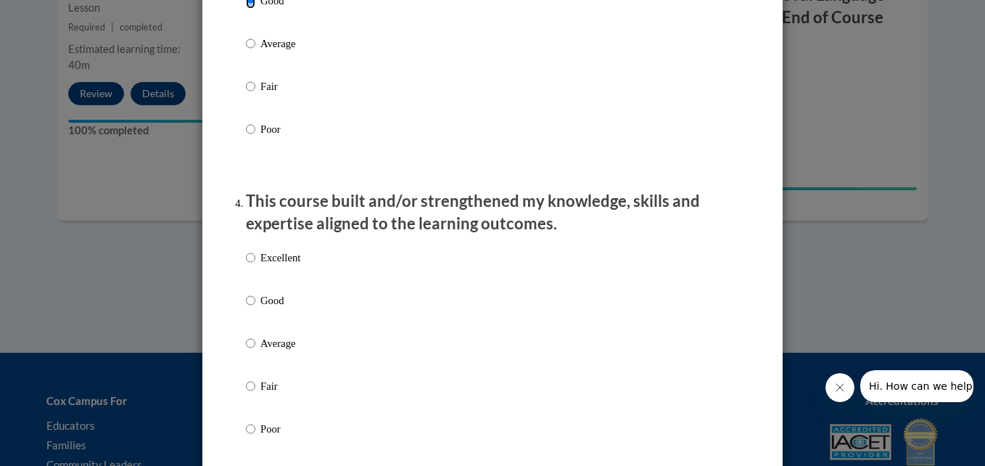
scroll to position [866, 0]
click at [296, 308] on p "Good" at bounding box center [280, 300] width 40 height 16
click at [255, 308] on input "Good" at bounding box center [250, 300] width 9 height 16
radio input "true"
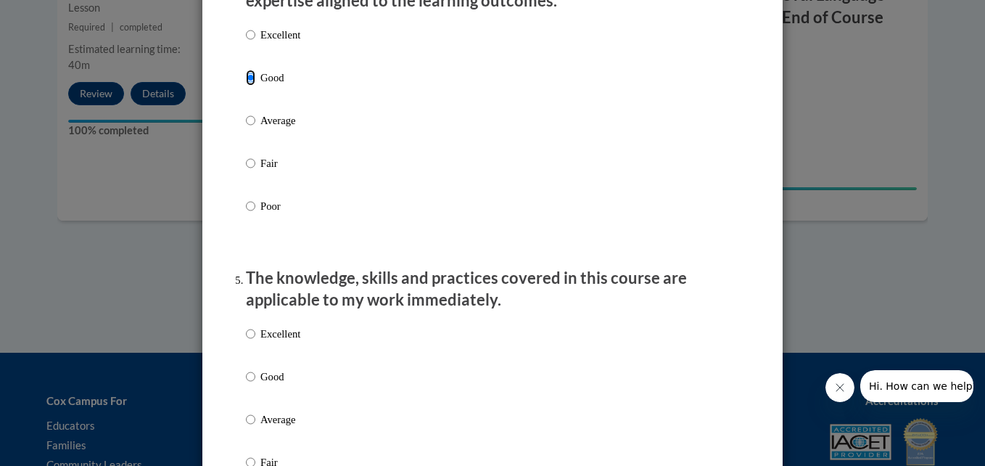
scroll to position [1220, 0]
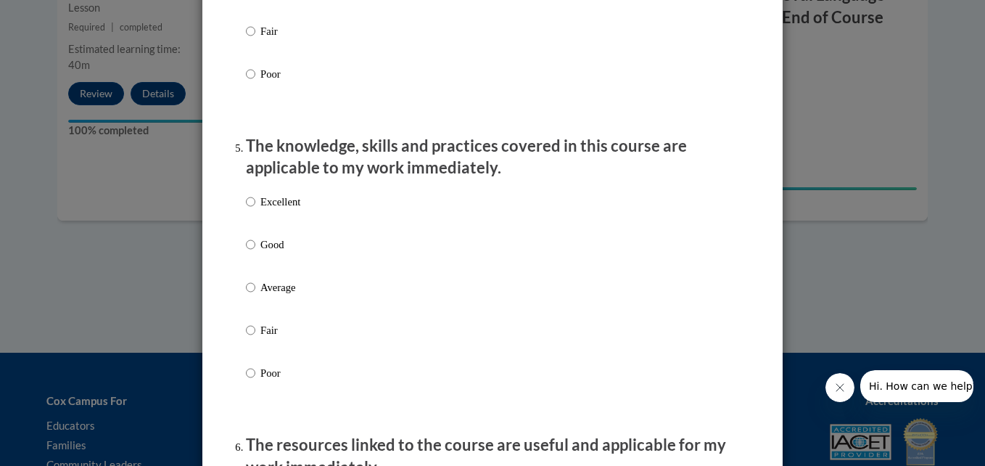
click at [279, 266] on label "Good" at bounding box center [273, 256] width 54 height 39
click at [255, 252] on input "Good" at bounding box center [250, 245] width 9 height 16
radio input "true"
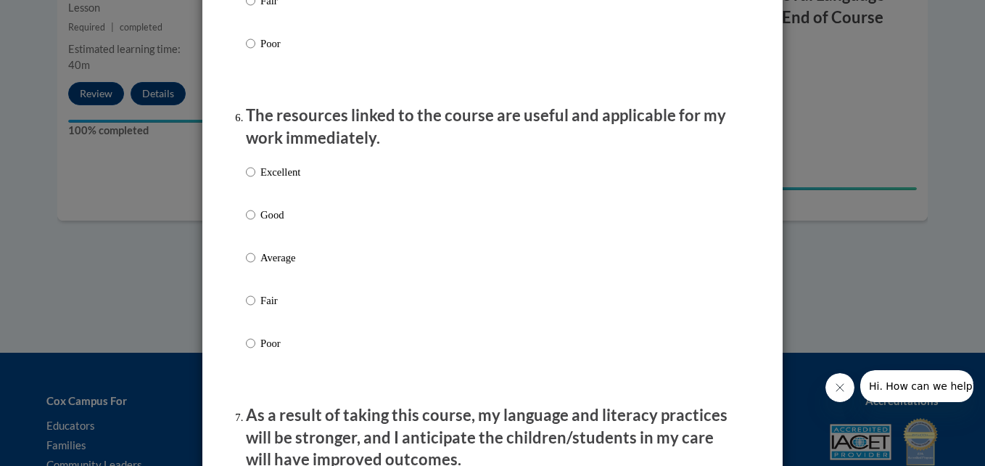
scroll to position [1550, 0]
click at [303, 237] on div "Excellent Good Average Fair Poor" at bounding box center [492, 274] width 493 height 237
click at [250, 222] on input "Good" at bounding box center [250, 214] width 9 height 16
radio input "true"
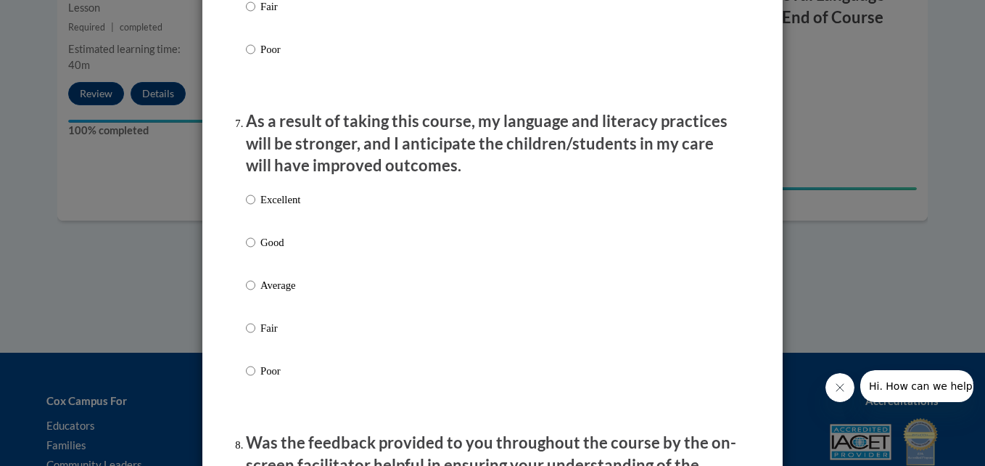
scroll to position [1844, 0]
click at [260, 250] on p "Good" at bounding box center [280, 242] width 40 height 16
click at [255, 250] on input "Good" at bounding box center [250, 242] width 9 height 16
radio input "true"
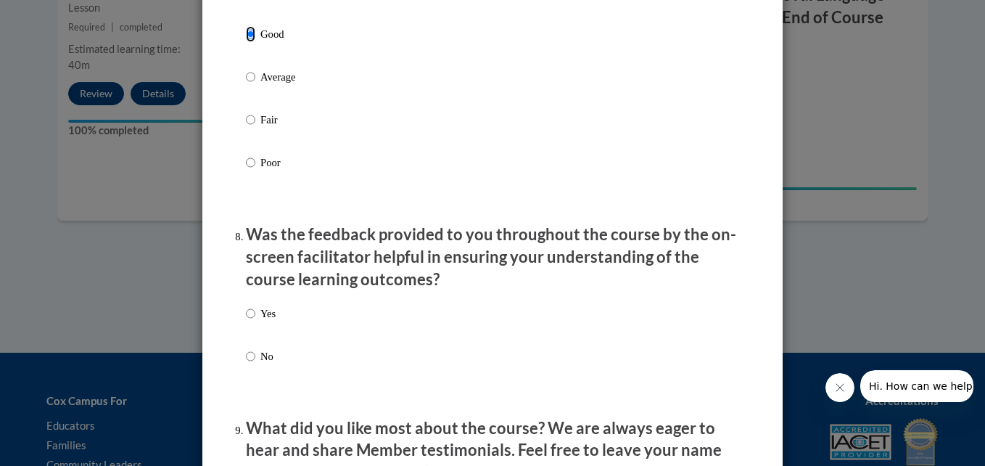
scroll to position [2052, 0]
click at [260, 320] on p "Yes" at bounding box center [267, 313] width 15 height 16
click at [255, 320] on input "Yes" at bounding box center [250, 313] width 9 height 16
radio input "true"
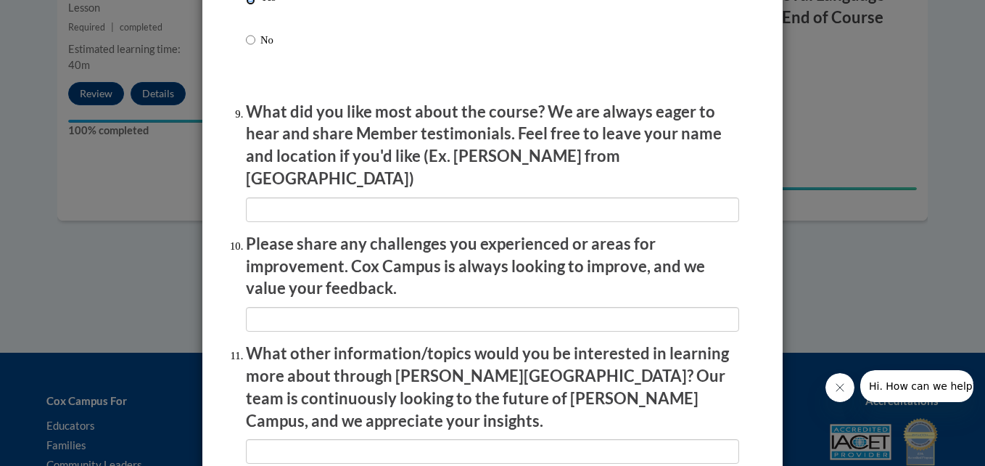
scroll to position [2549, 0]
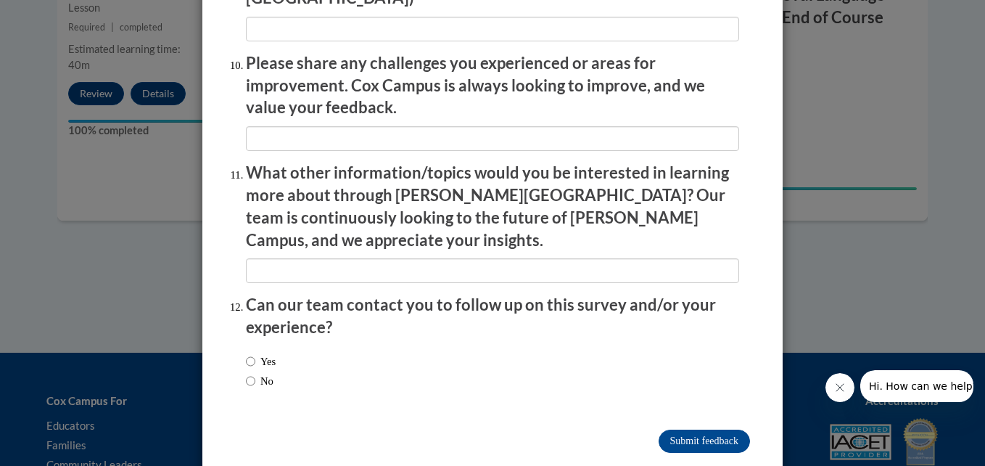
click at [251, 353] on label "Yes" at bounding box center [261, 361] width 30 height 16
click at [251, 353] on input "Yes" at bounding box center [250, 361] width 9 height 16
radio input "true"
click at [257, 373] on label "No" at bounding box center [260, 381] width 28 height 16
click at [255, 373] on input "No" at bounding box center [250, 381] width 9 height 16
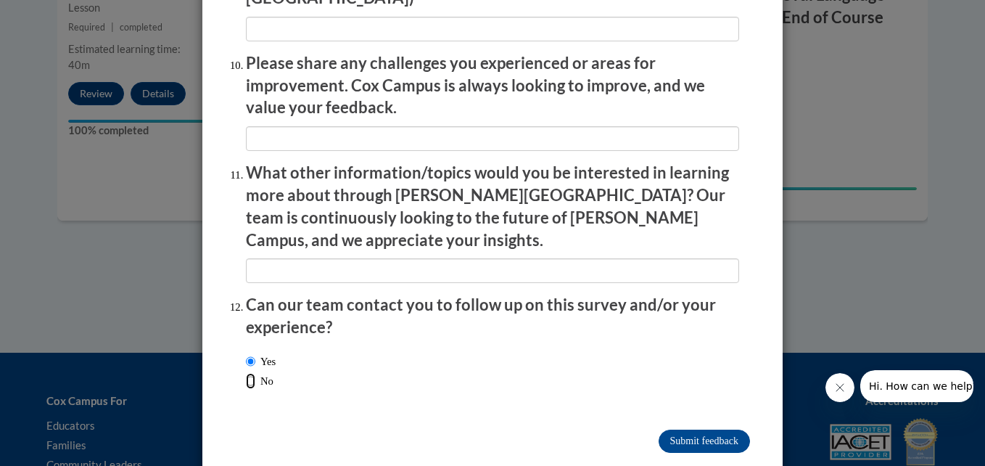
radio input "true"
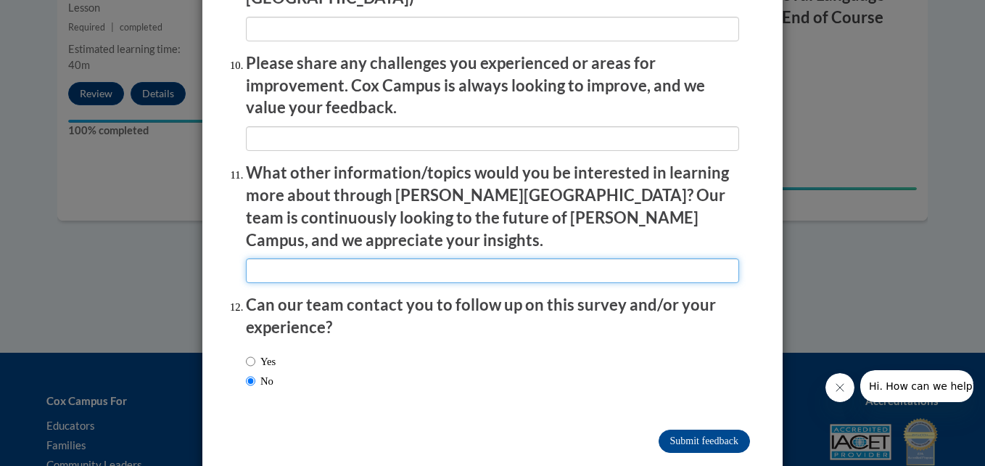
click at [437, 258] on input "textbox" at bounding box center [492, 270] width 493 height 25
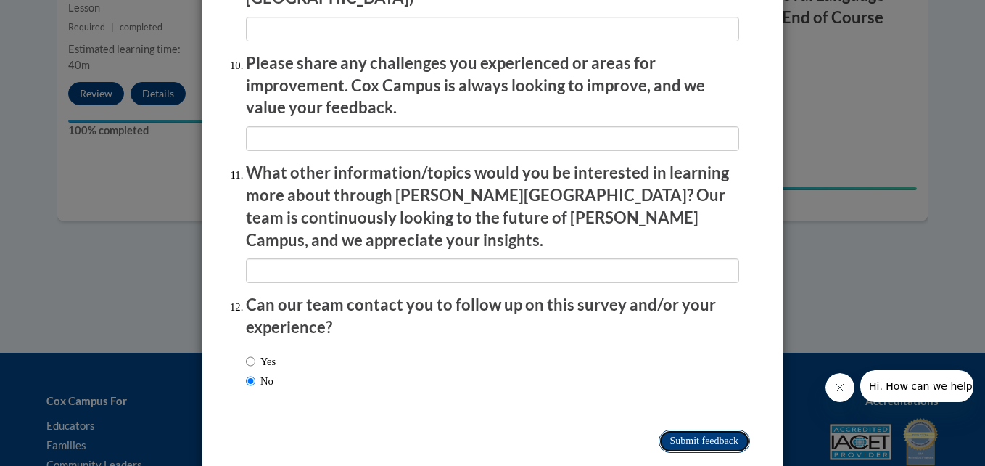
click at [695, 429] on input "Submit feedback" at bounding box center [704, 440] width 91 height 23
